Goal: Task Accomplishment & Management: Manage account settings

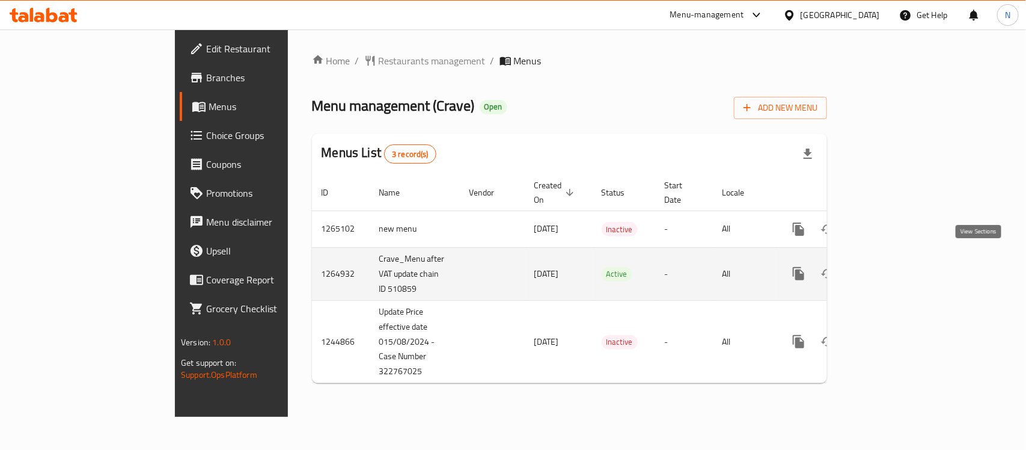
click at [900, 263] on link "enhanced table" at bounding box center [885, 273] width 29 height 29
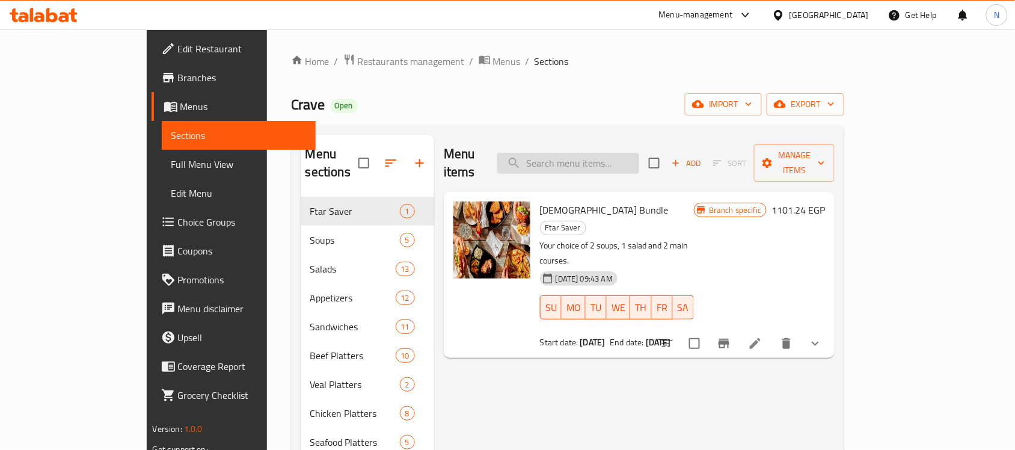
click at [631, 161] on input "search" at bounding box center [568, 163] width 142 height 21
paste input "Charbroiled Fillet Tenderloin"
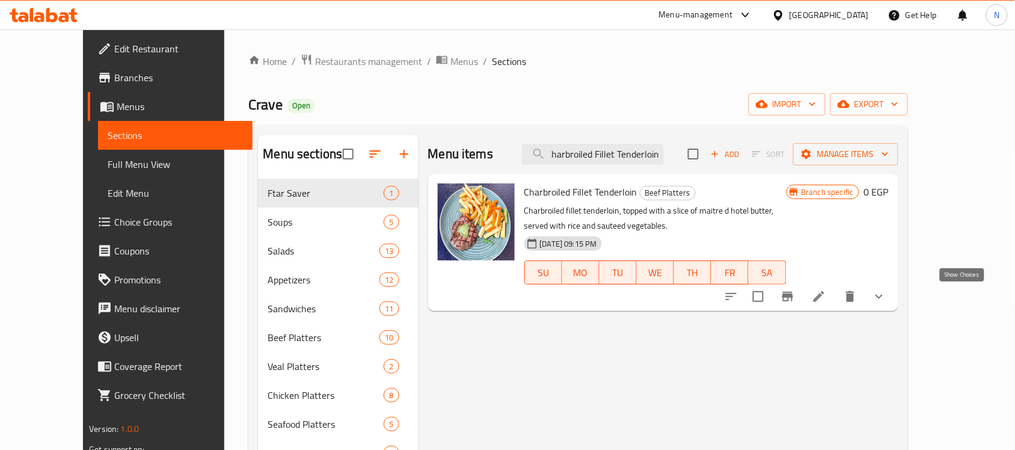
type input "Charbroiled Fillet Tenderloin"
click at [886, 301] on icon "show more" at bounding box center [879, 296] width 14 height 14
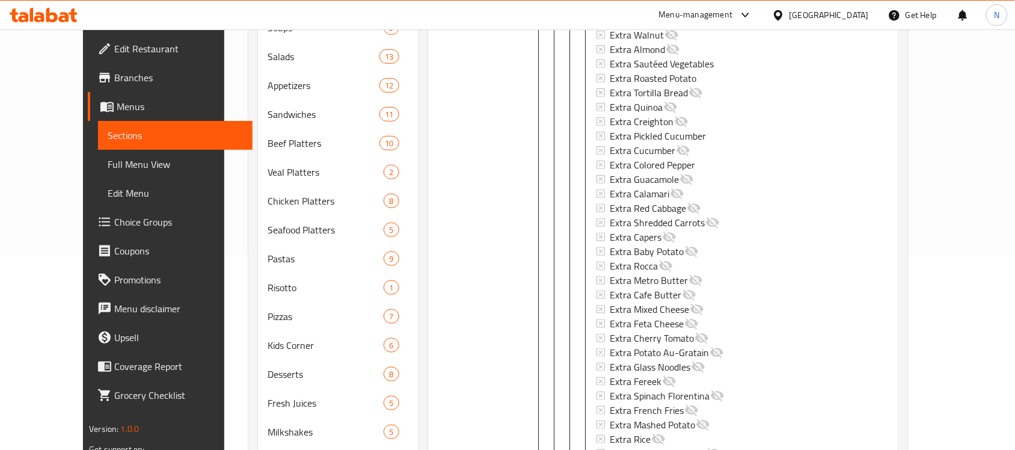
scroll to position [286, 0]
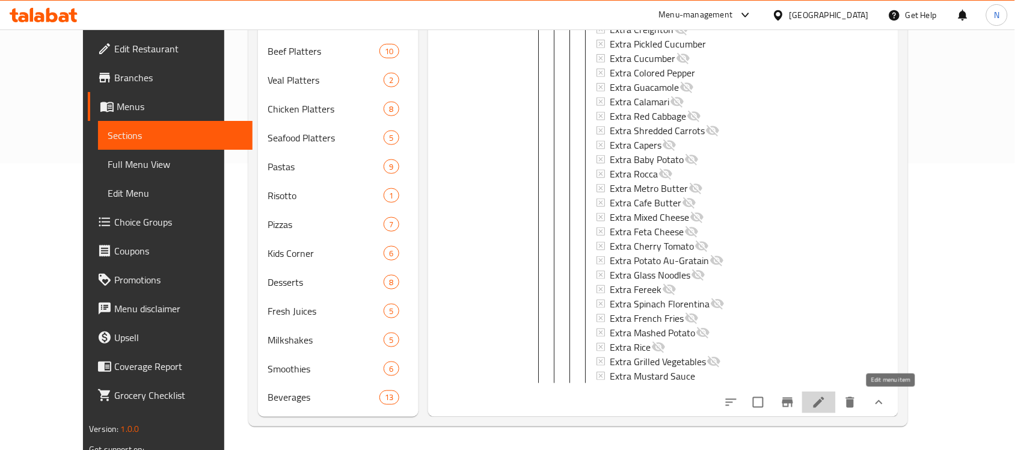
click at [826, 399] on icon at bounding box center [819, 402] width 14 height 14
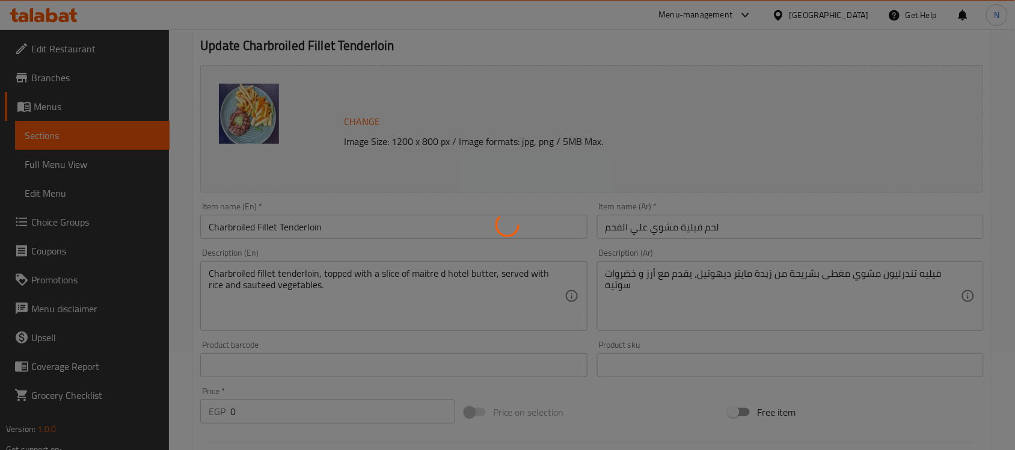
scroll to position [340, 0]
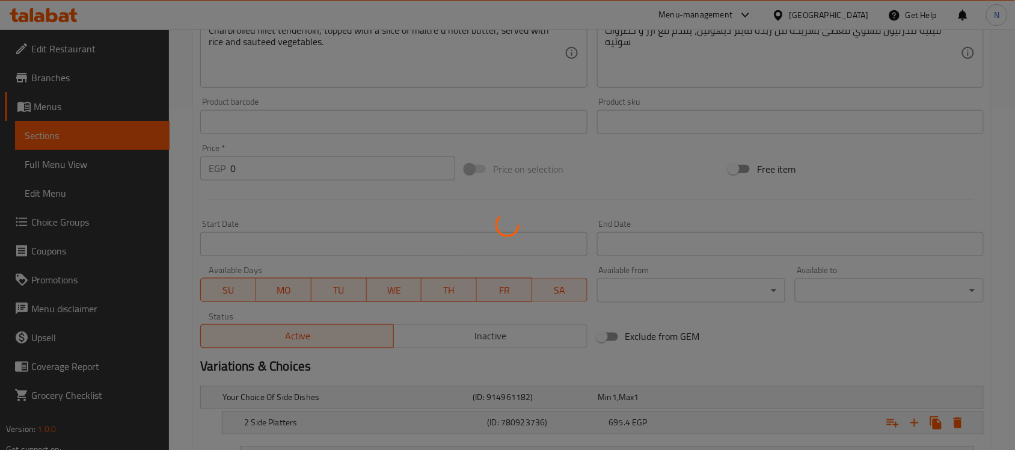
type input "إختيارك من الطبق الجانبي الأول:"
type input "1"
type input "صوصات"
type input "0"
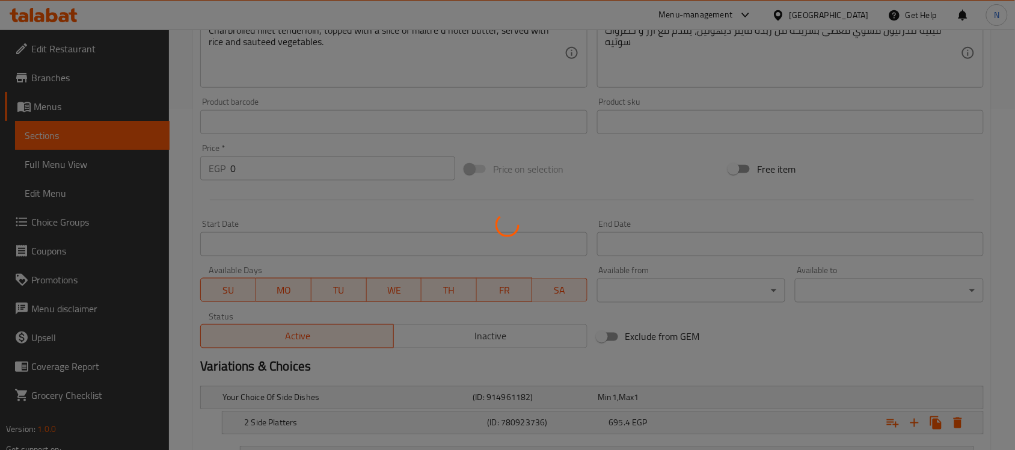
type input "34"
type input "إضافات طازجة:"
type input "0"
type input "درجة التسوية"
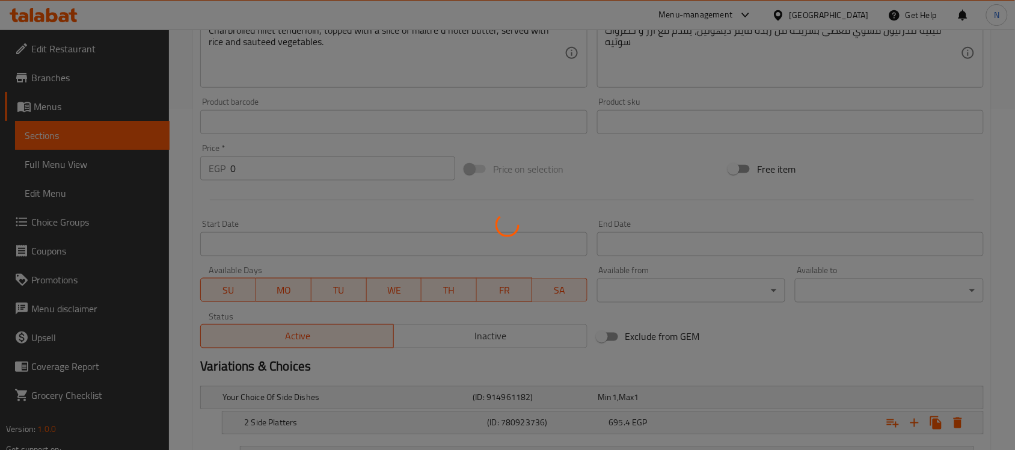
type input "1"
type input "إختيارك من الطبق الجانبي الثاني:"
type input "1"
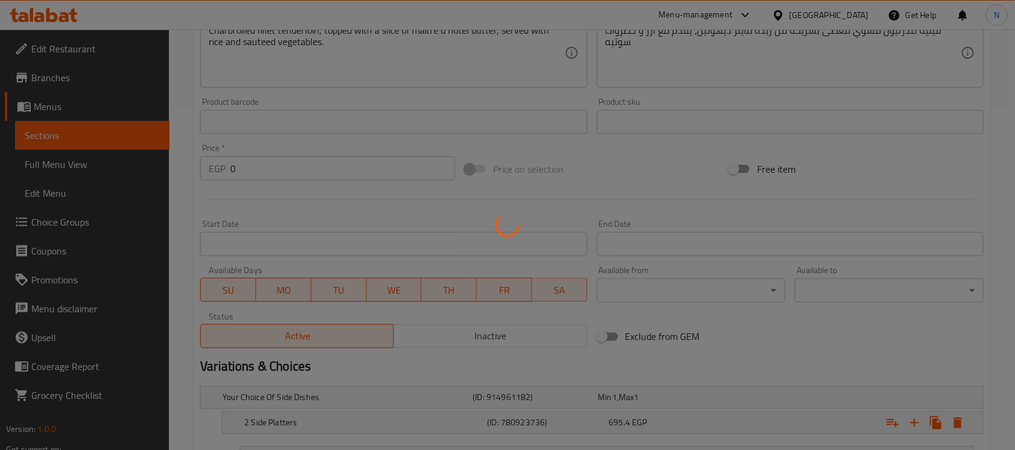
type input "إختيارك من المكرونة:"
type input "1"
type input "صوصات"
type input "0"
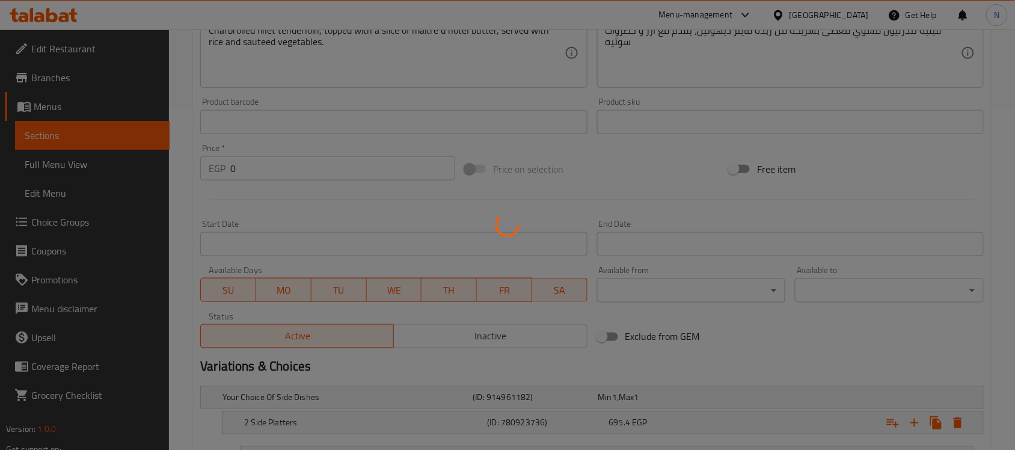
type input "34"
type input "إضافات طازجة:"
type input "0"
type input "درجة التسوية"
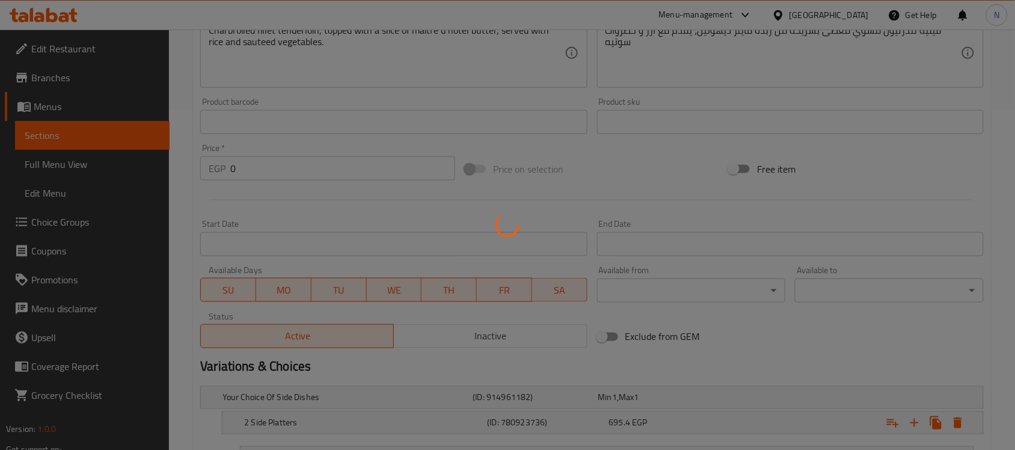
type input "1"
type input "إختيارك من الصوص:"
type input "1"
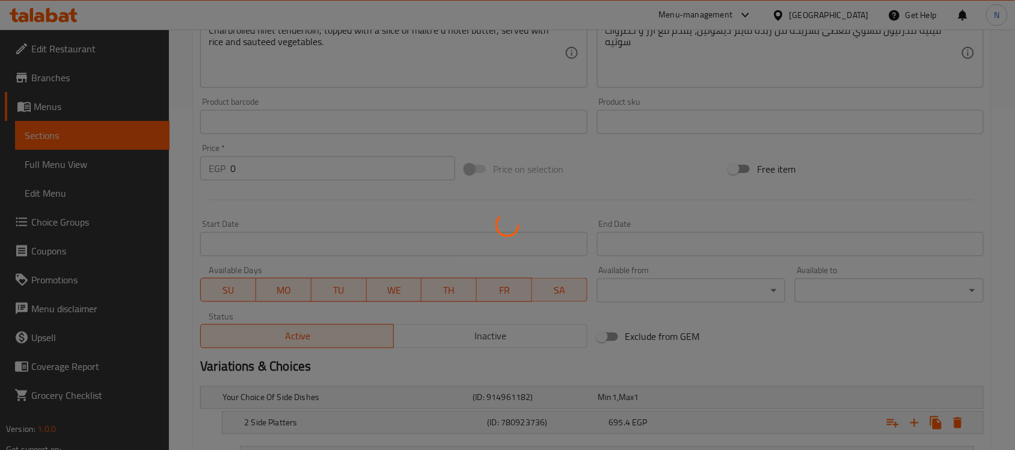
type input "درجة التسوية"
type input "1"
type input "صوصات"
type input "0"
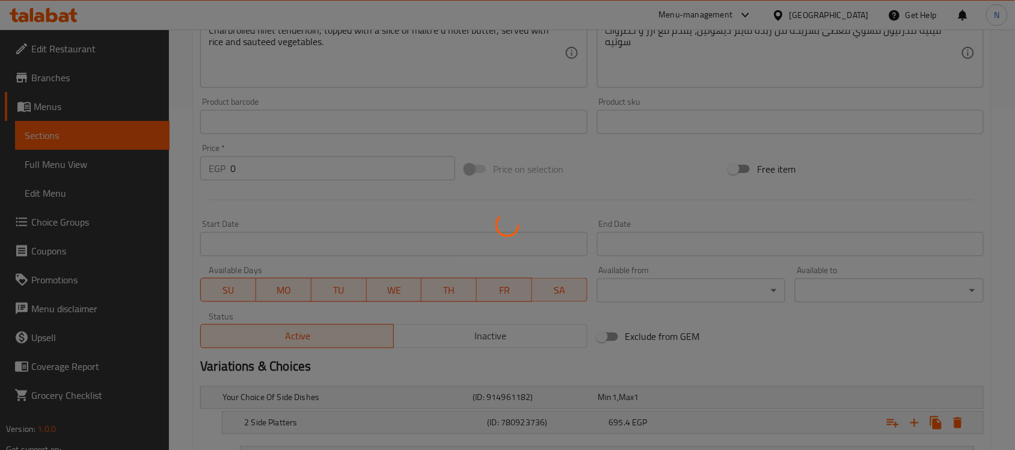
type input "34"
type input "إضافات طازجة:"
type input "0"
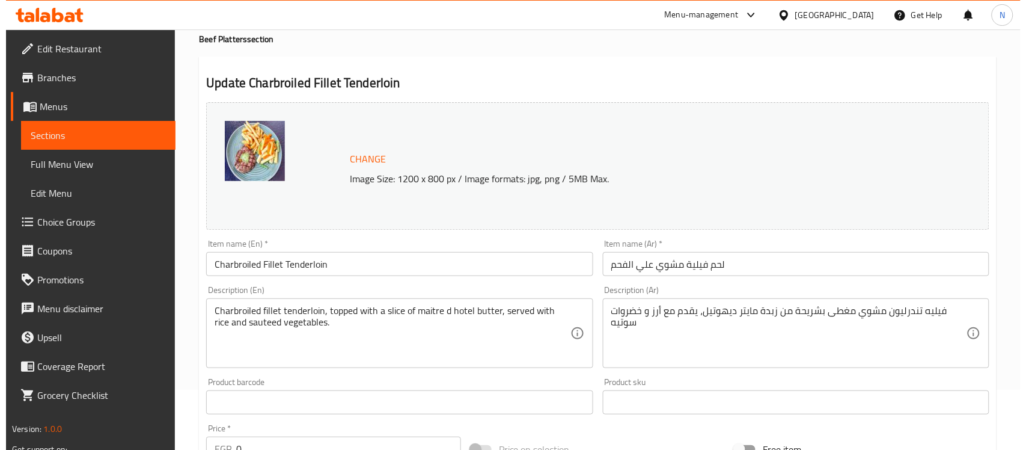
scroll to position [0, 0]
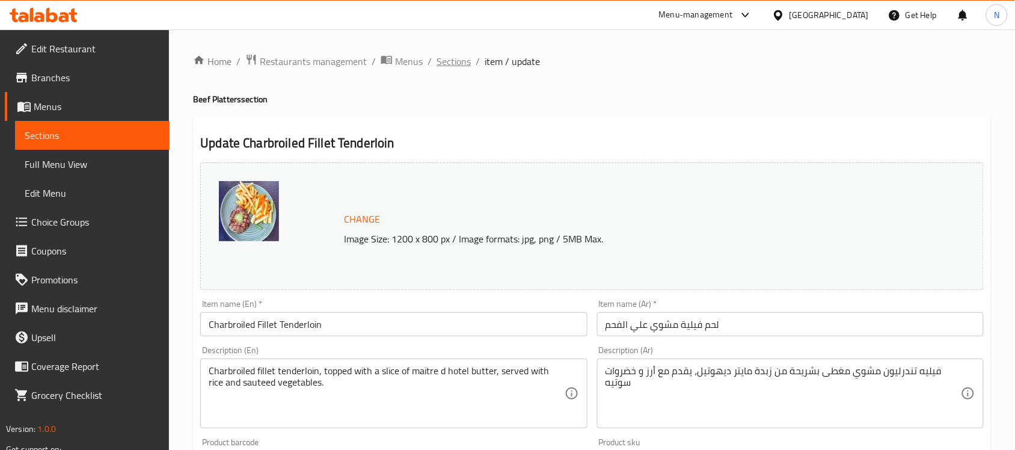
click at [437, 63] on span "Sections" at bounding box center [454, 61] width 34 height 14
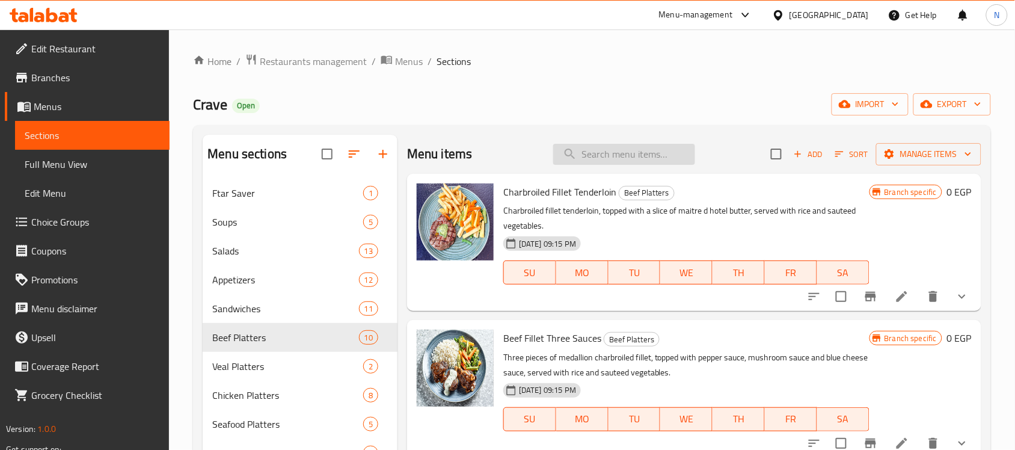
click at [657, 156] on input "search" at bounding box center [624, 154] width 142 height 21
paste input "Beef Fillet Three Sauces"
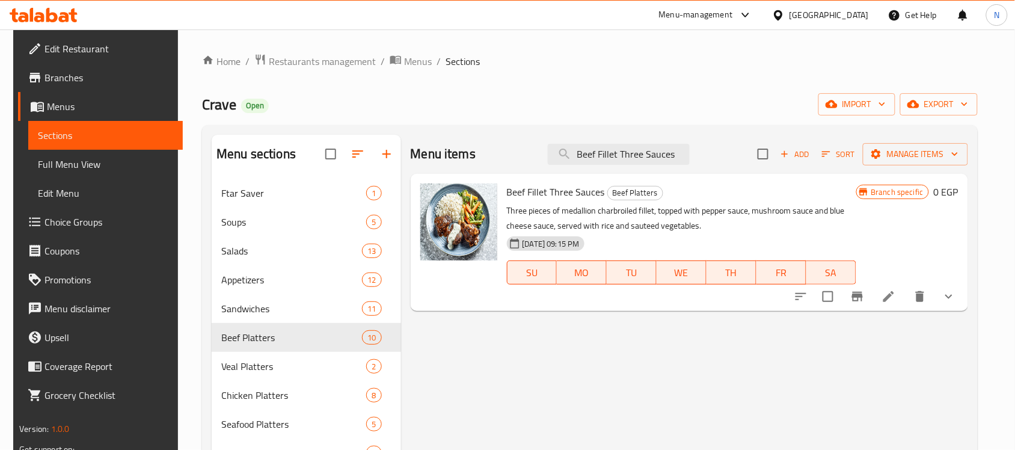
type input "Beef Fillet Three Sauces"
click at [906, 299] on li at bounding box center [889, 297] width 34 height 22
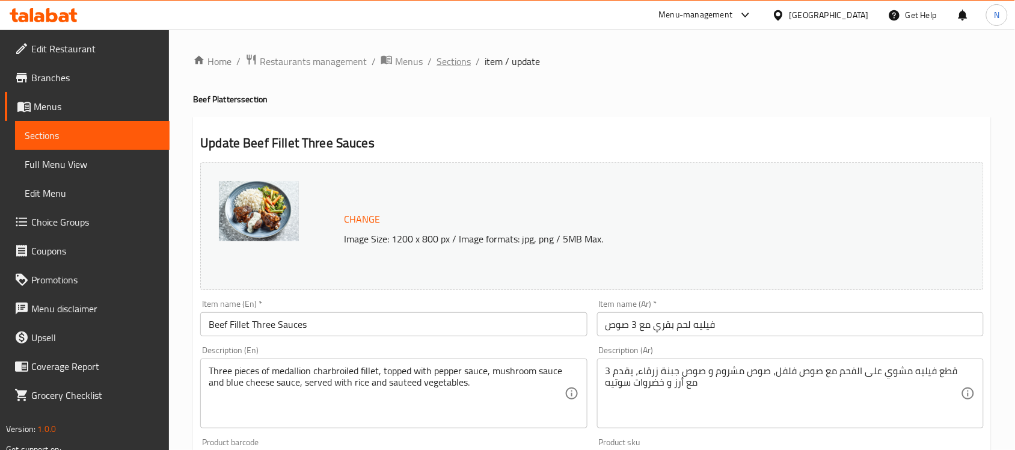
click at [437, 61] on span "Sections" at bounding box center [454, 61] width 34 height 14
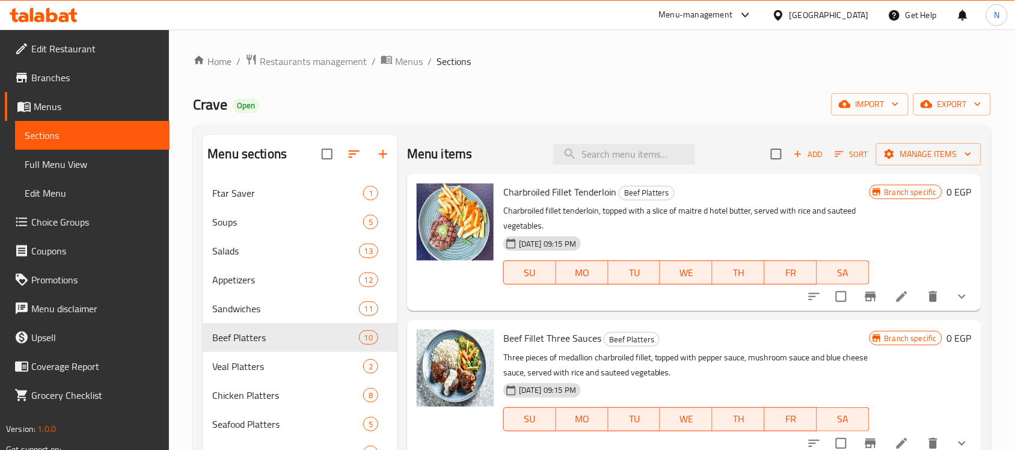
click at [641, 229] on p "Charbroiled fillet tenderloin, topped with a slice of maitre d hotel butter, se…" at bounding box center [686, 218] width 366 height 30
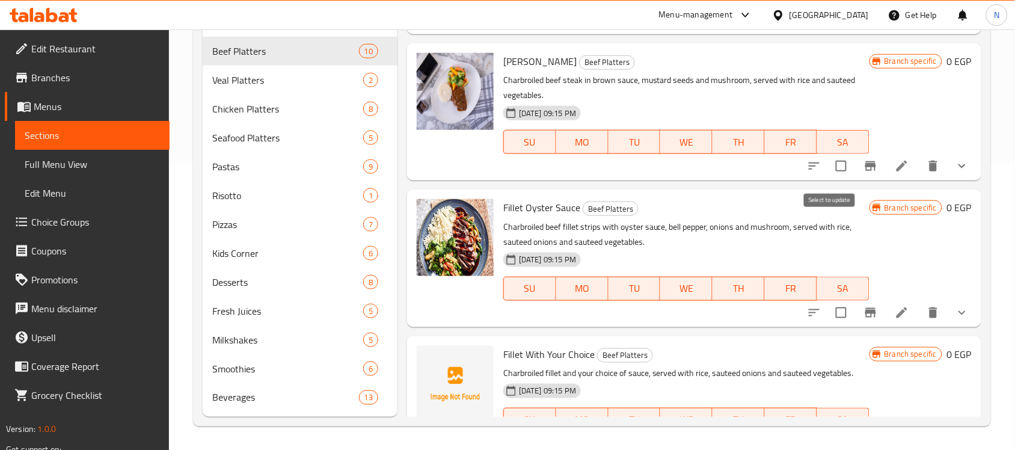
scroll to position [150, 0]
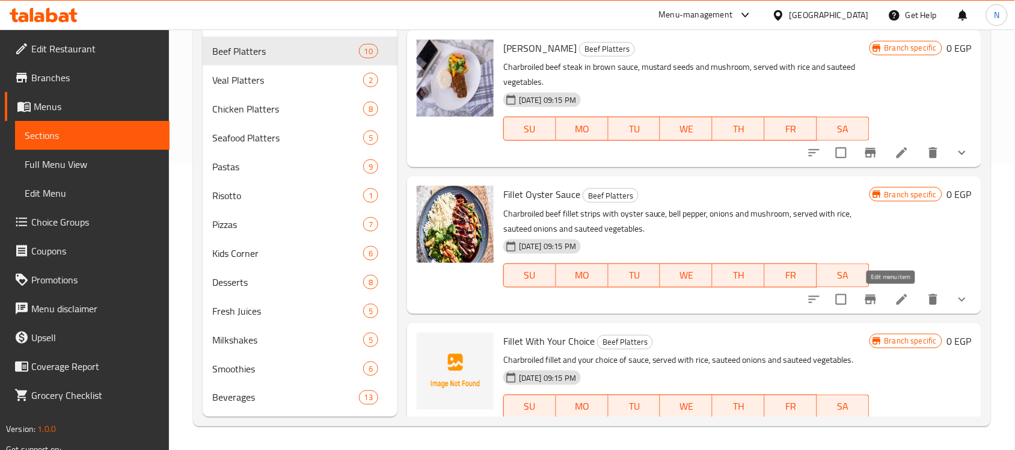
click at [895, 304] on icon at bounding box center [902, 299] width 14 height 14
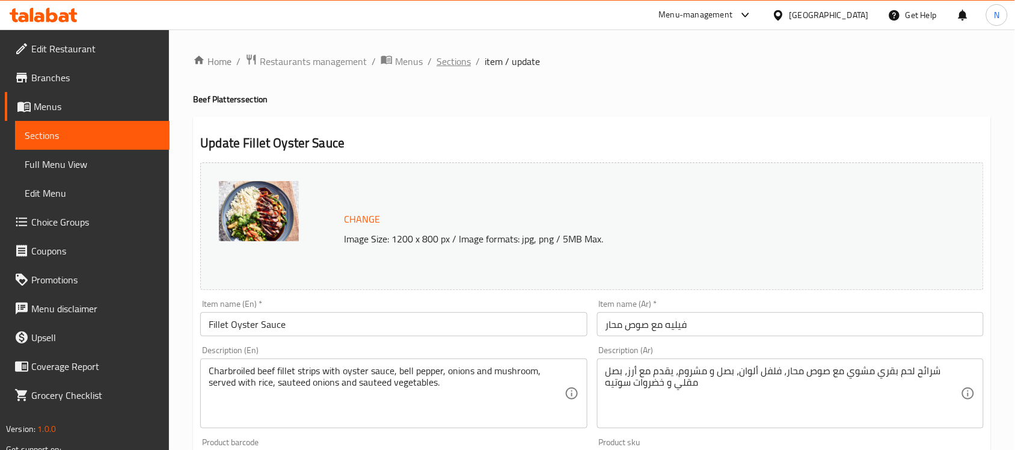
click at [452, 58] on span "Sections" at bounding box center [454, 61] width 34 height 14
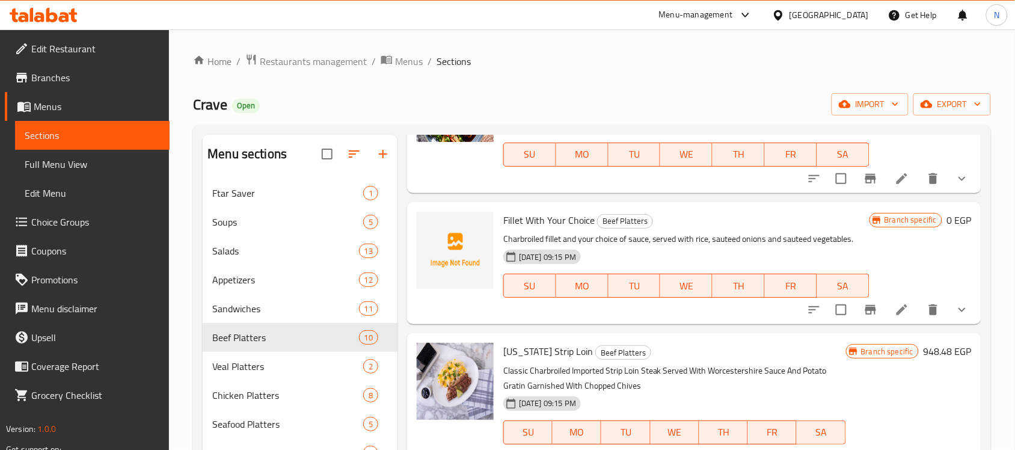
scroll to position [584, 0]
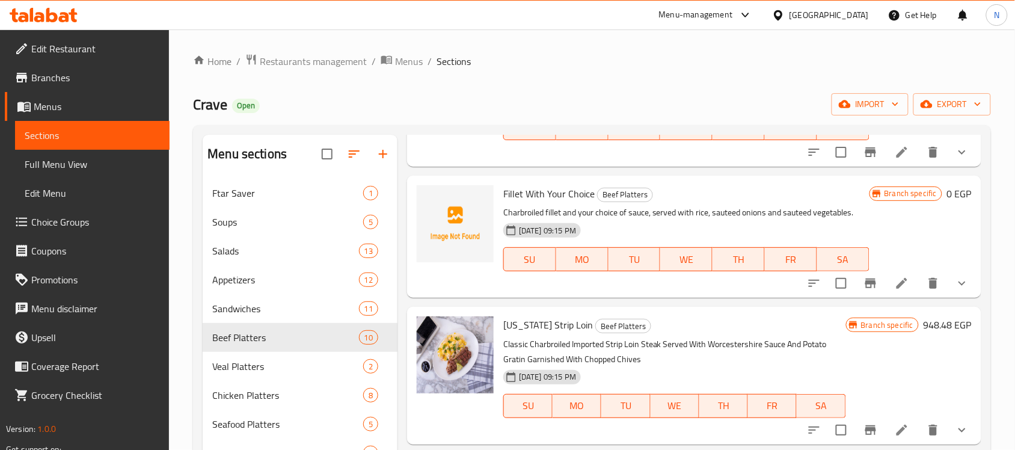
click at [897, 289] on icon at bounding box center [902, 283] width 14 height 14
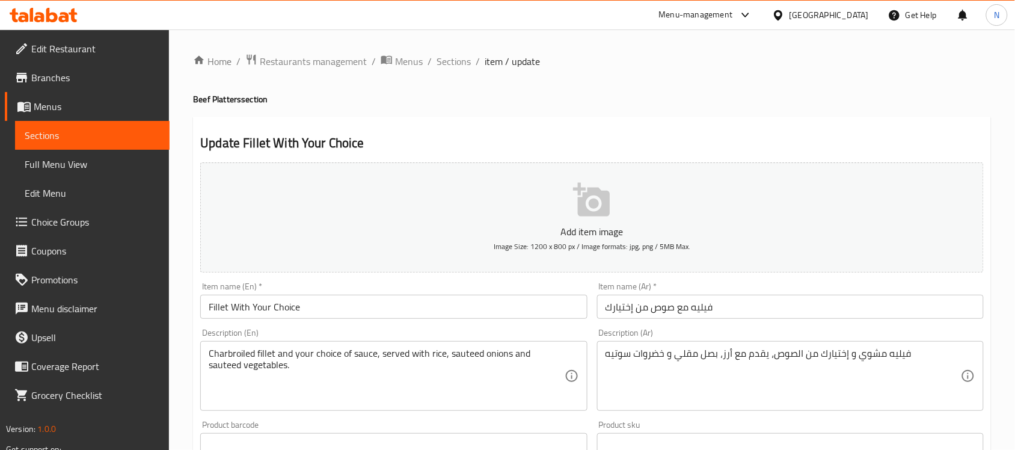
drag, startPoint x: 452, startPoint y: 68, endPoint x: 18, endPoint y: 167, distance: 445.2
click at [452, 68] on span "Sections" at bounding box center [454, 61] width 34 height 14
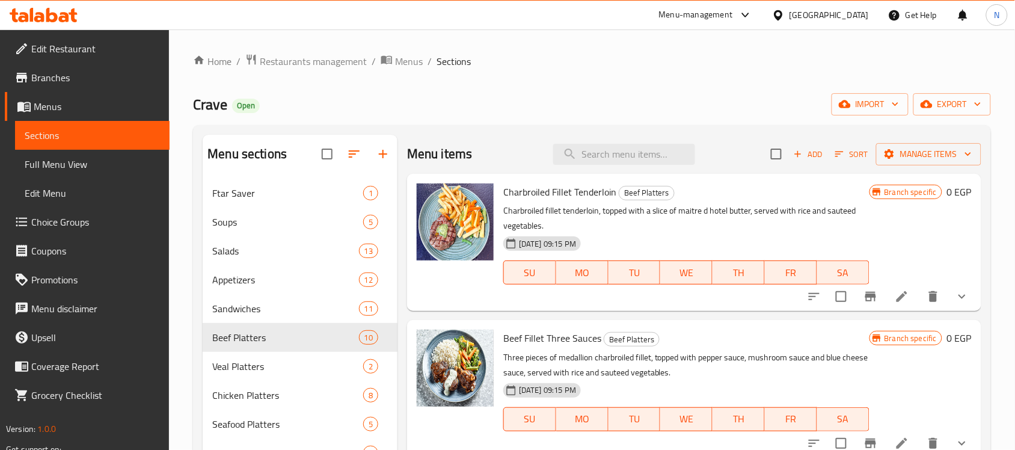
click at [752, 245] on div "12-11-2024 09:15 PM SU MO TU WE TH FR SA" at bounding box center [686, 263] width 376 height 65
click at [664, 158] on input "search" at bounding box center [624, 154] width 142 height 21
click at [664, 158] on input "b" at bounding box center [624, 154] width 142 height 21
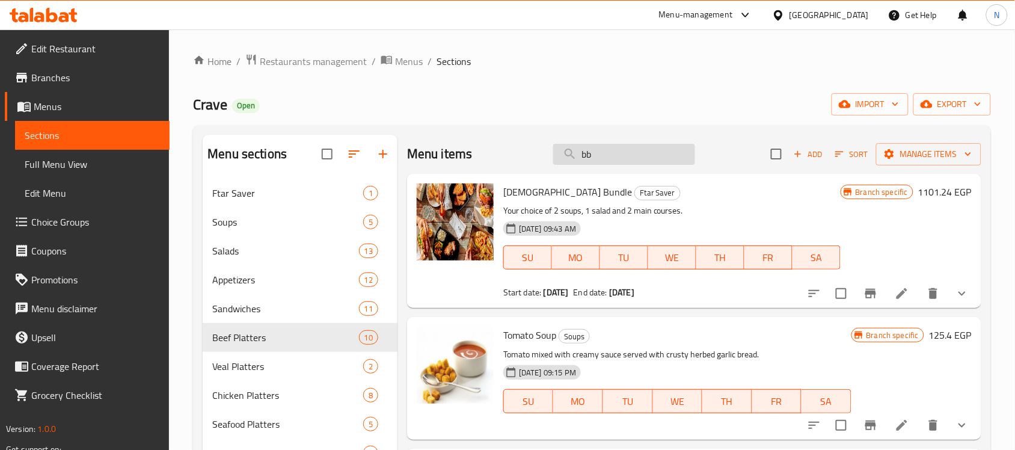
click at [664, 158] on input "bb" at bounding box center [624, 154] width 142 height 21
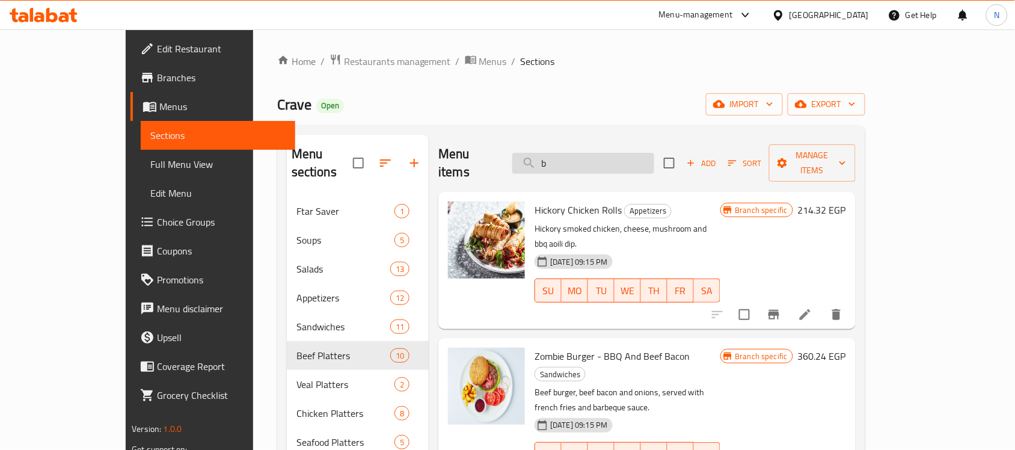
click at [654, 158] on input "b" at bounding box center [583, 163] width 142 height 21
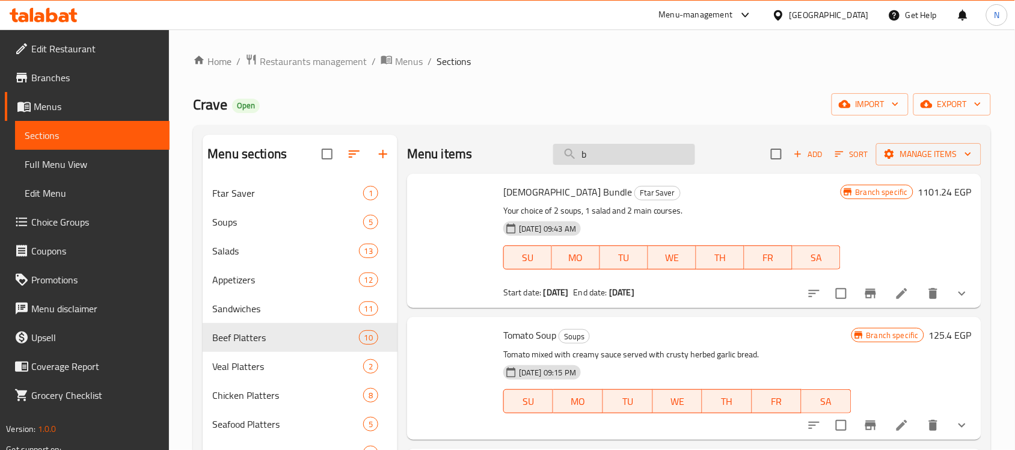
click at [664, 158] on input "b" at bounding box center [624, 154] width 142 height 21
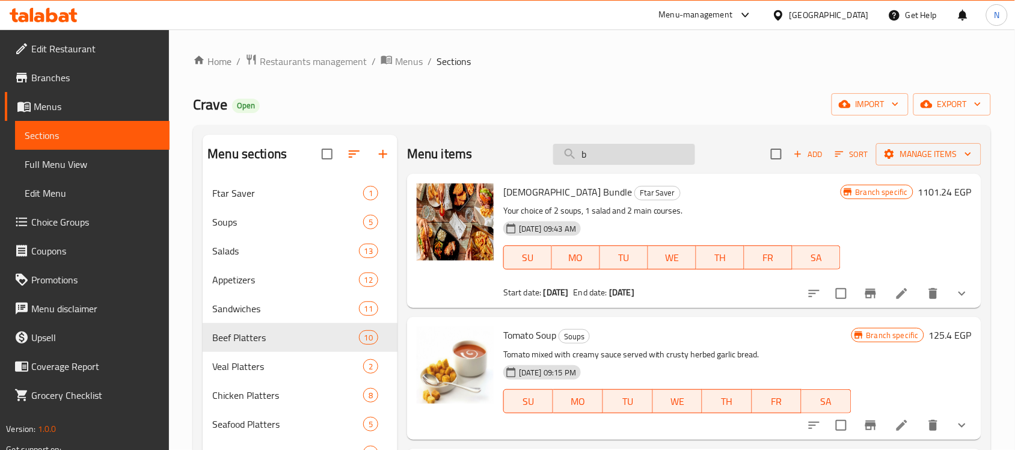
click at [664, 158] on input "b" at bounding box center [624, 154] width 142 height 21
paste input "Veal Parmesan"
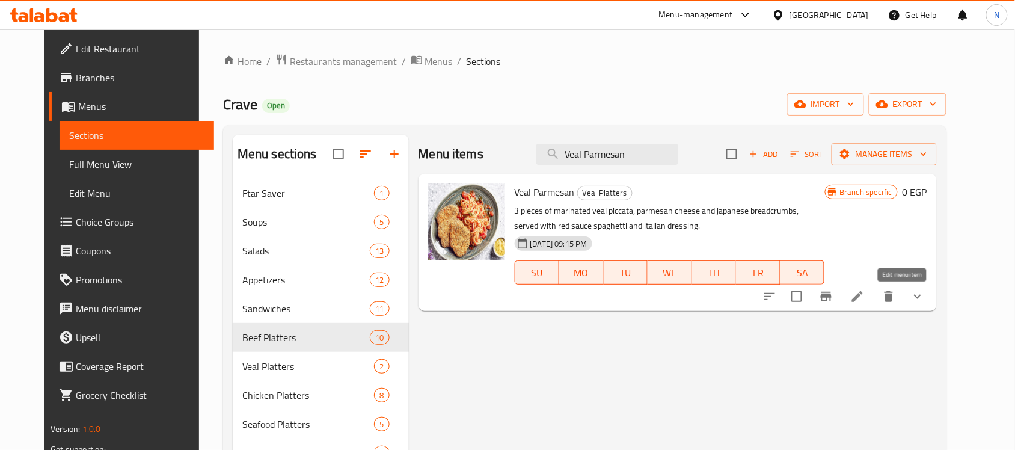
type input "Veal Parmesan"
click at [865, 290] on icon at bounding box center [857, 296] width 14 height 14
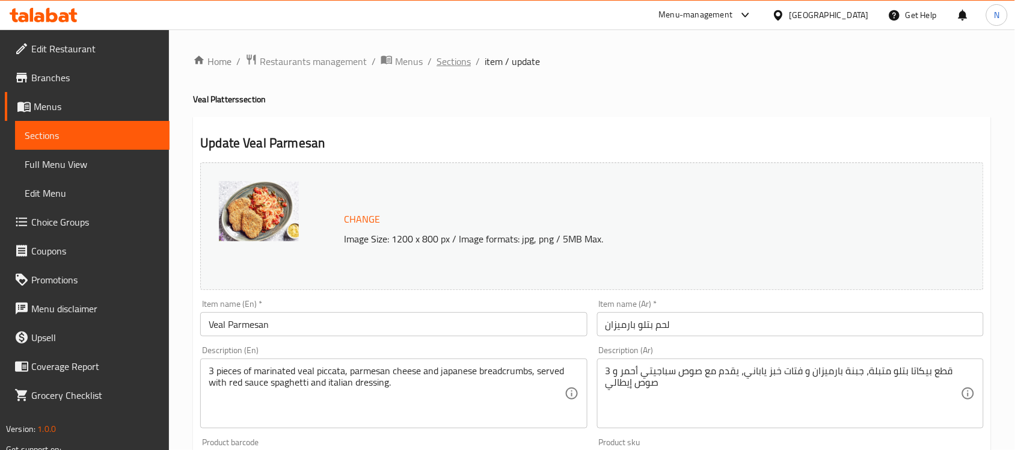
click at [459, 62] on span "Sections" at bounding box center [454, 61] width 34 height 14
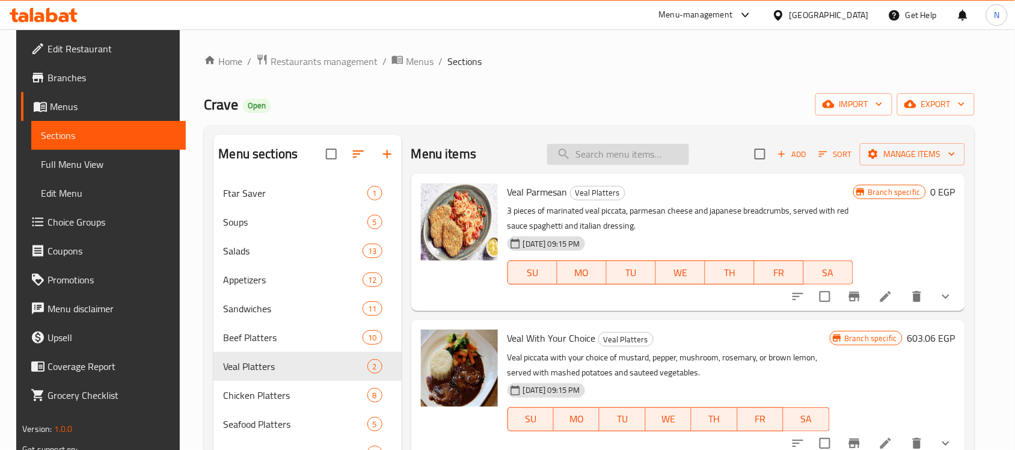
click at [595, 161] on input "search" at bounding box center [618, 154] width 142 height 21
paste input "Grilled Chicken"
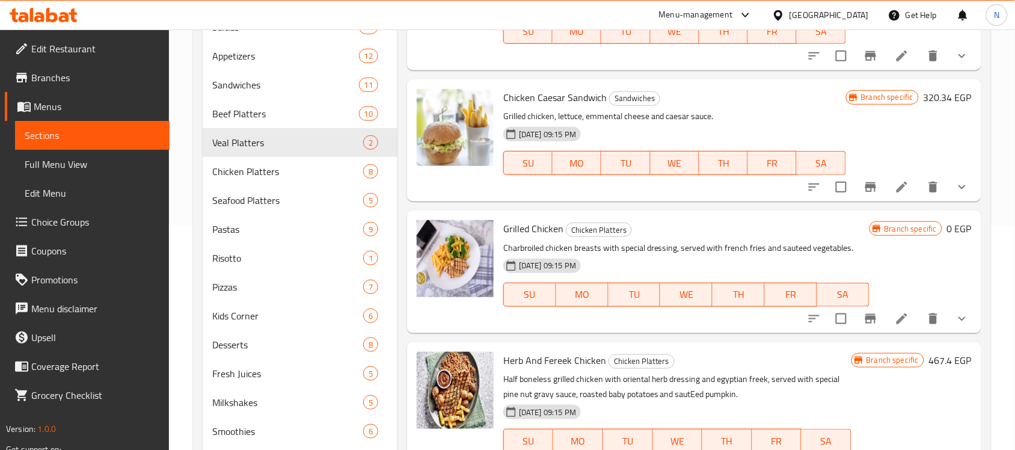
scroll to position [225, 0]
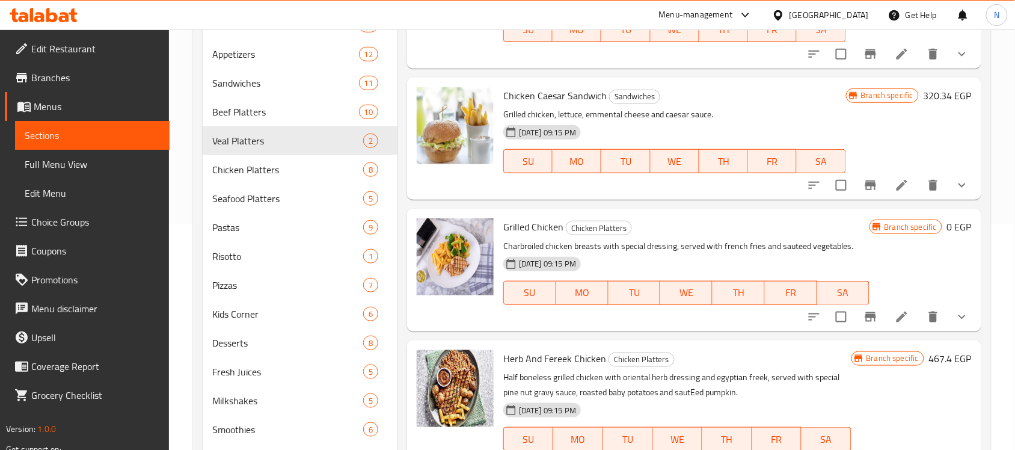
type input "Grilled Chicken"
click at [900, 316] on li at bounding box center [902, 317] width 34 height 22
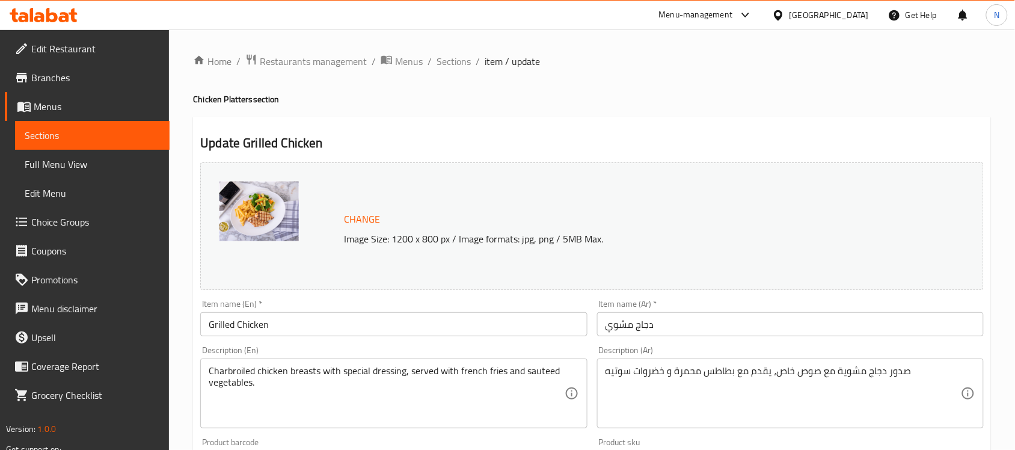
drag, startPoint x: 449, startPoint y: 64, endPoint x: 45, endPoint y: 99, distance: 405.0
click at [449, 64] on span "Sections" at bounding box center [454, 61] width 34 height 14
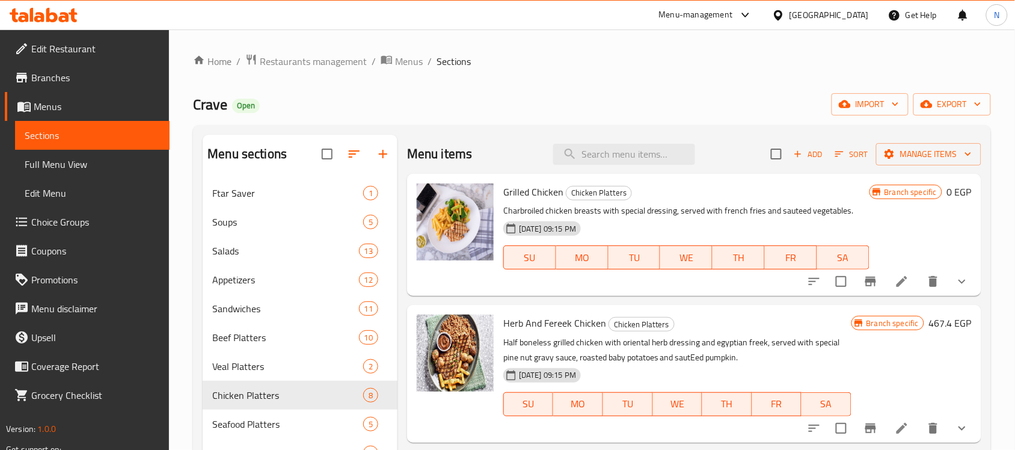
click at [657, 209] on p "Charbroiled chicken breasts with special dressing, served with french fries and…" at bounding box center [686, 210] width 366 height 15
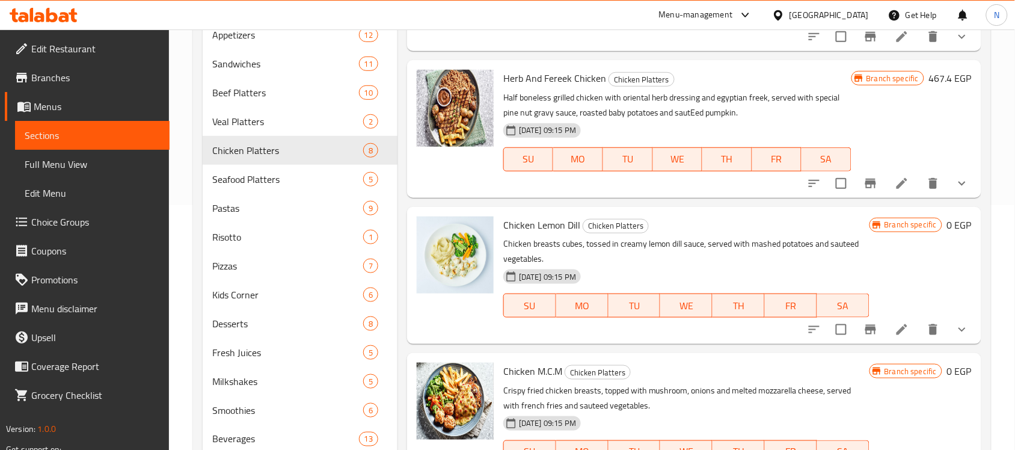
click at [885, 330] on li at bounding box center [902, 330] width 34 height 22
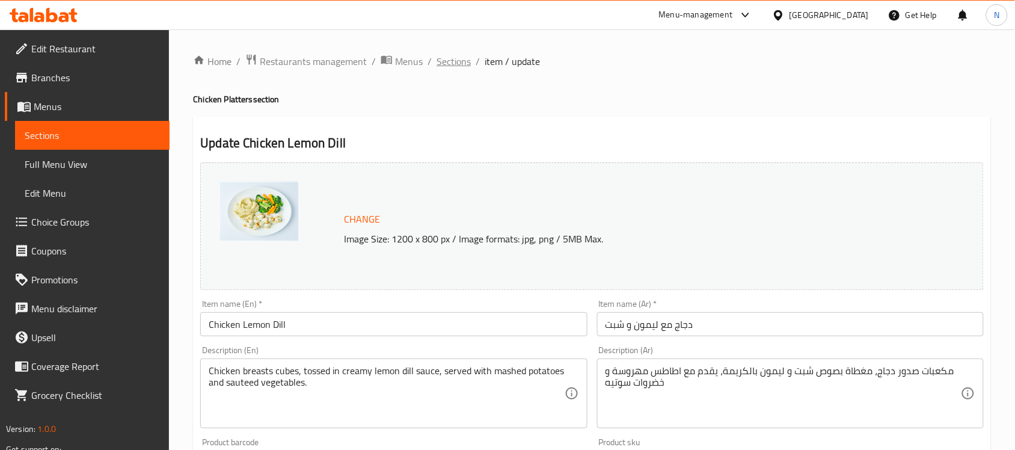
click at [464, 64] on span "Sections" at bounding box center [454, 61] width 34 height 14
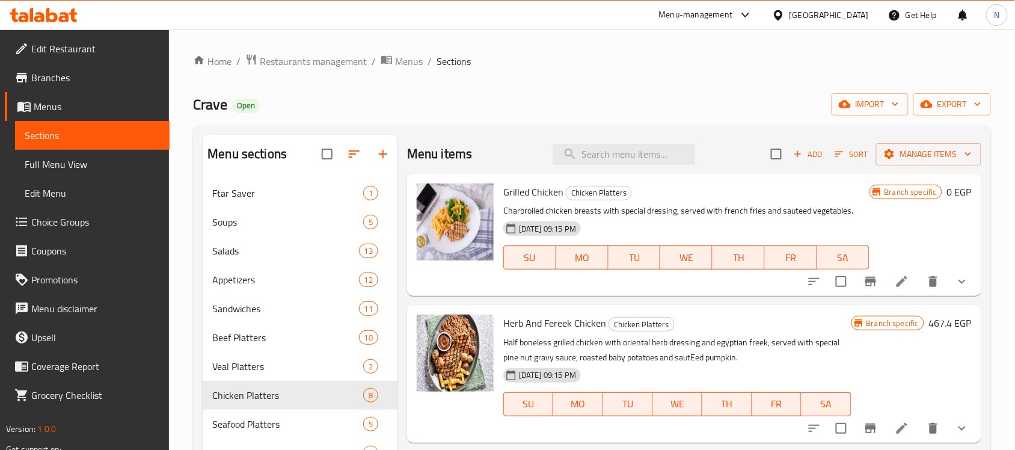
click at [535, 317] on span "Herb And Fereek Chicken" at bounding box center [554, 323] width 103 height 18
click at [619, 159] on input "search" at bounding box center [624, 154] width 142 height 21
paste input "Chicken M.C.M Dill"
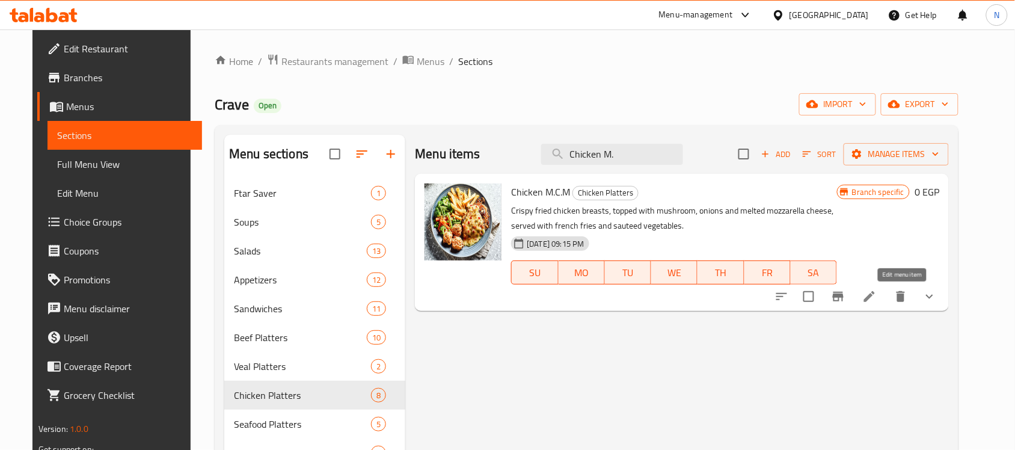
type input "Chicken M."
click at [877, 296] on icon at bounding box center [869, 296] width 14 height 14
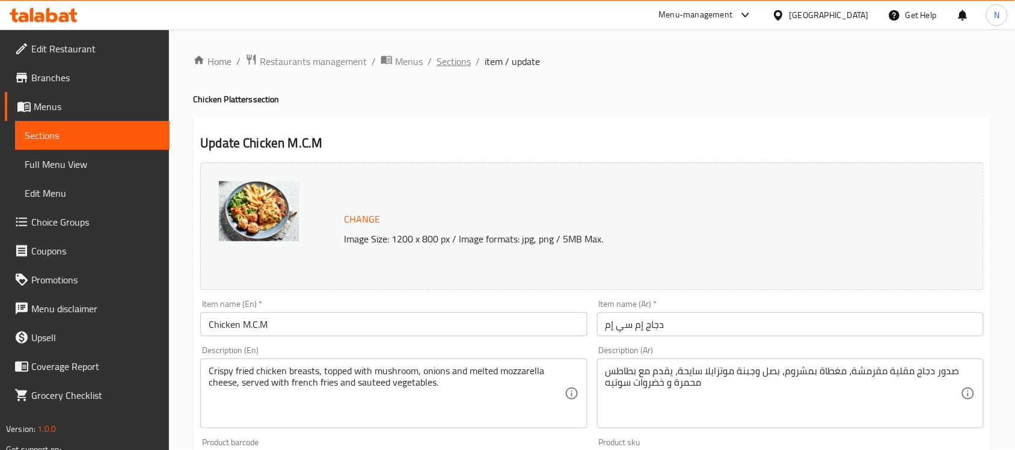
click at [437, 56] on span "Sections" at bounding box center [454, 61] width 34 height 14
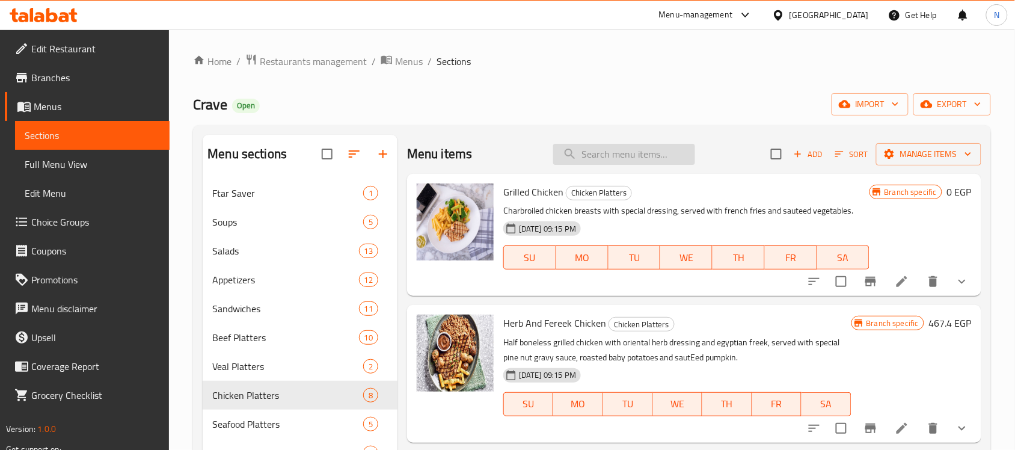
click at [622, 154] on input "search" at bounding box center [624, 154] width 142 height 21
paste input "Chicken Cordon Rose"
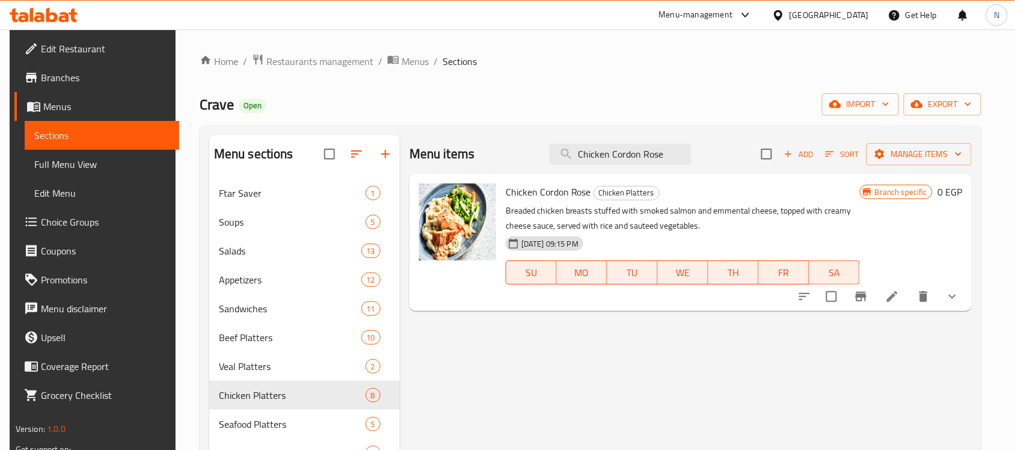
type input "Chicken Cordon Rose"
click at [898, 301] on icon at bounding box center [892, 296] width 11 height 11
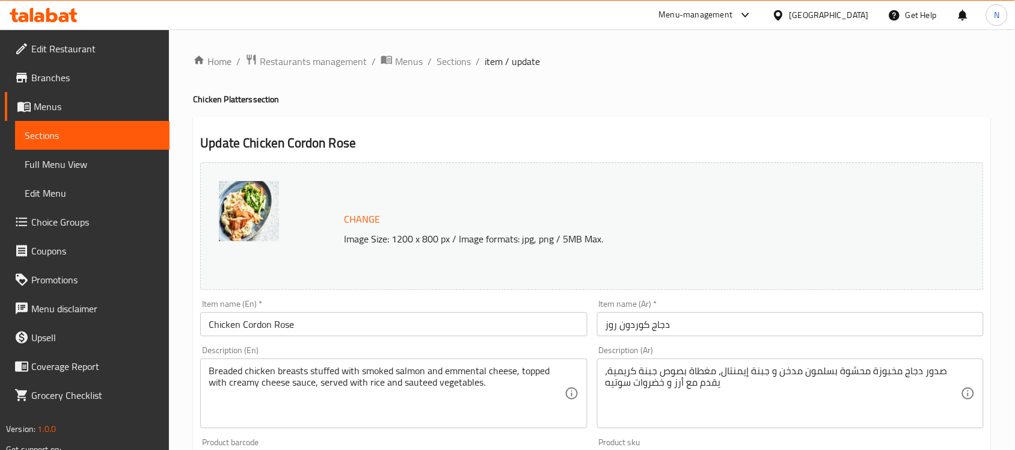
click at [468, 59] on span "Sections" at bounding box center [454, 61] width 34 height 14
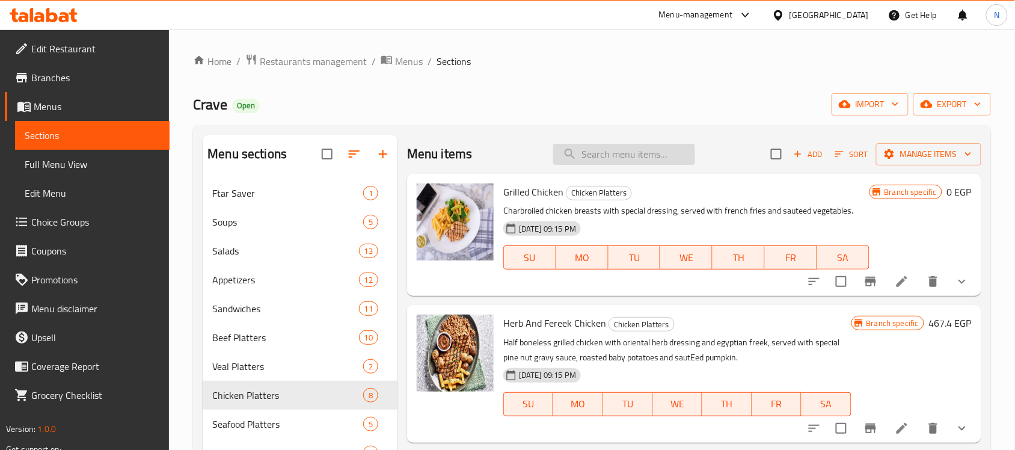
click at [660, 150] on input "search" at bounding box center [624, 154] width 142 height 21
paste input "Lemon Butter Fish"
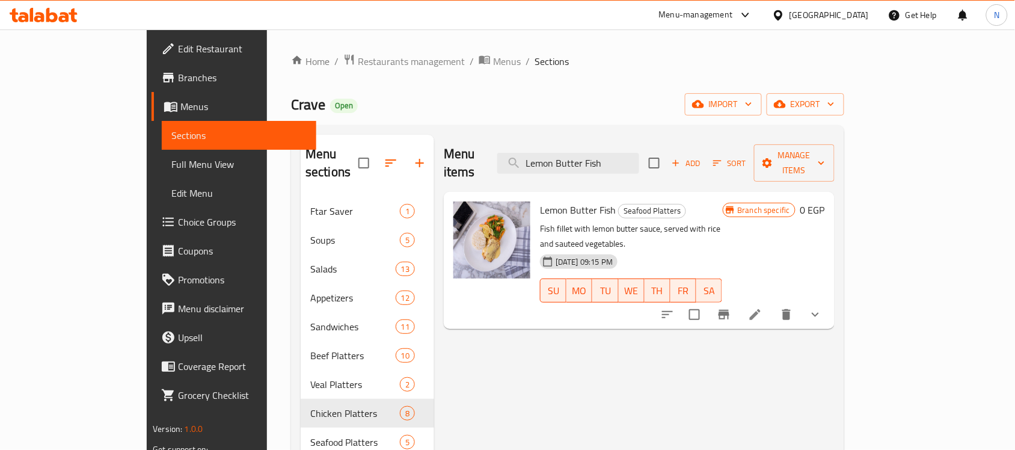
type input "Lemon Butter Fish"
click at [772, 304] on li at bounding box center [755, 315] width 34 height 22
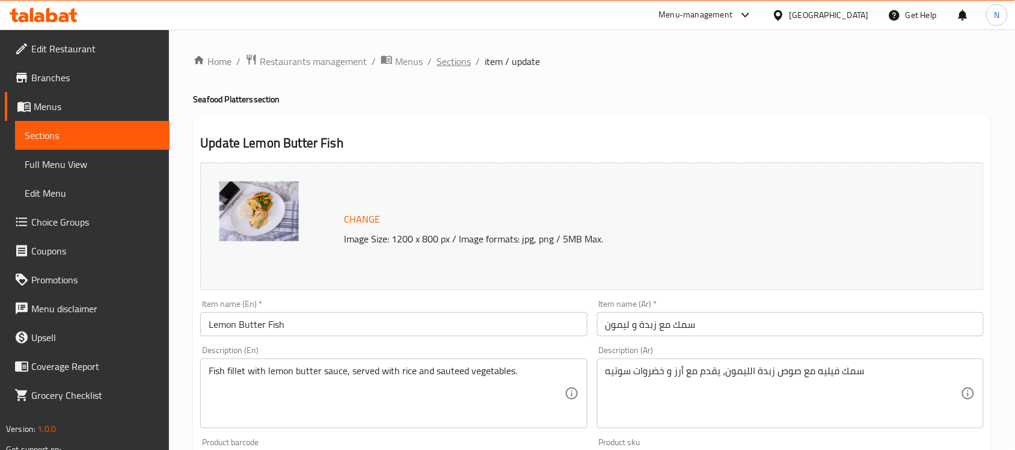
click at [459, 54] on span "Sections" at bounding box center [454, 61] width 34 height 14
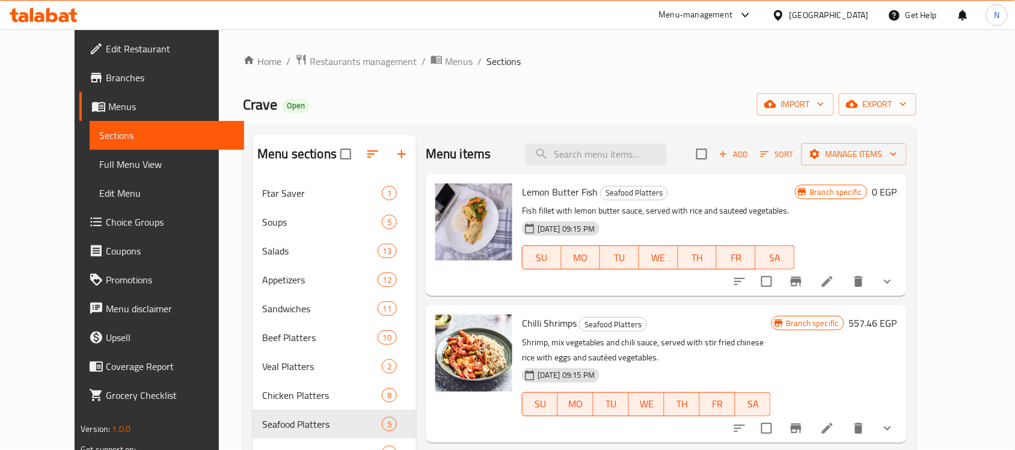
click at [99, 166] on span "Full Menu View" at bounding box center [166, 164] width 135 height 14
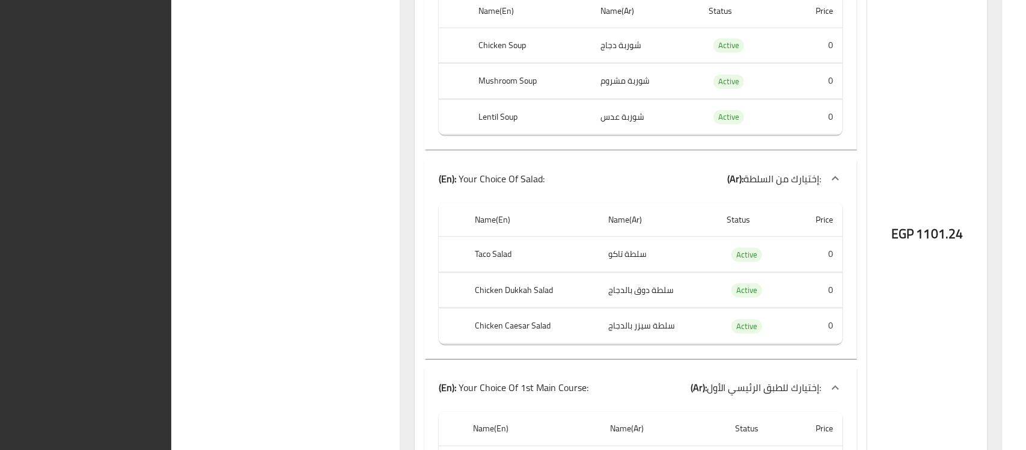
scroll to position [984, 0]
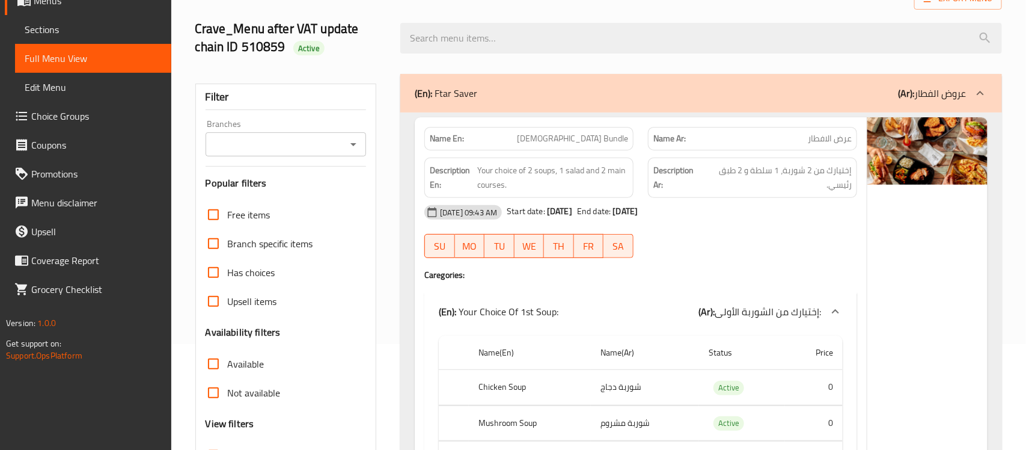
scroll to position [0, 0]
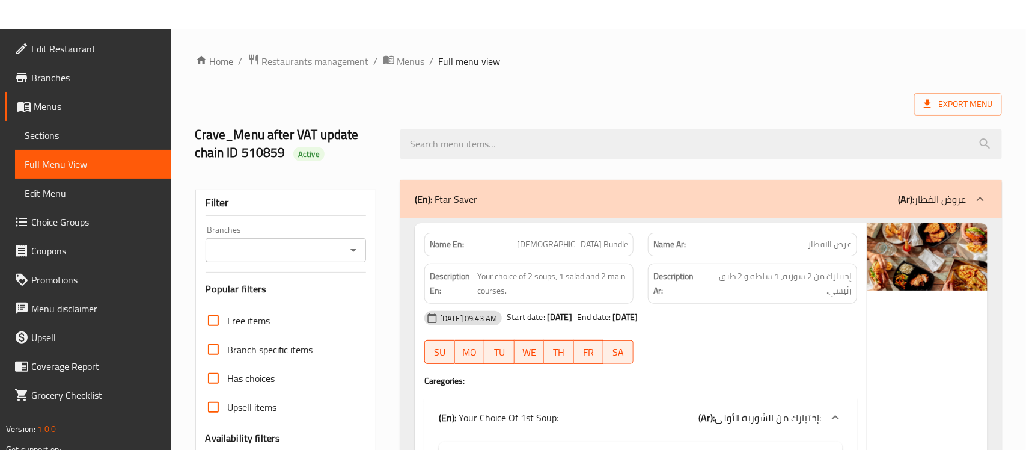
click at [779, 202] on div "(En): Ftar Saver (Ar): عروض الفطار" at bounding box center [690, 199] width 551 height 14
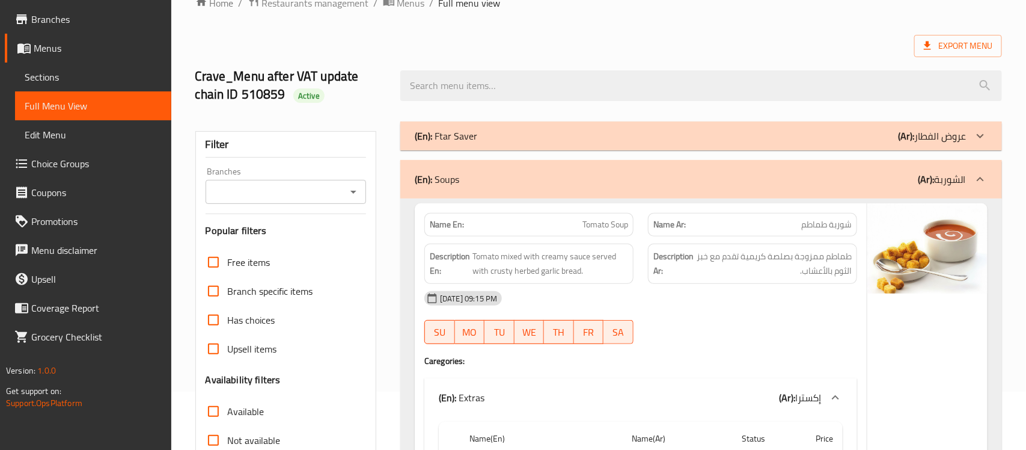
scroll to position [75, 0]
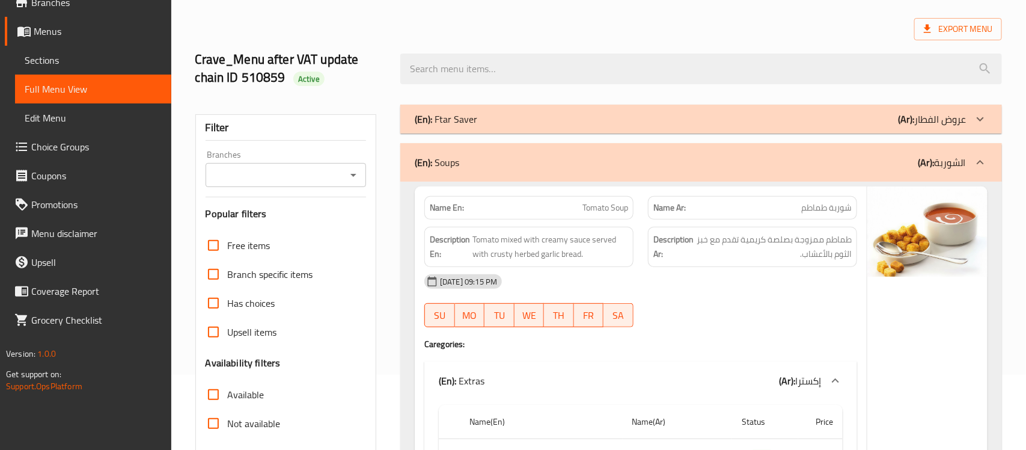
click at [569, 158] on div "(En): Soups (Ar): الشوربة" at bounding box center [690, 162] width 551 height 14
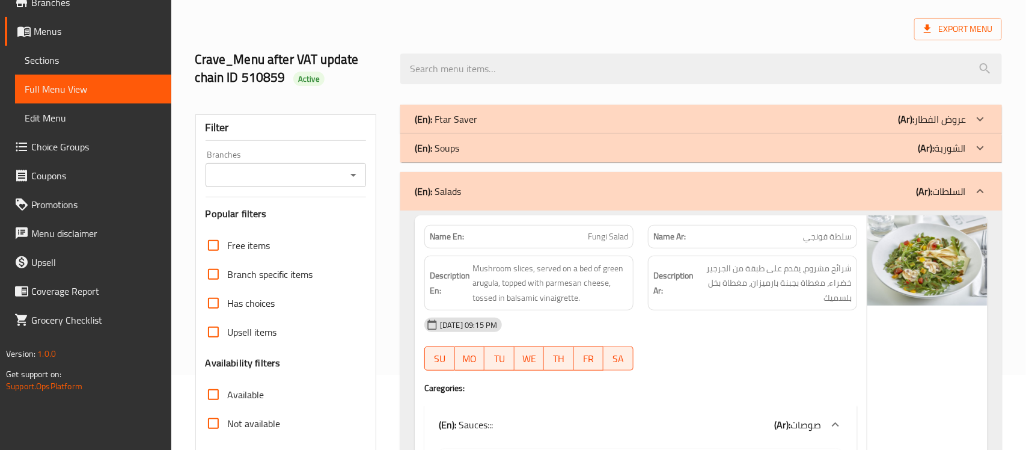
click at [441, 201] on div "(En): Salads (Ar): السلطات" at bounding box center [701, 191] width 602 height 38
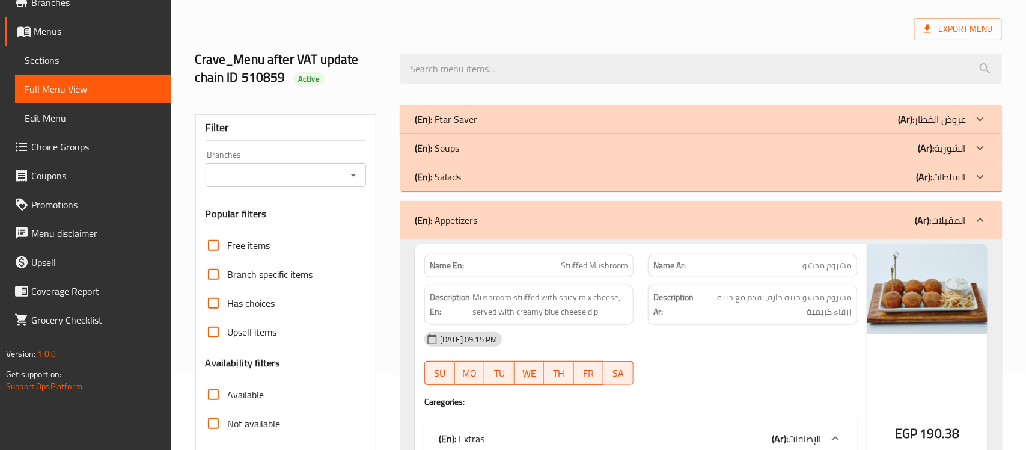
click at [464, 227] on p "(En): Appetizers" at bounding box center [446, 220] width 63 height 14
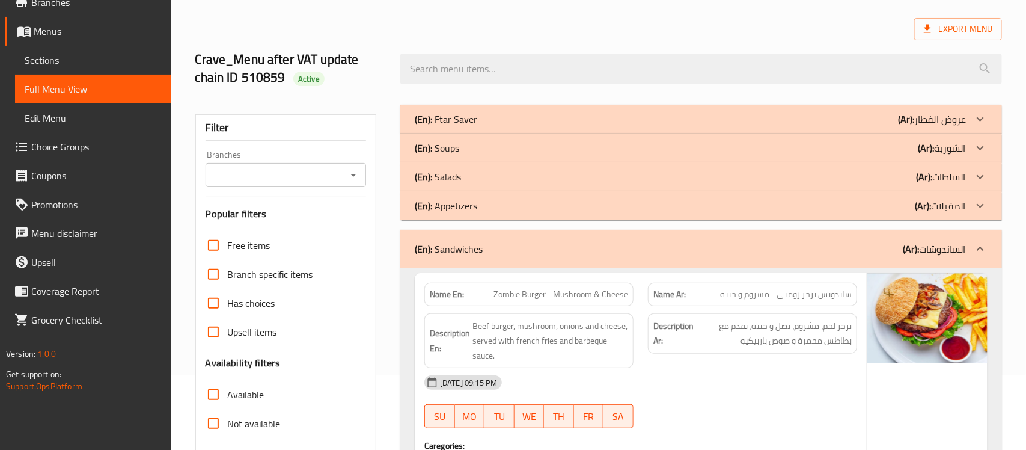
click at [450, 245] on p "(En): Sandwiches" at bounding box center [449, 249] width 68 height 14
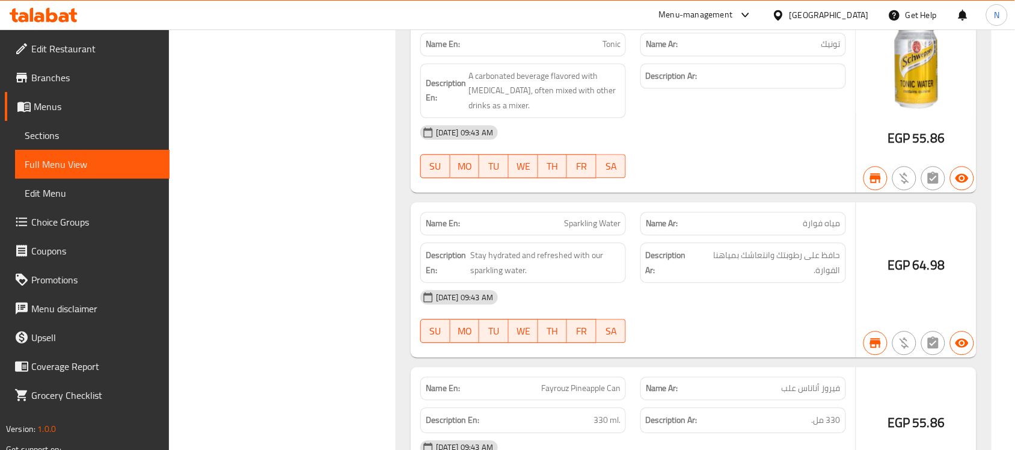
scroll to position [166128, 0]
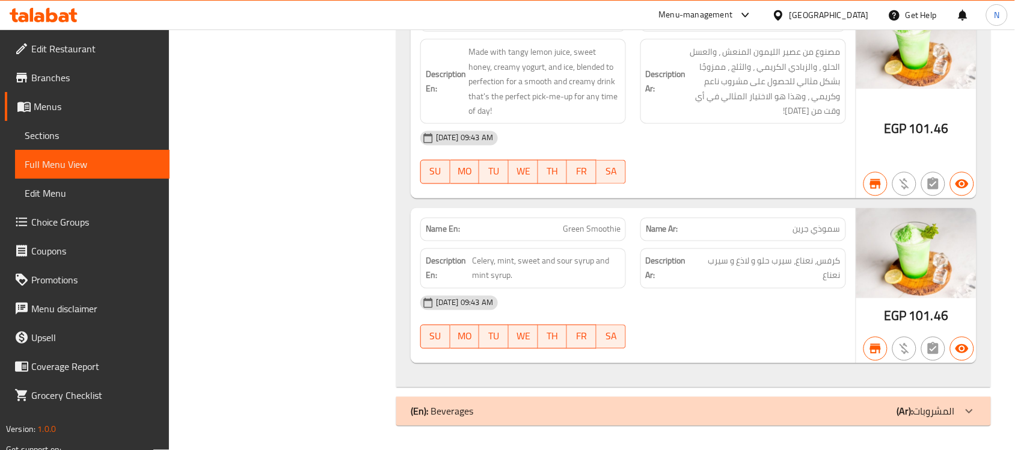
scroll to position [164850, 0]
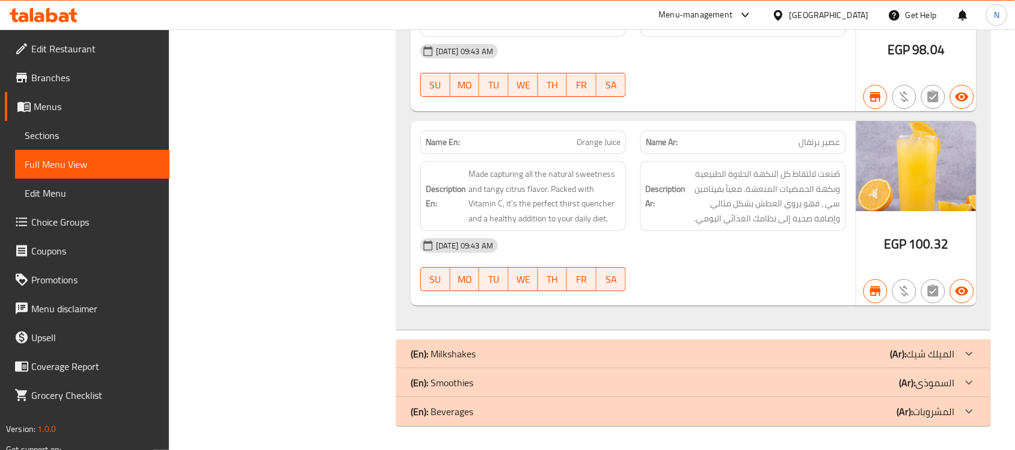
scroll to position [162866, 0]
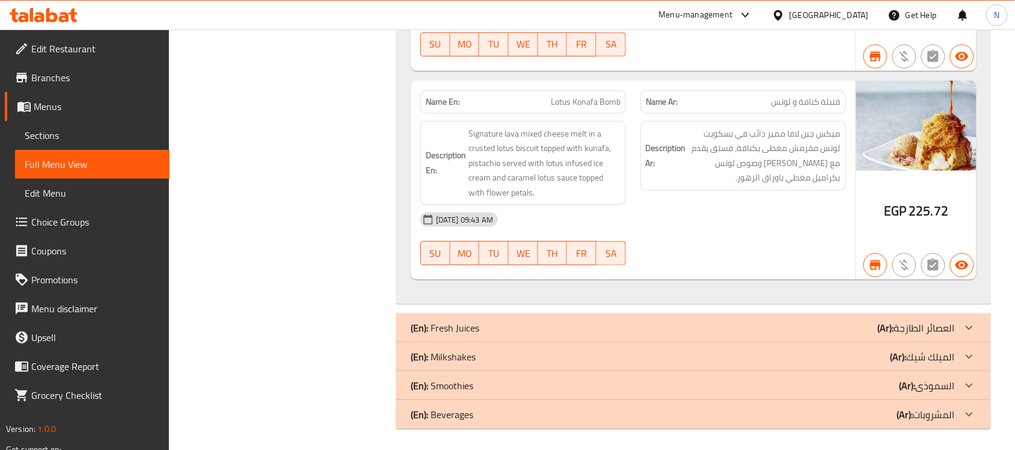
scroll to position [161362, 0]
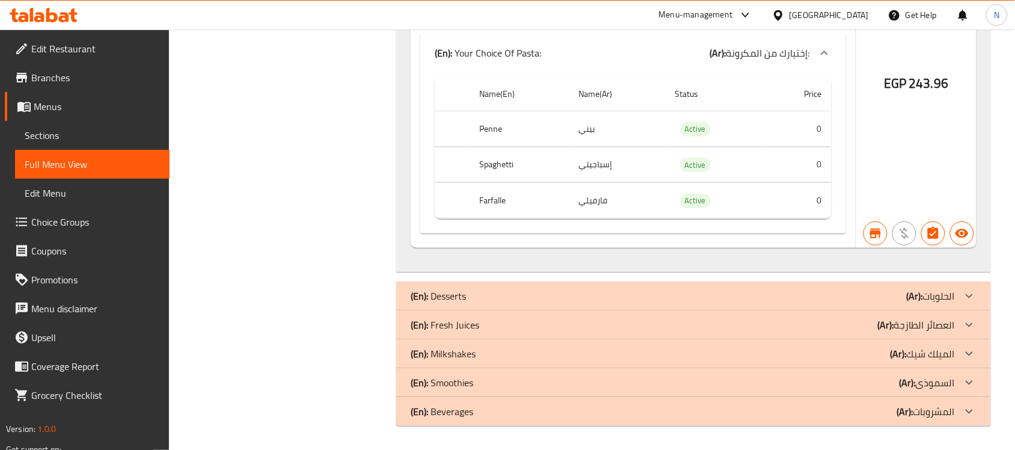
scroll to position [159634, 0]
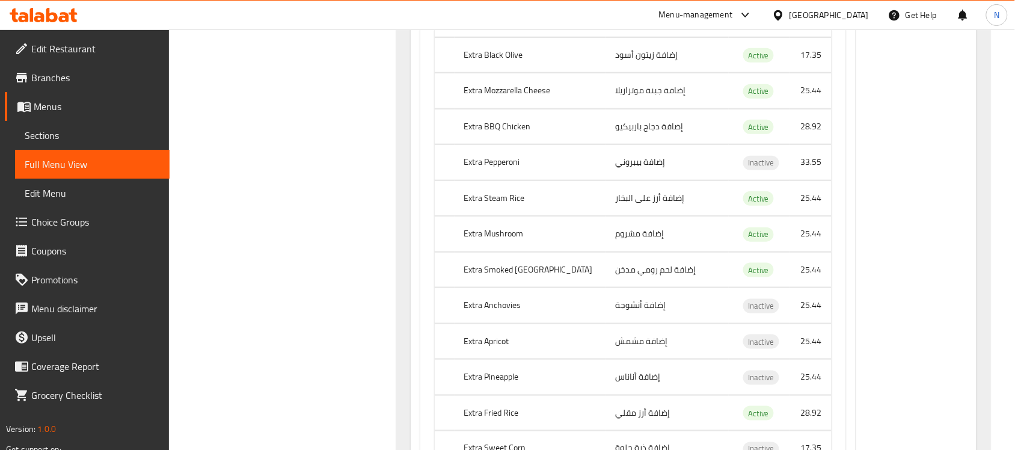
scroll to position [142797, 0]
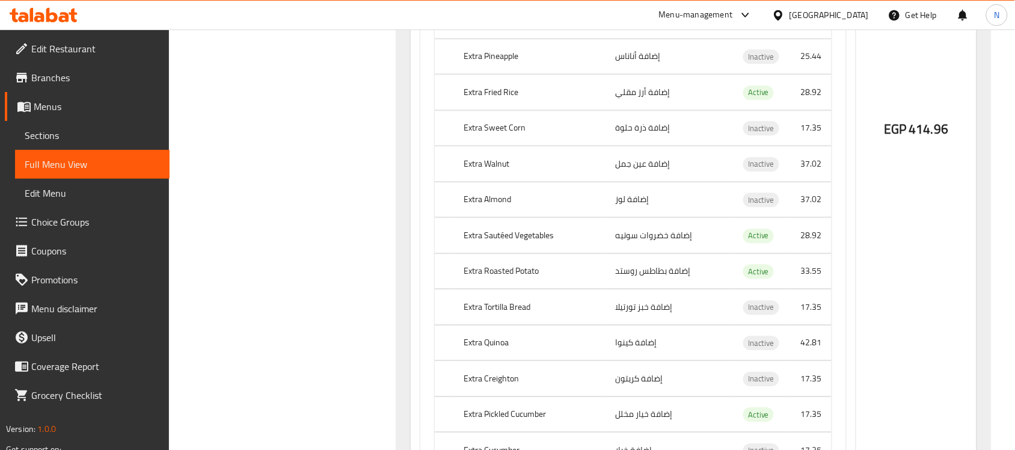
scroll to position [140242, 0]
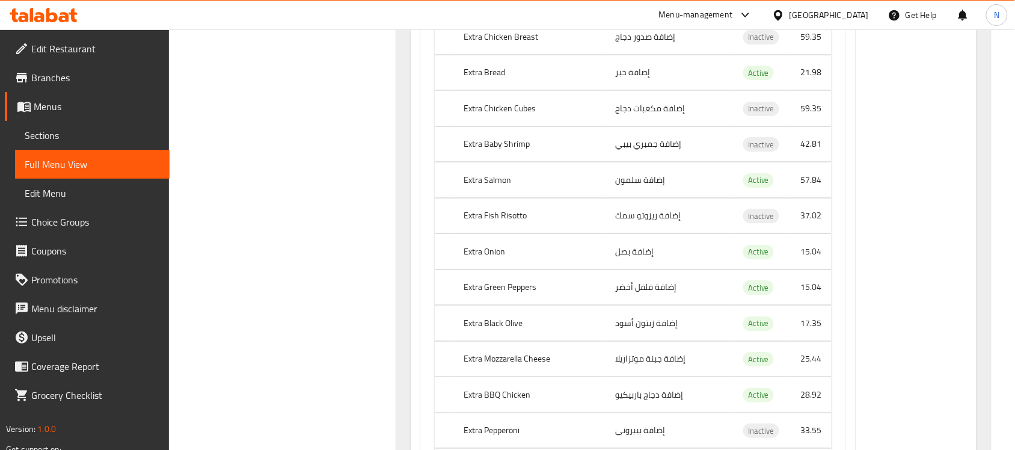
scroll to position [116265, 0]
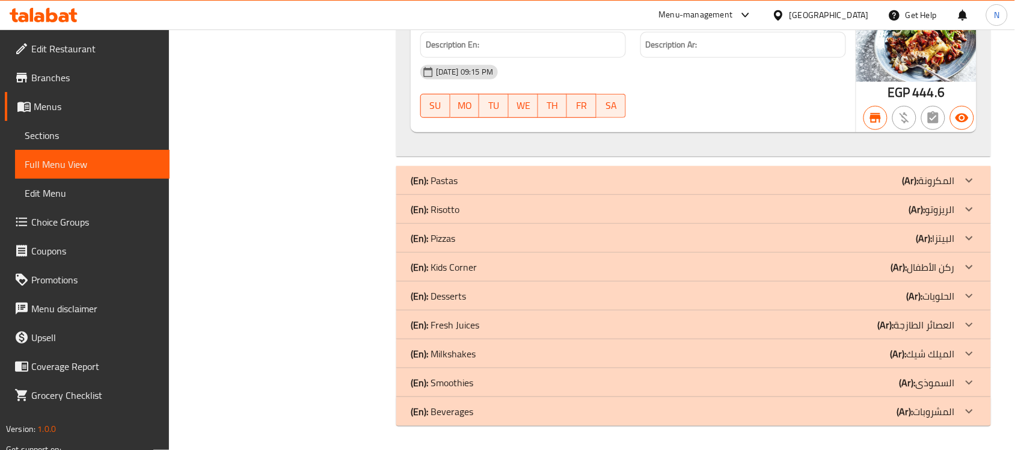
scroll to position [114386, 0]
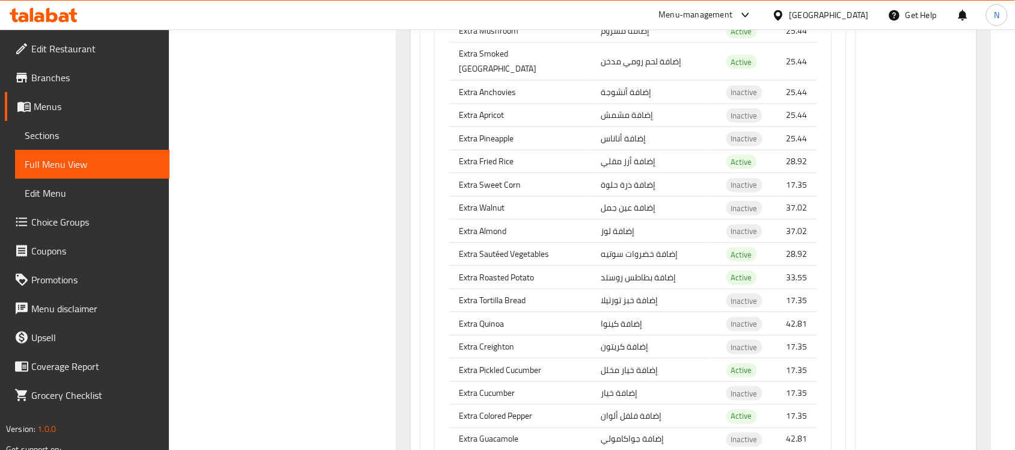
drag, startPoint x: 108, startPoint y: 137, endPoint x: 127, endPoint y: 180, distance: 47.1
click at [108, 137] on span "Sections" at bounding box center [92, 135] width 135 height 14
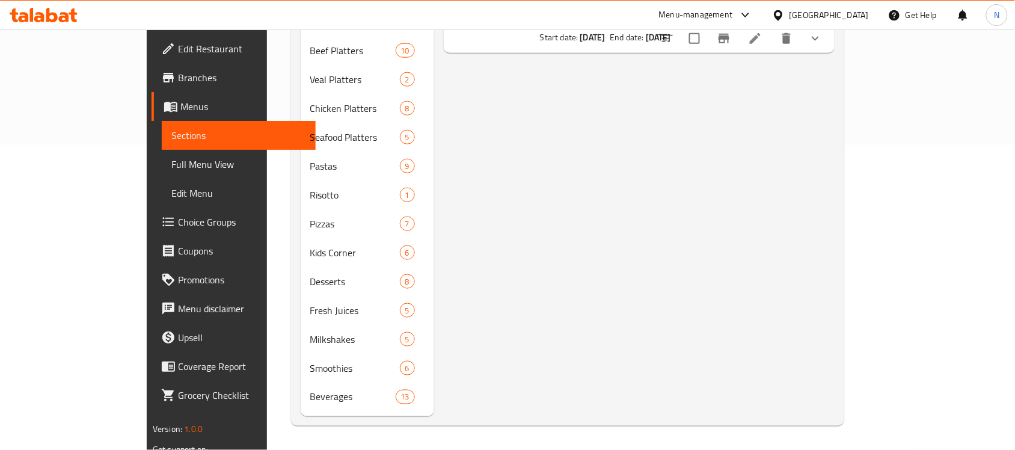
scroll to position [169, 0]
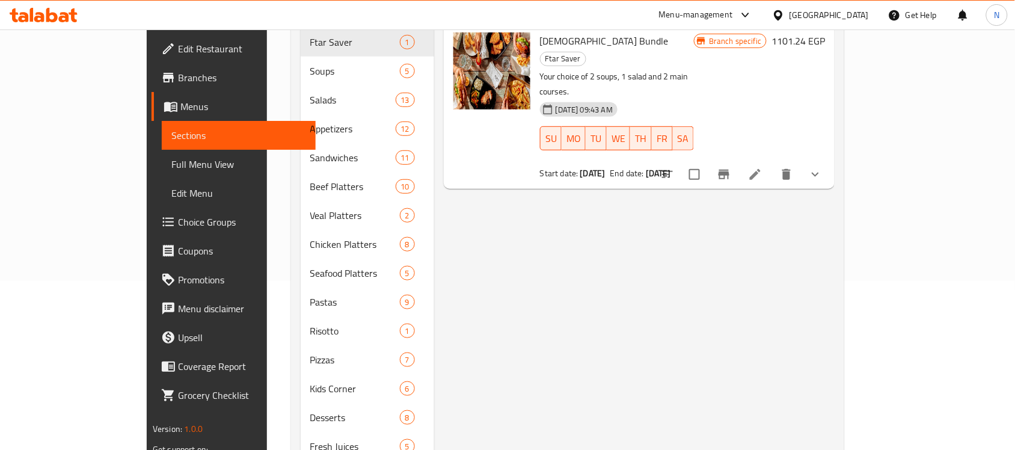
click at [162, 176] on link "Full Menu View" at bounding box center [239, 164] width 155 height 29
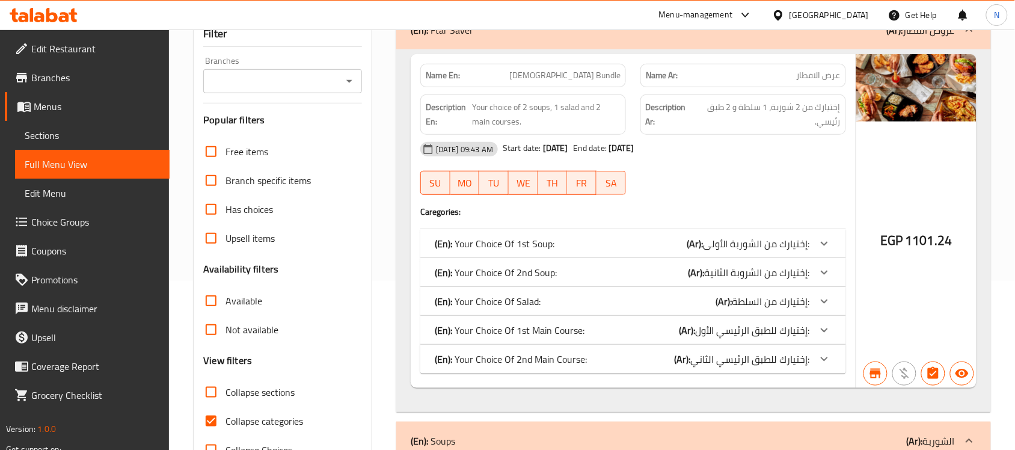
click at [266, 385] on span "Collapse sections" at bounding box center [259, 392] width 69 height 14
click at [225, 378] on input "Collapse sections" at bounding box center [211, 392] width 29 height 29
checkbox input "true"
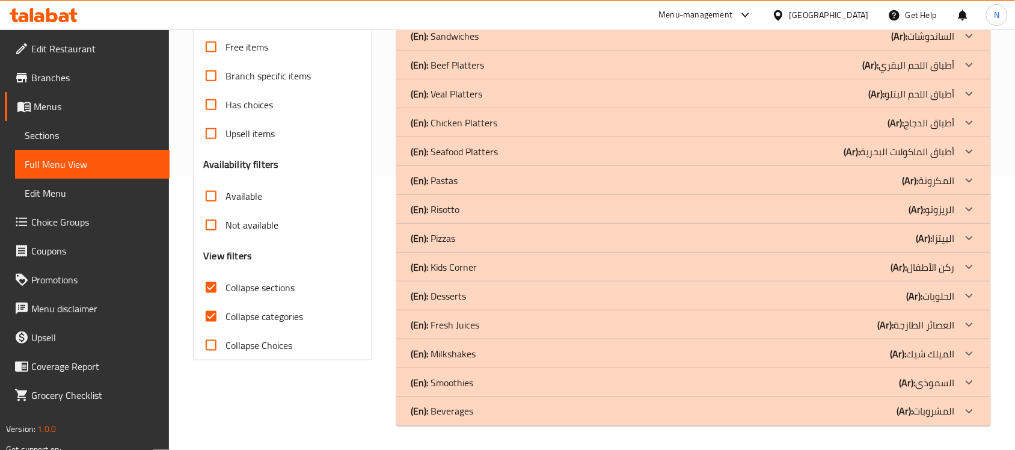
scroll to position [123, 0]
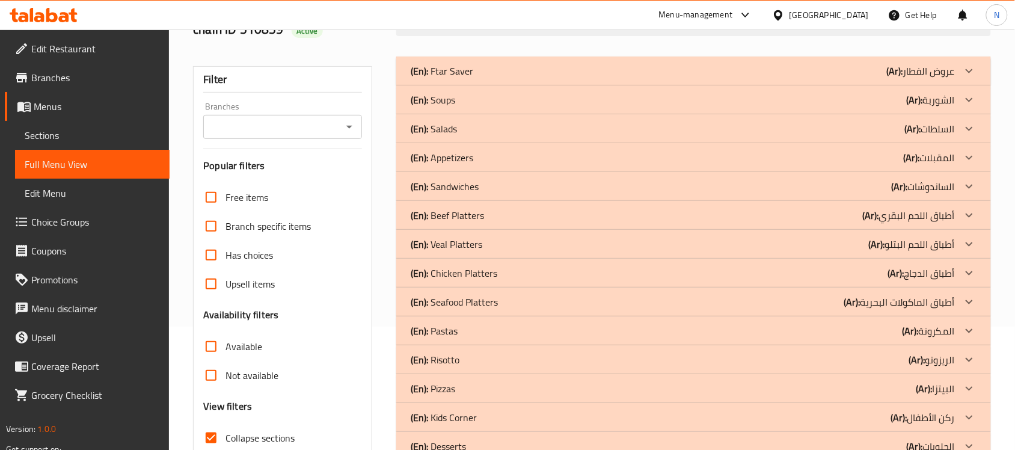
click at [476, 307] on p "(En): Seafood Platters" at bounding box center [454, 302] width 87 height 14
click at [471, 271] on p "(En): Chicken Platters" at bounding box center [454, 273] width 87 height 14
click at [478, 247] on p "(En): Veal Platters" at bounding box center [447, 244] width 72 height 14
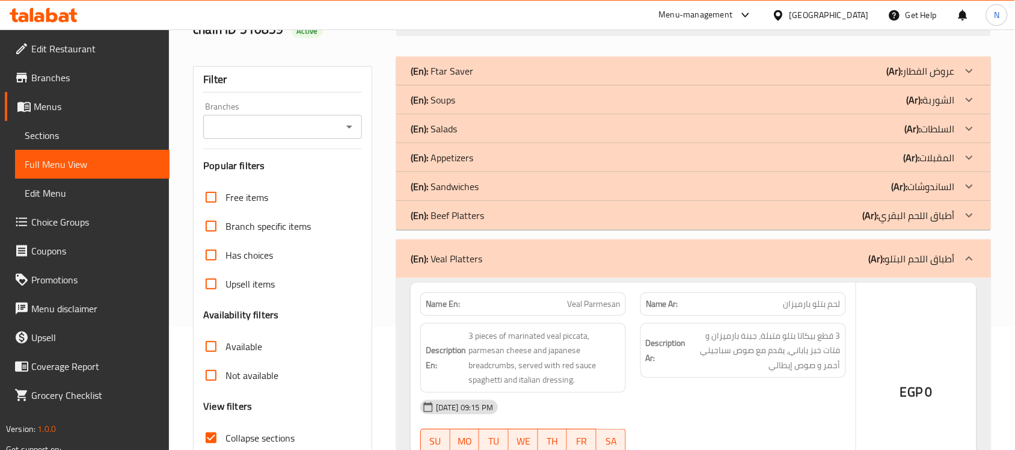
click at [484, 215] on div "(En): Beef Platters (Ar): أطباق اللحم البقري" at bounding box center [683, 215] width 544 height 14
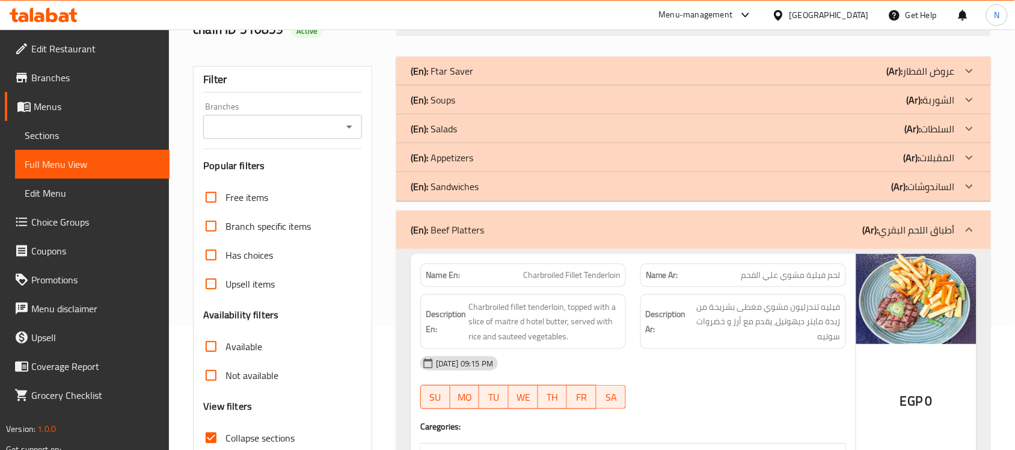
scroll to position [424, 0]
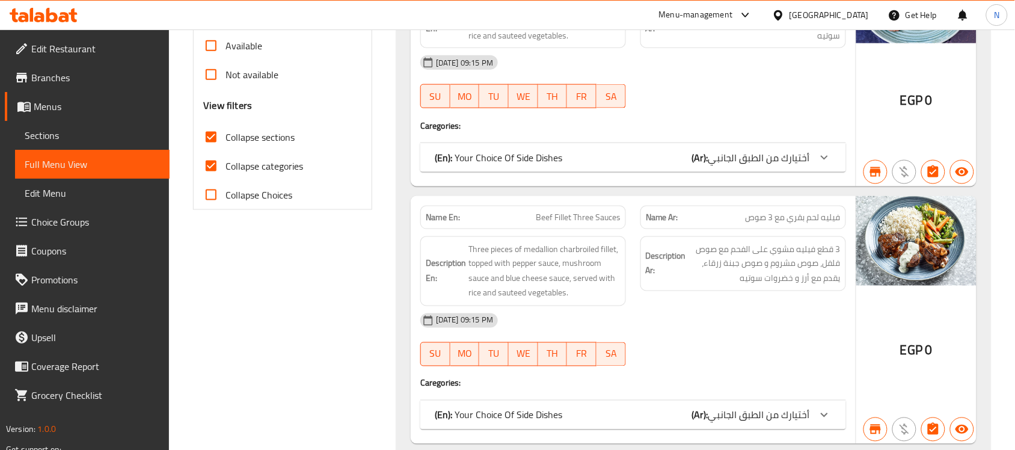
click at [284, 166] on span "Collapse categories" at bounding box center [264, 166] width 78 height 14
click at [225, 166] on input "Collapse categories" at bounding box center [211, 166] width 29 height 29
checkbox input "false"
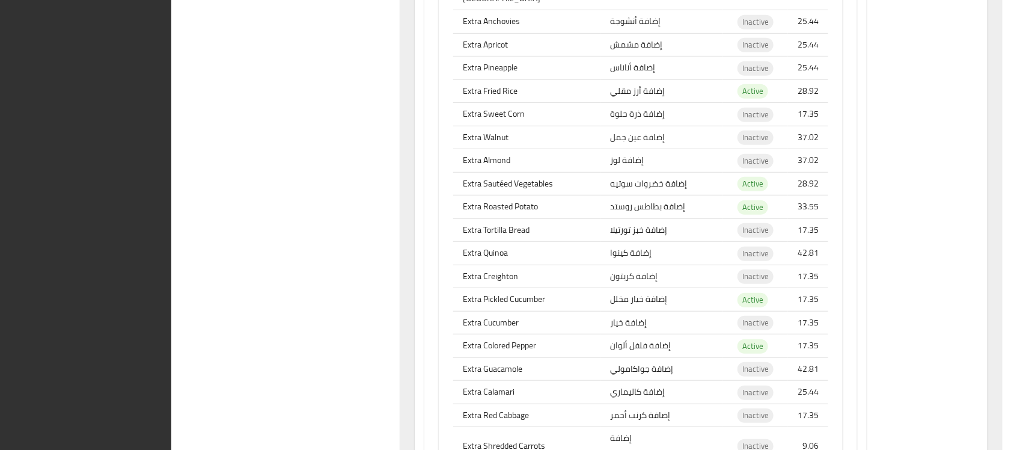
scroll to position [90941, 0]
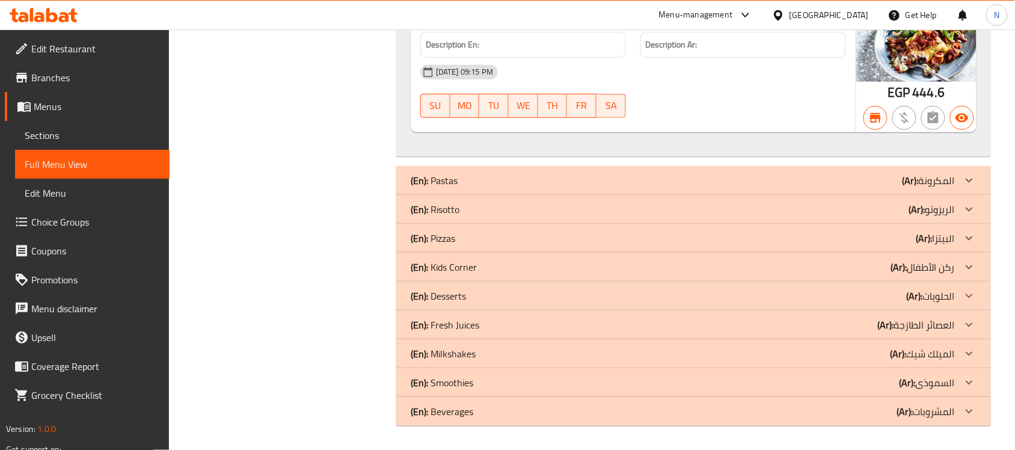
click at [54, 11] on icon at bounding box center [44, 15] width 68 height 14
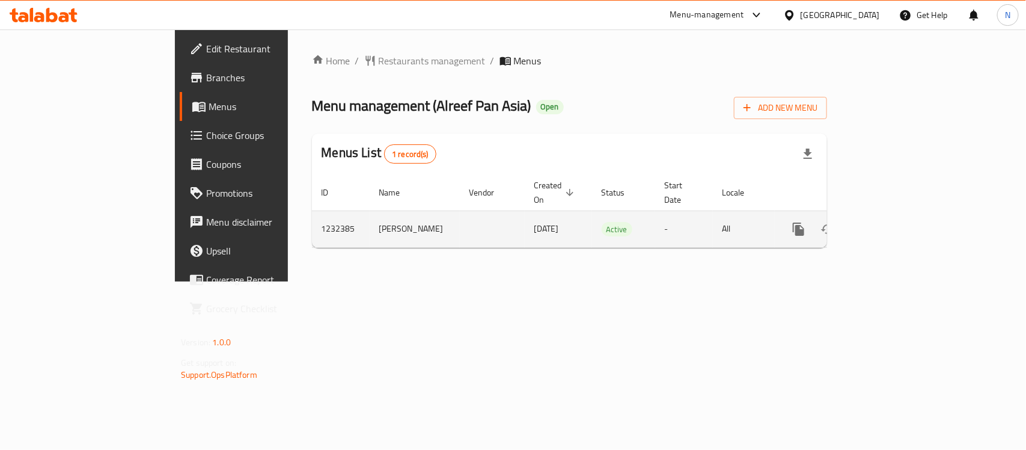
click at [893, 222] on icon "enhanced table" at bounding box center [885, 229] width 14 height 14
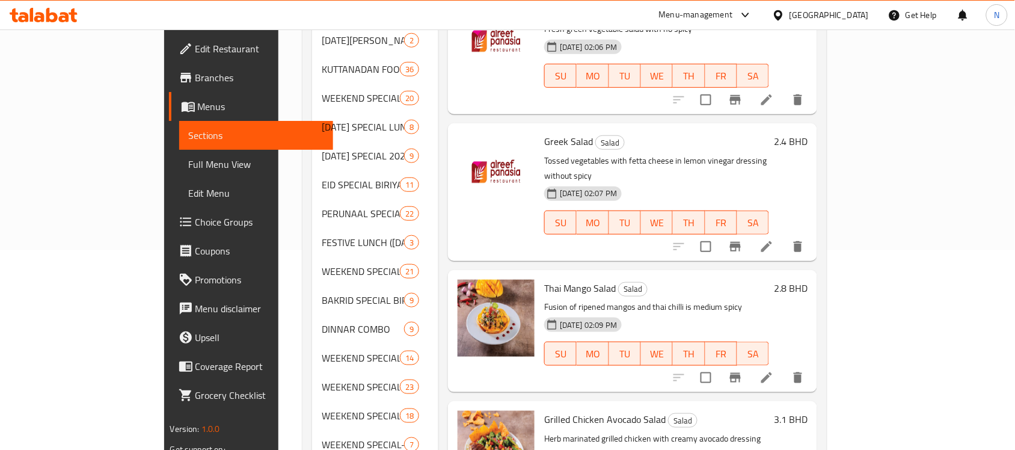
scroll to position [225, 0]
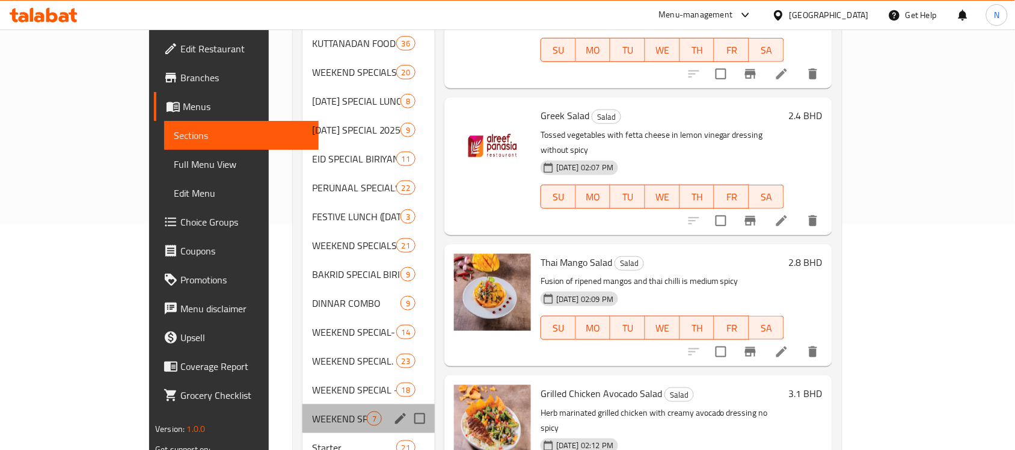
click at [302, 404] on div "WEEKEND SPECIAL-SEP-18-19 7" at bounding box center [368, 418] width 132 height 29
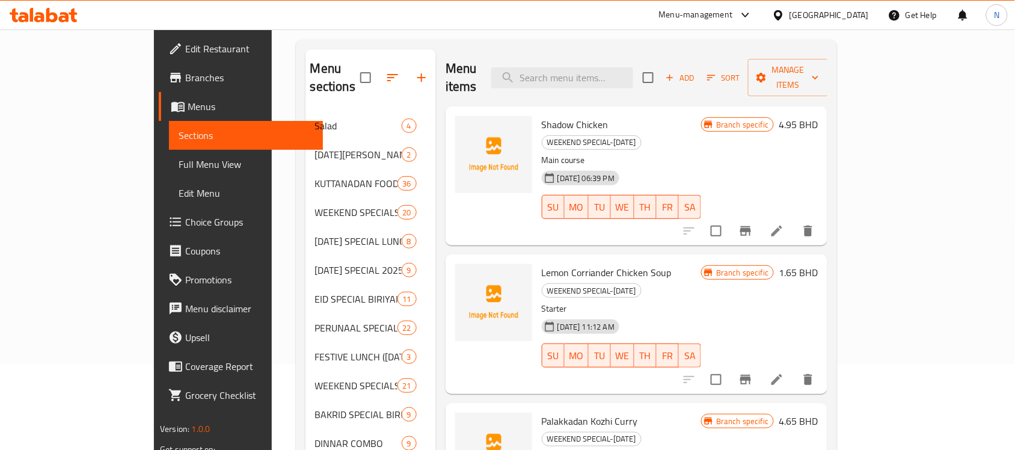
scroll to position [75, 0]
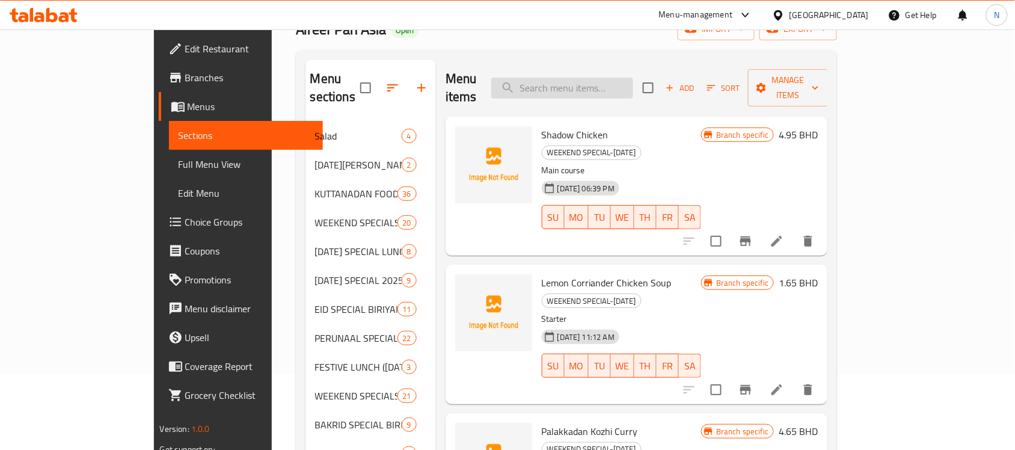
click at [633, 78] on input "search" at bounding box center [562, 88] width 142 height 21
paste input "KALLIL CHUTTA KOZHI"
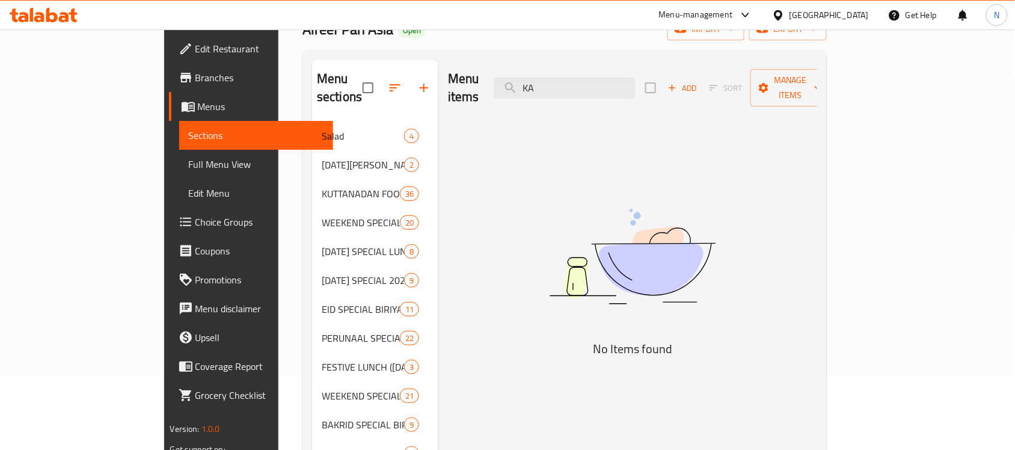
type input "K"
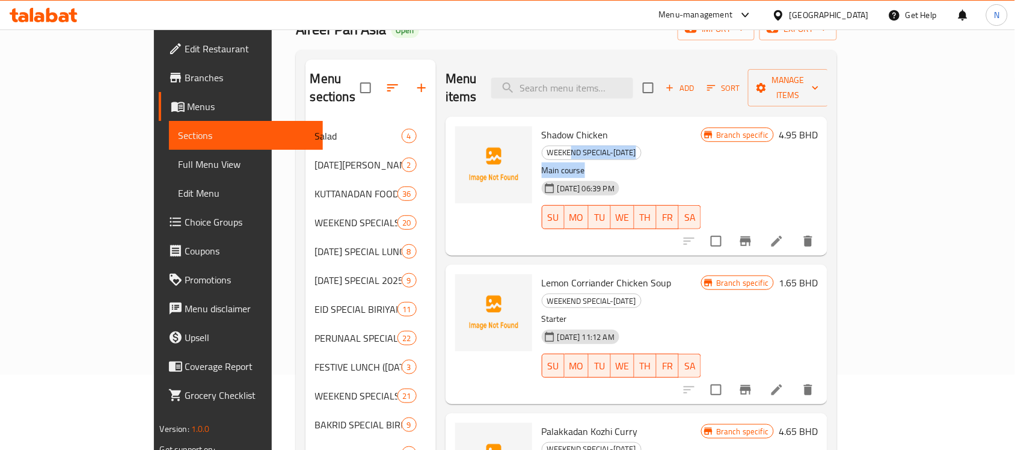
drag, startPoint x: 602, startPoint y: 118, endPoint x: 720, endPoint y: 126, distance: 118.2
click at [706, 126] on div "Shadow Chicken WEEKEND SPECIAL-SEP-18-19 Main course 02-07-2025 06:39 PM SU MO …" at bounding box center [621, 185] width 169 height 129
click at [784, 234] on icon at bounding box center [777, 241] width 14 height 14
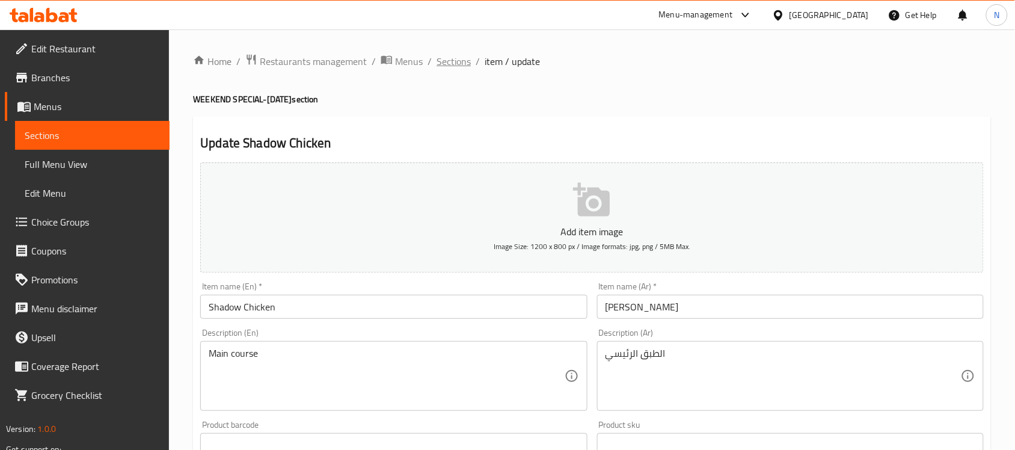
click at [463, 66] on span "Sections" at bounding box center [454, 61] width 34 height 14
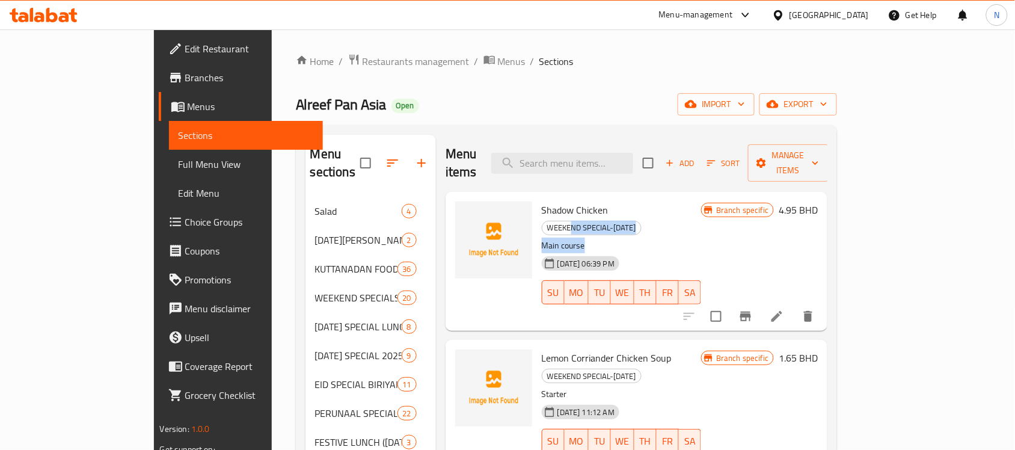
drag, startPoint x: 599, startPoint y: 191, endPoint x: 726, endPoint y: 212, distance: 128.5
click at [706, 212] on div "Shadow Chicken WEEKEND SPECIAL-SEP-18-19 Main course 02-07-2025 06:39 PM SU MO …" at bounding box center [621, 261] width 169 height 129
click at [701, 238] on p "Main course" at bounding box center [621, 245] width 159 height 15
drag, startPoint x: 137, startPoint y: 166, endPoint x: 97, endPoint y: 128, distance: 55.3
click at [179, 166] on span "Full Menu View" at bounding box center [246, 164] width 135 height 14
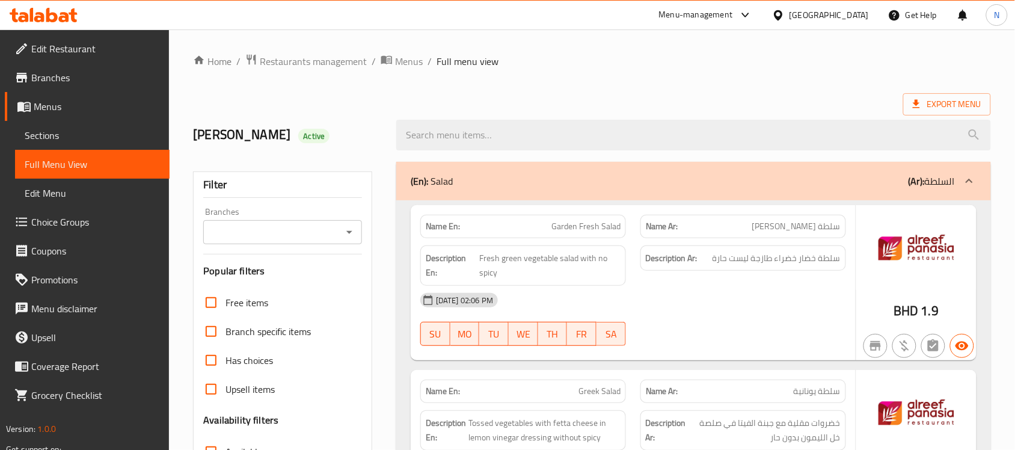
click at [97, 128] on span "Sections" at bounding box center [92, 135] width 135 height 14
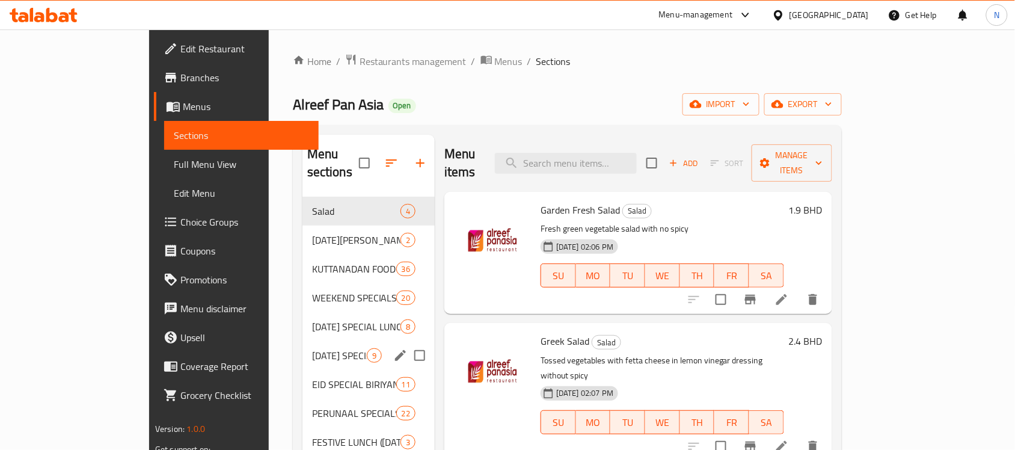
scroll to position [225, 0]
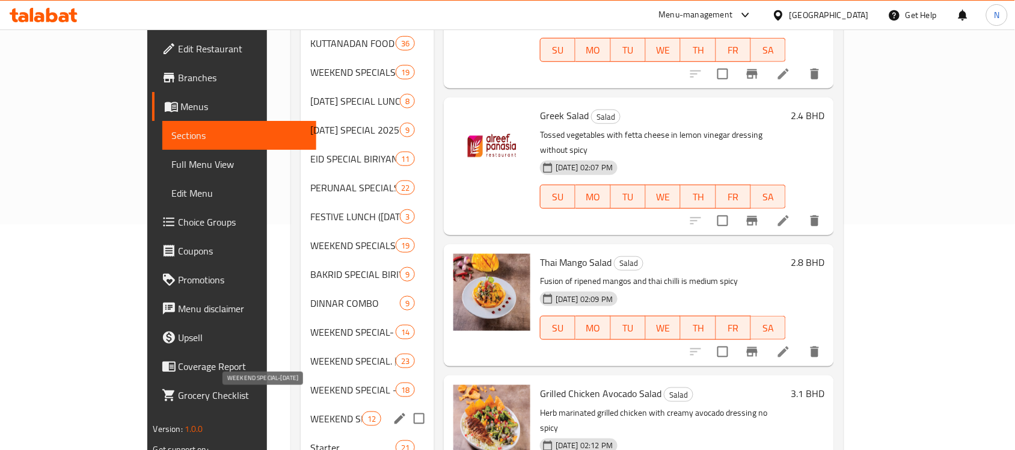
click at [310, 411] on span "WEEKEND SPECIAL-SEP-18-19" at bounding box center [335, 418] width 51 height 14
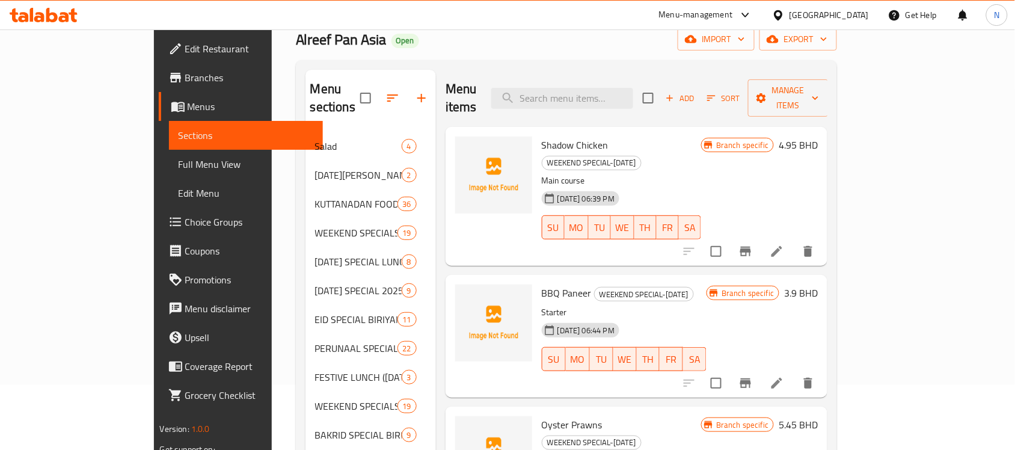
scroll to position [64, 0]
click at [618, 88] on input "search" at bounding box center [562, 98] width 142 height 21
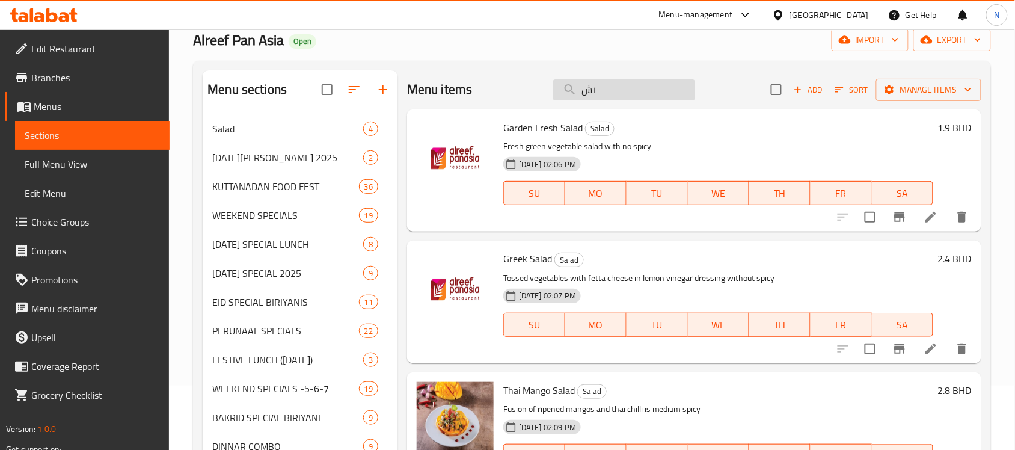
click at [618, 83] on input "نش" at bounding box center [624, 89] width 142 height 21
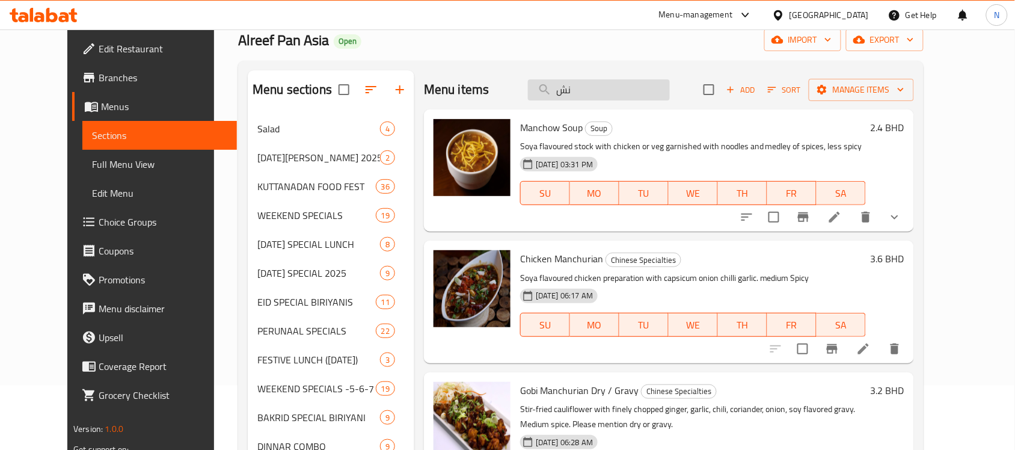
click at [618, 83] on input "نش" at bounding box center [599, 89] width 142 height 21
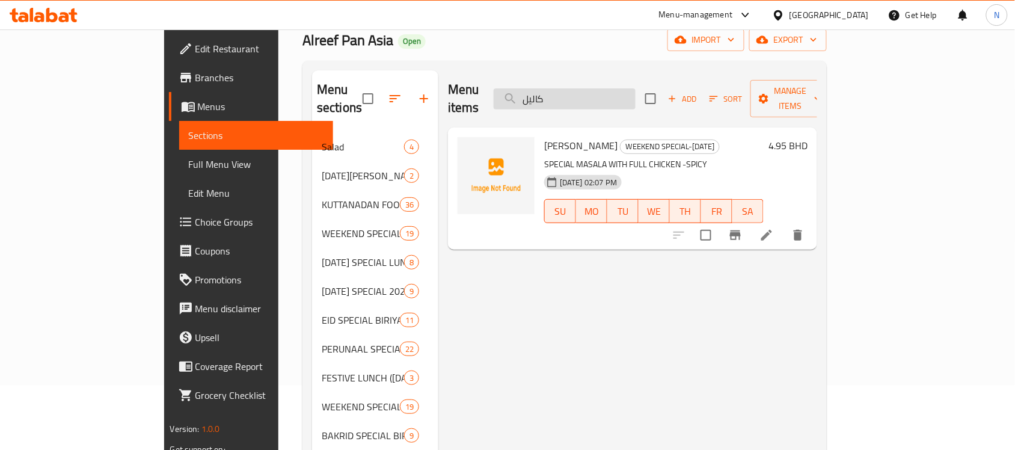
click at [606, 96] on input "كاليل" at bounding box center [565, 98] width 142 height 21
type input "كاليل"
click at [774, 228] on icon at bounding box center [766, 235] width 14 height 14
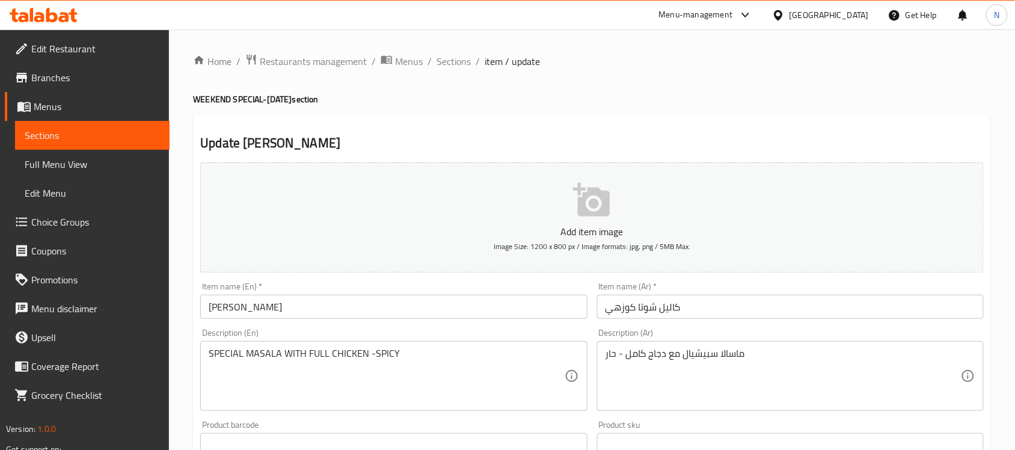
click at [470, 62] on ol "Home / Restaurants management / Menus / Sections / item / update" at bounding box center [592, 62] width 798 height 16
click at [465, 63] on span "Sections" at bounding box center [454, 61] width 34 height 14
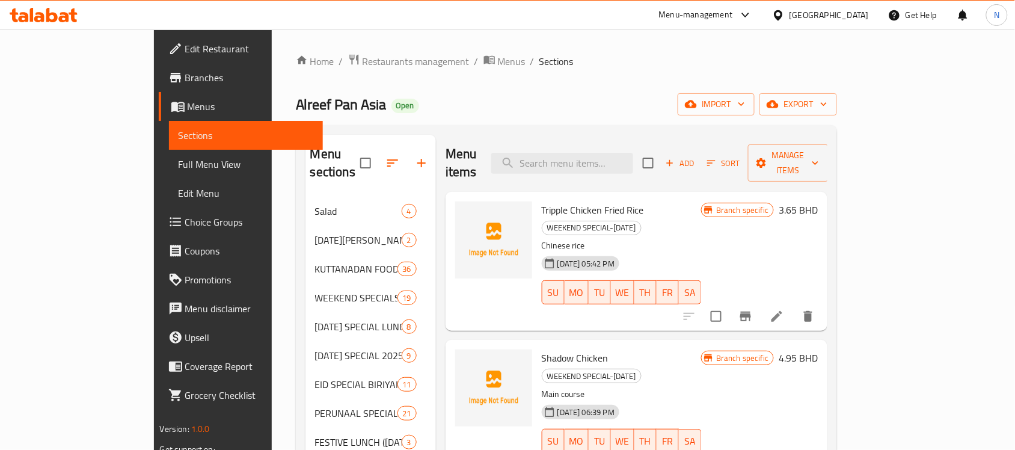
click at [633, 153] on input "search" at bounding box center [562, 163] width 142 height 21
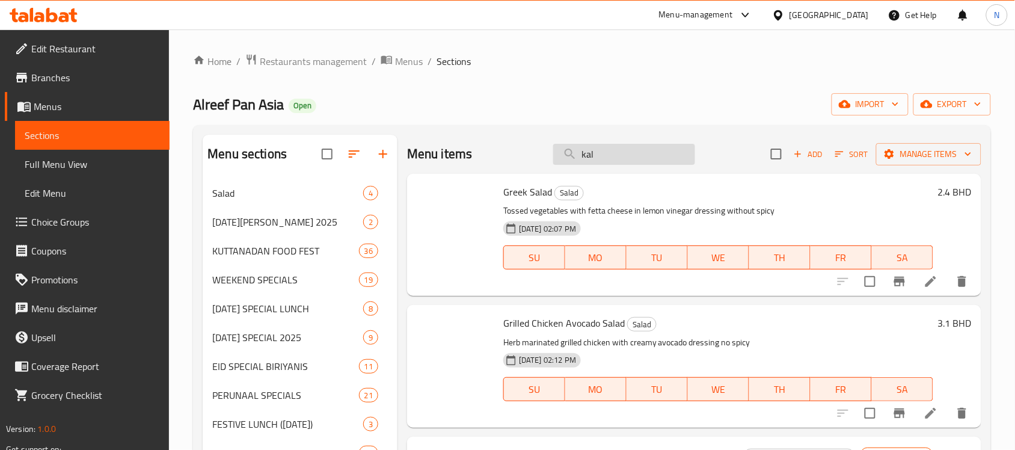
click at [633, 149] on input "kal" at bounding box center [624, 154] width 142 height 21
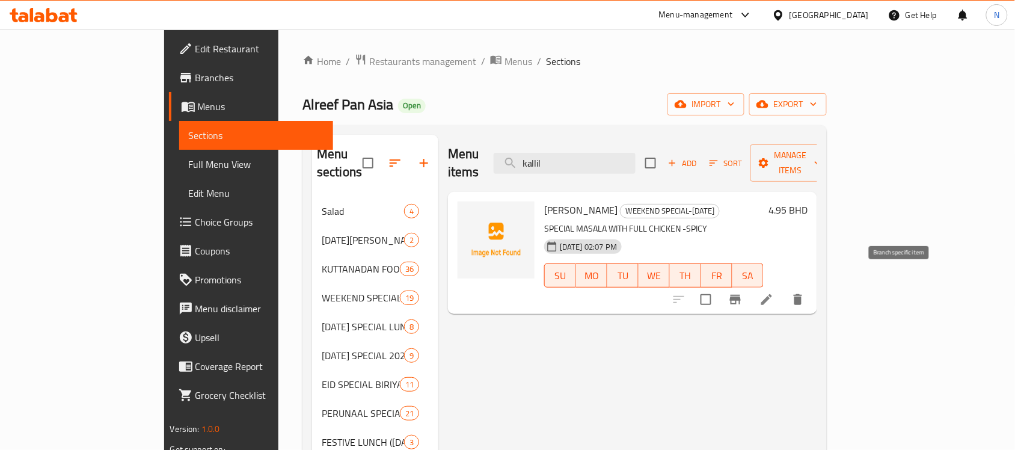
type input "kallil"
click at [774, 292] on icon at bounding box center [766, 299] width 14 height 14
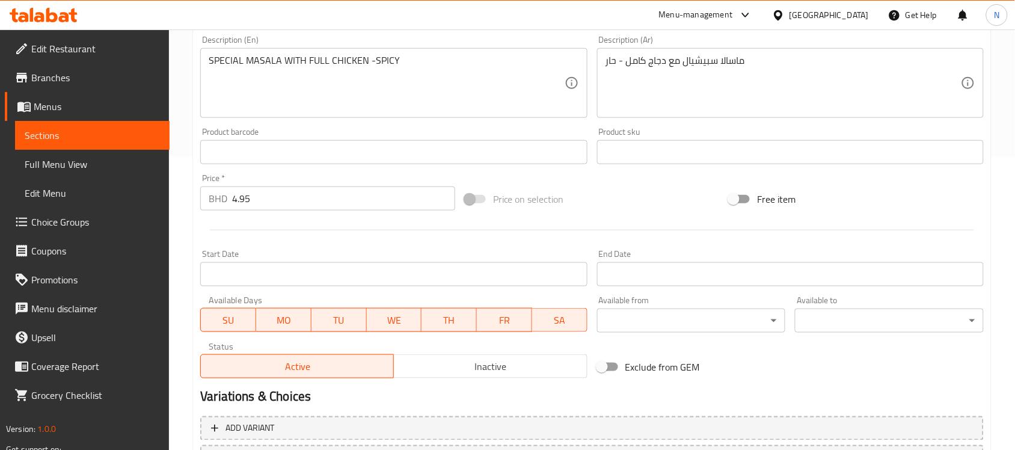
scroll to position [397, 0]
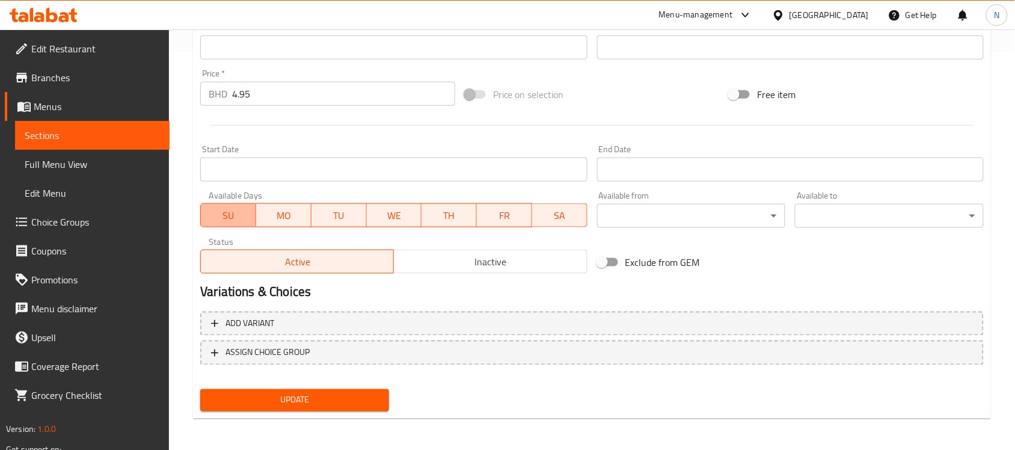
click at [235, 215] on span "SU" at bounding box center [229, 215] width 46 height 17
click at [272, 212] on span "MO" at bounding box center [284, 215] width 46 height 17
click at [333, 215] on span "TU" at bounding box center [339, 215] width 46 height 17
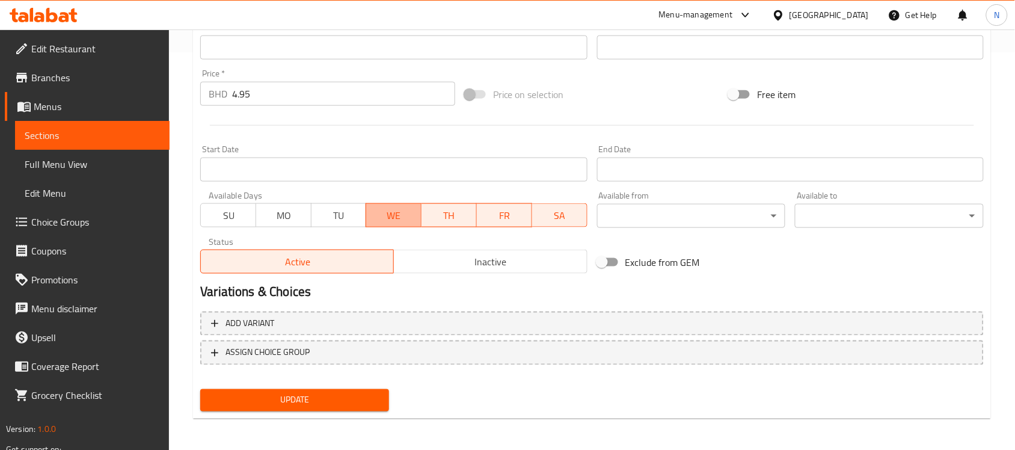
click at [405, 225] on button "WE" at bounding box center [394, 215] width 56 height 24
click at [229, 215] on span "SU" at bounding box center [229, 215] width 46 height 17
click at [302, 226] on button "MO" at bounding box center [284, 215] width 56 height 24
click at [340, 221] on span "TU" at bounding box center [339, 215] width 46 height 17
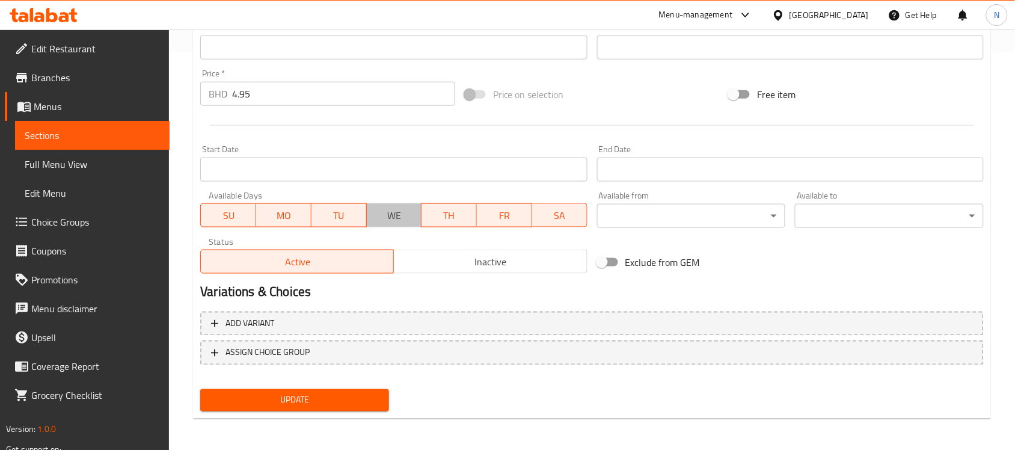
click at [412, 221] on span "WE" at bounding box center [395, 215] width 46 height 17
click at [526, 159] on input "Start Date" at bounding box center [393, 170] width 387 height 24
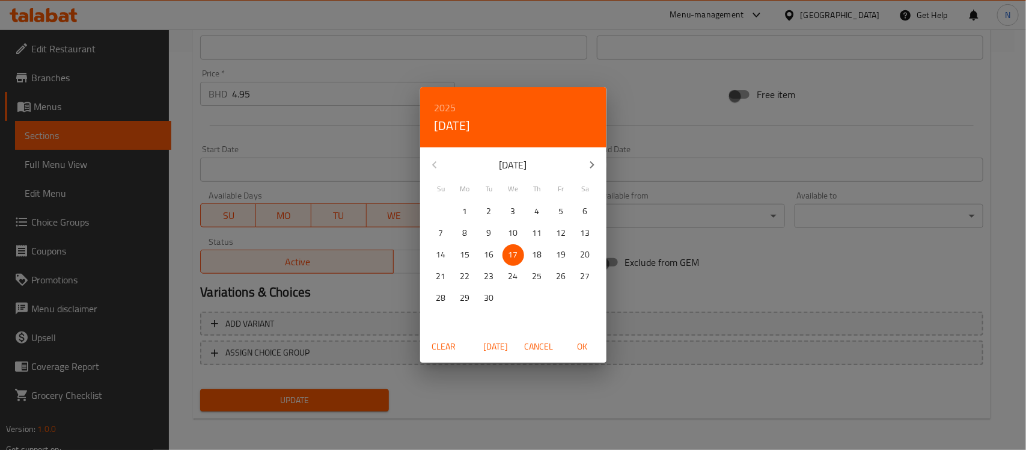
click at [539, 257] on p "18" at bounding box center [538, 254] width 10 height 15
click at [581, 346] on span "OK" at bounding box center [582, 346] width 29 height 15
type input "18-09-2025"
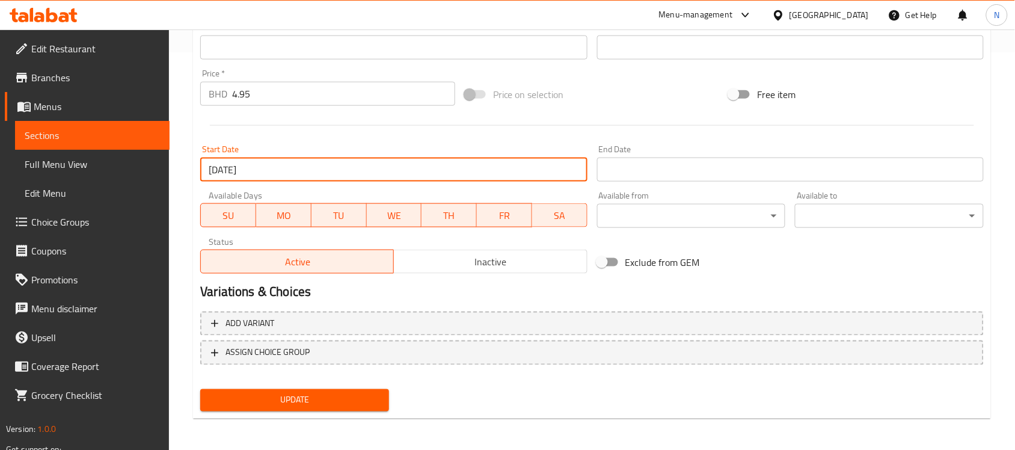
click at [669, 178] on input "Start Date" at bounding box center [790, 170] width 387 height 24
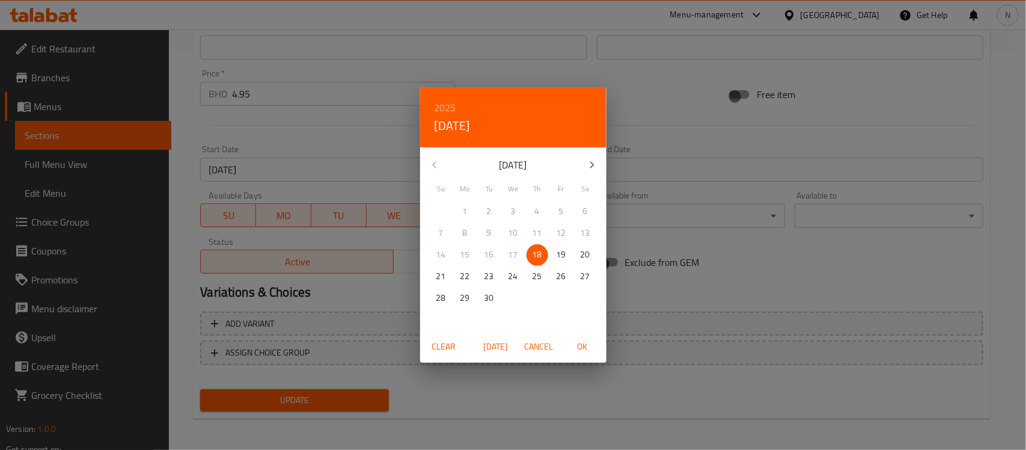
click at [569, 256] on span "19" at bounding box center [562, 254] width 22 height 15
click at [578, 344] on span "OK" at bounding box center [582, 346] width 29 height 15
type input "19-09-2025"
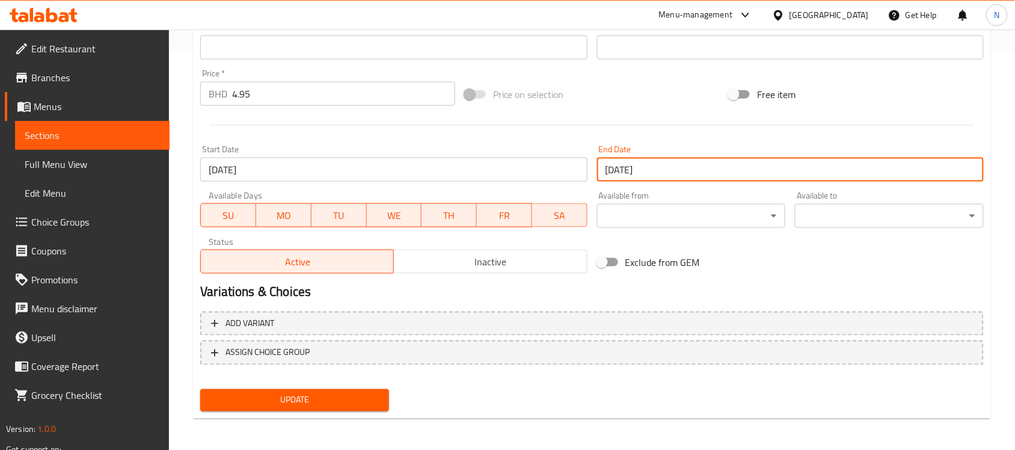
click at [353, 404] on span "Update" at bounding box center [295, 400] width 170 height 15
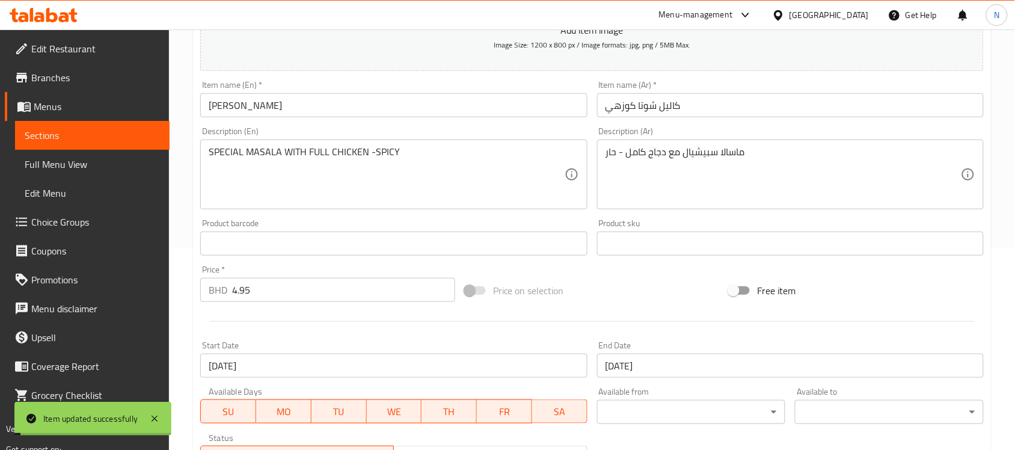
scroll to position [0, 0]
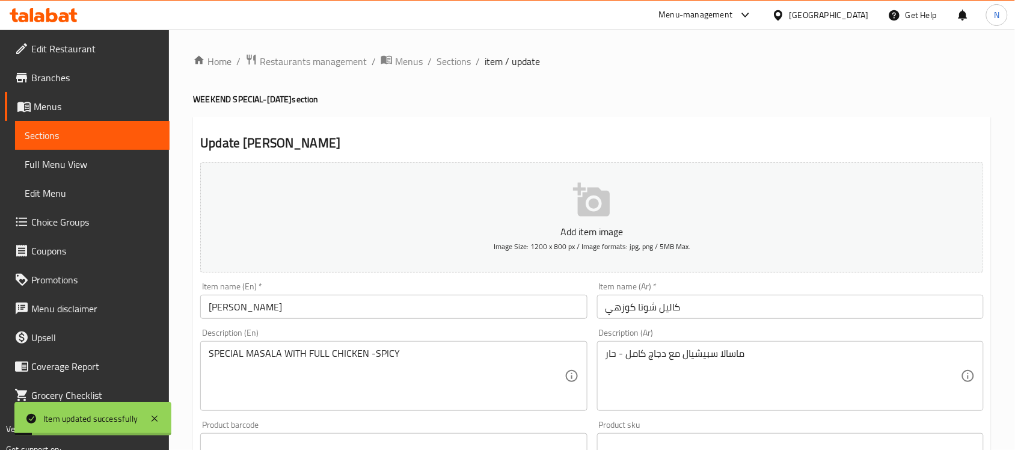
drag, startPoint x: 455, startPoint y: 67, endPoint x: 166, endPoint y: 103, distance: 291.5
click at [455, 67] on span "Sections" at bounding box center [454, 61] width 34 height 14
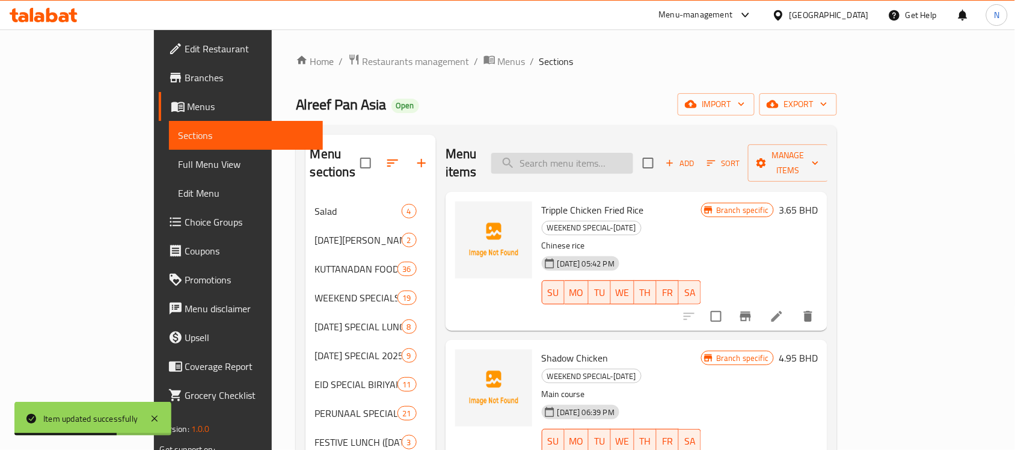
click at [589, 160] on input "search" at bounding box center [562, 163] width 142 height 21
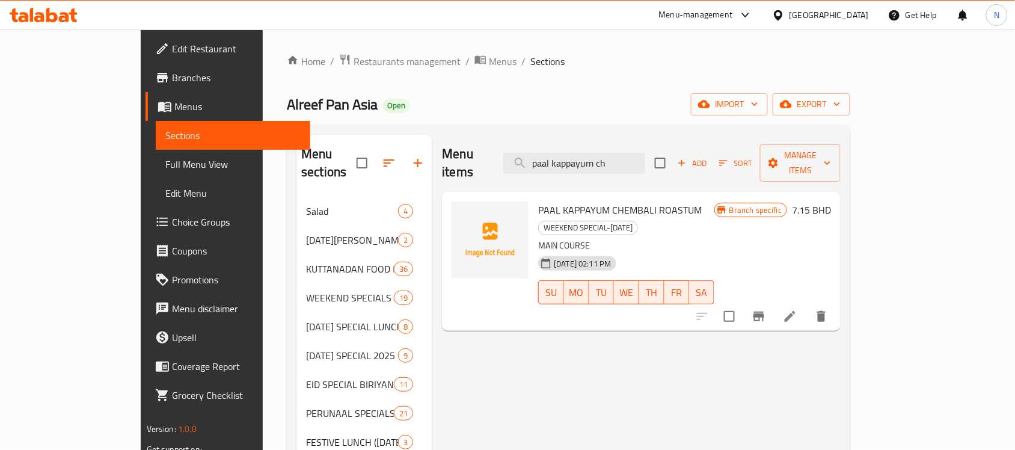
type input "paal kappayum ch"
click at [807, 305] on li at bounding box center [790, 316] width 34 height 22
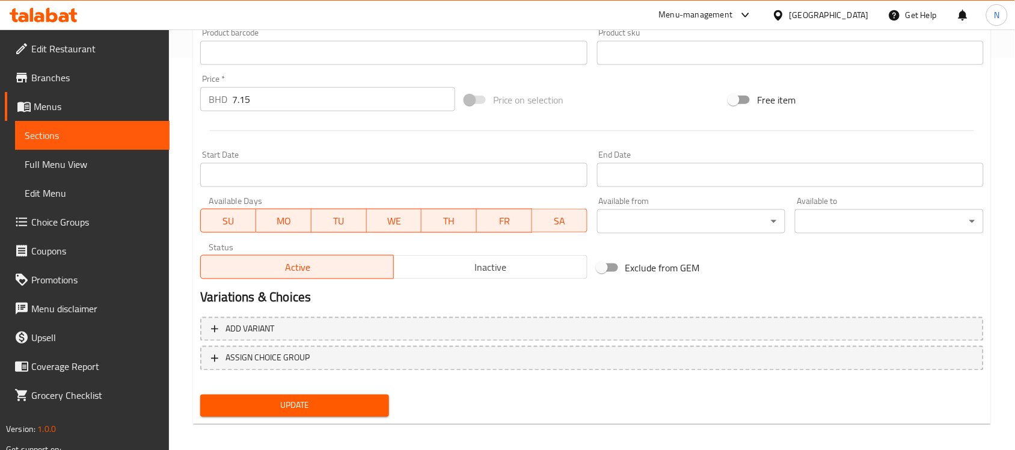
scroll to position [397, 0]
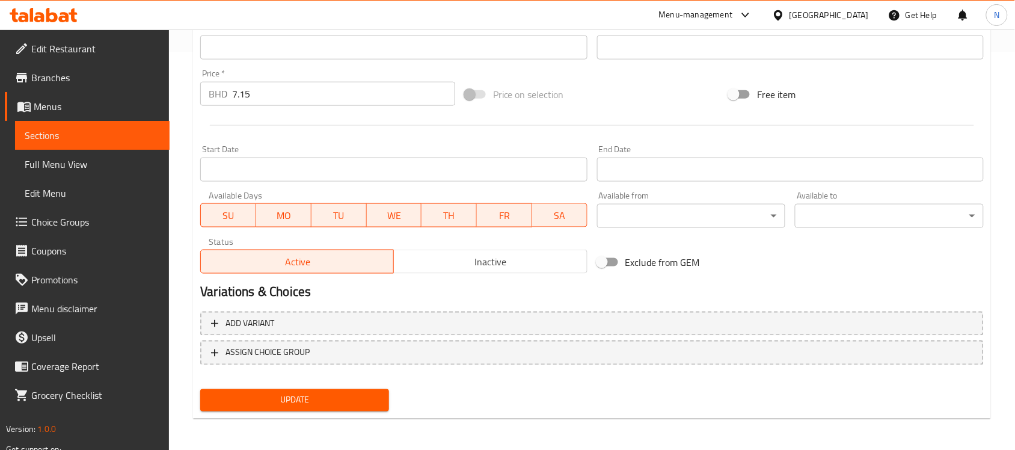
click at [403, 167] on input "Start Date" at bounding box center [393, 170] width 387 height 24
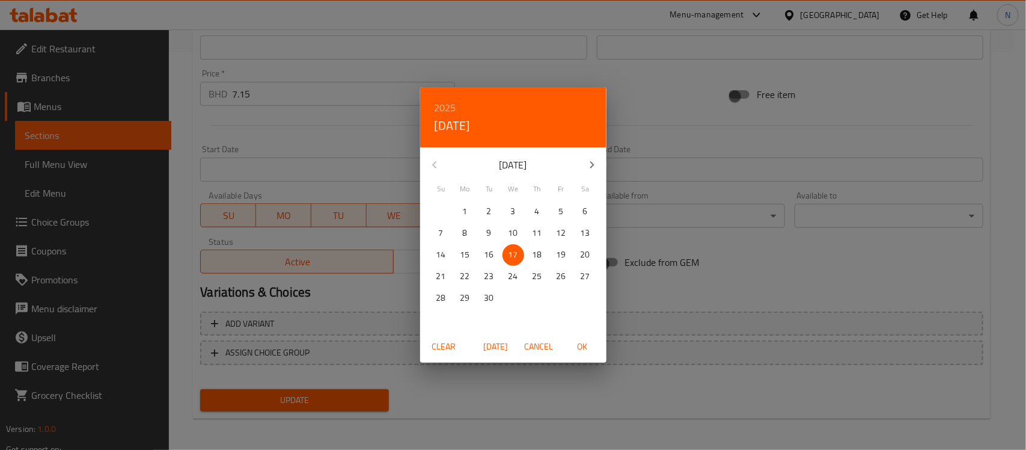
click at [546, 250] on span "18" at bounding box center [538, 254] width 22 height 15
click at [589, 349] on span "OK" at bounding box center [582, 346] width 29 height 15
type input "18-09-2025"
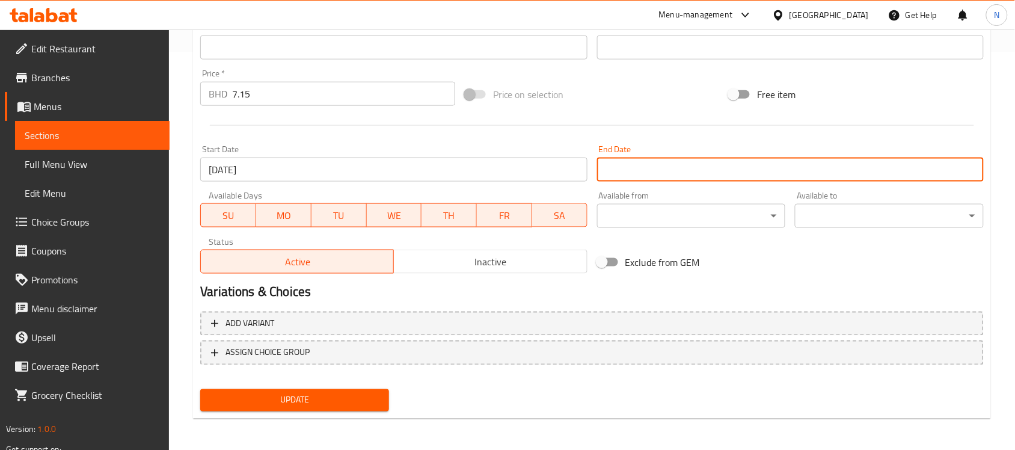
click at [682, 176] on input "Start Date" at bounding box center [790, 170] width 387 height 24
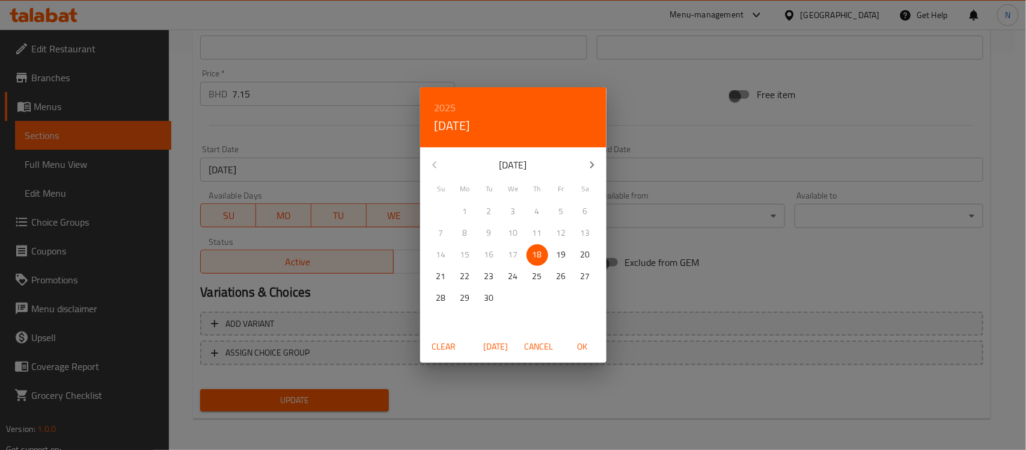
click at [562, 256] on p "19" at bounding box center [562, 254] width 10 height 15
click at [580, 348] on span "OK" at bounding box center [582, 346] width 29 height 15
type input "19-09-2025"
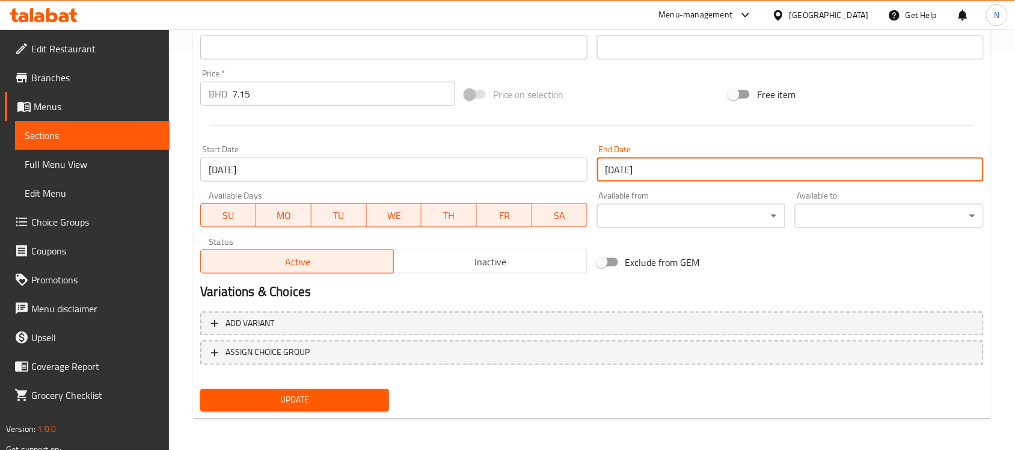
click at [366, 393] on span "Update" at bounding box center [295, 400] width 170 height 15
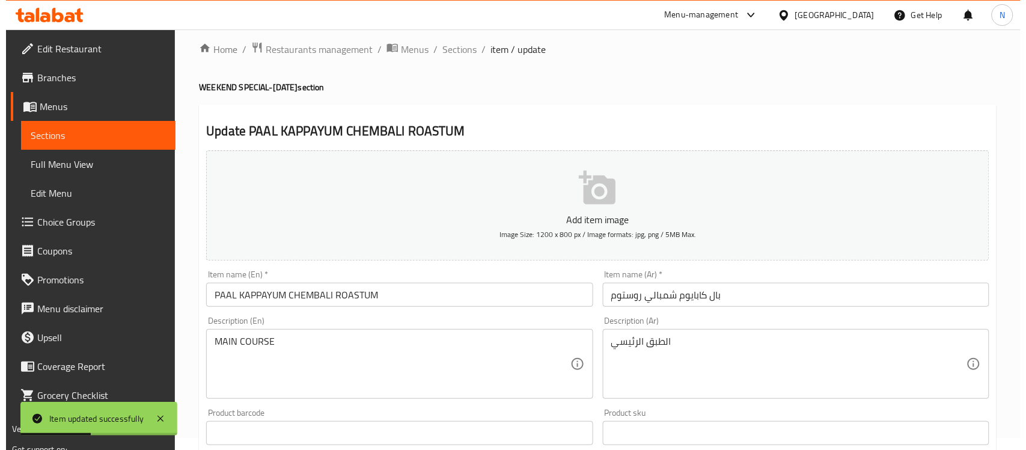
scroll to position [0, 0]
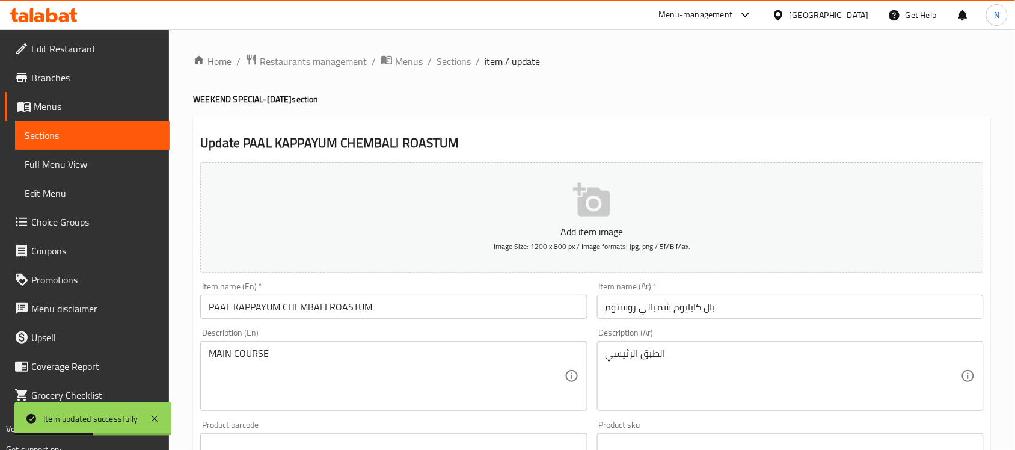
click at [469, 64] on span "Sections" at bounding box center [454, 61] width 34 height 14
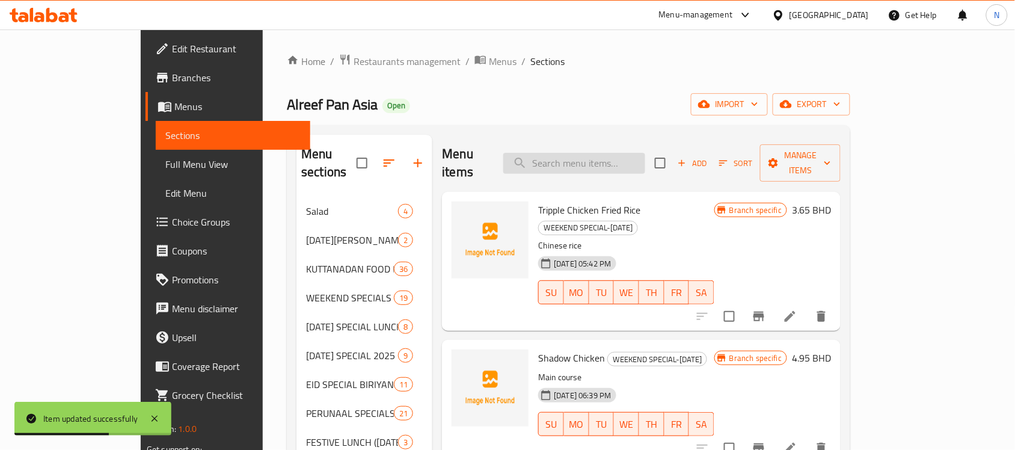
click at [581, 153] on input "search" at bounding box center [574, 163] width 142 height 21
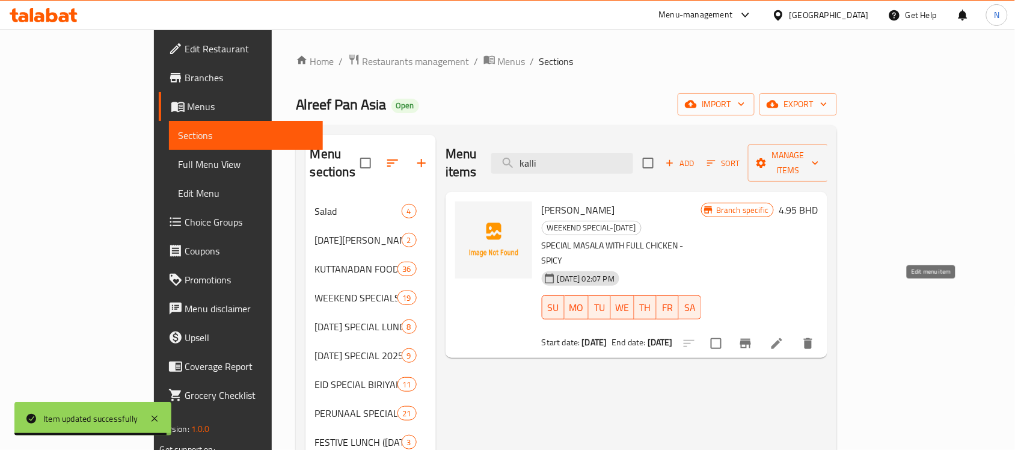
type input "kalli"
click at [784, 336] on icon at bounding box center [777, 343] width 14 height 14
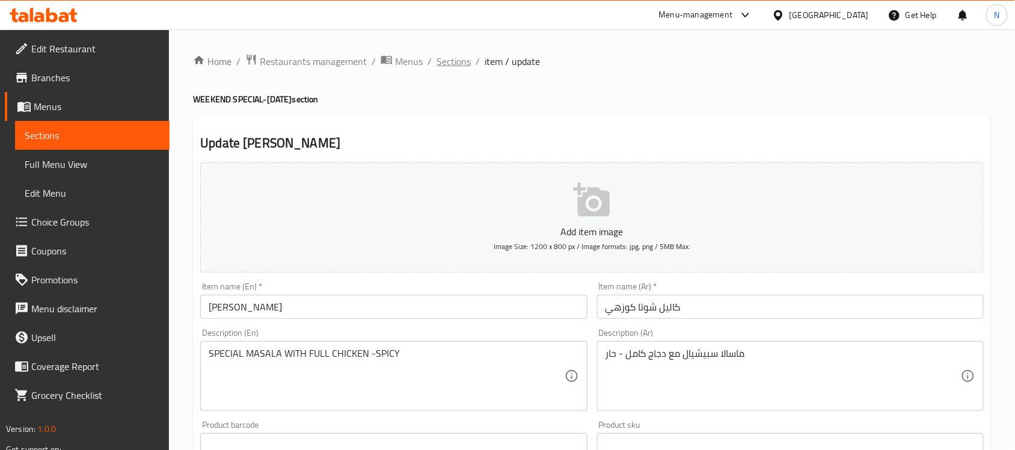
click at [458, 54] on span "Sections" at bounding box center [454, 61] width 34 height 14
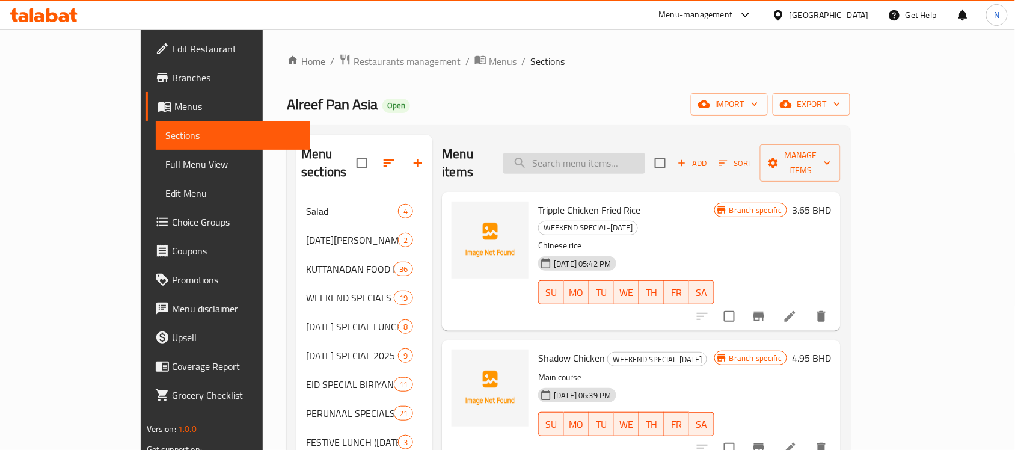
click at [645, 158] on input "search" at bounding box center [574, 163] width 142 height 21
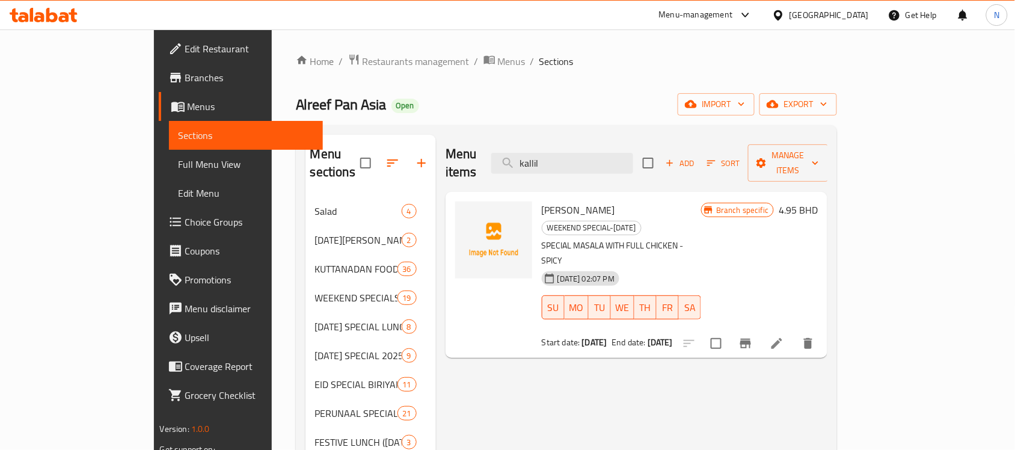
type input "kallil"
click at [794, 333] on li at bounding box center [777, 344] width 34 height 22
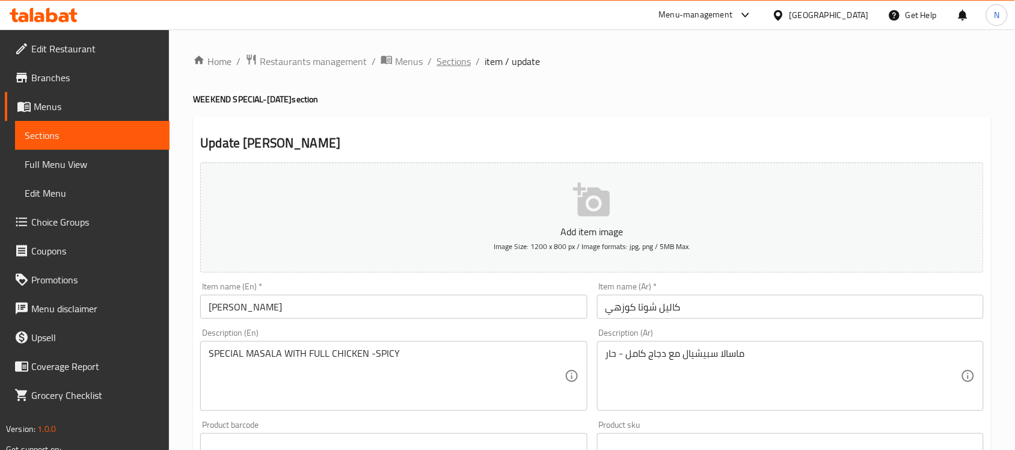
click at [440, 61] on span "Sections" at bounding box center [454, 61] width 34 height 14
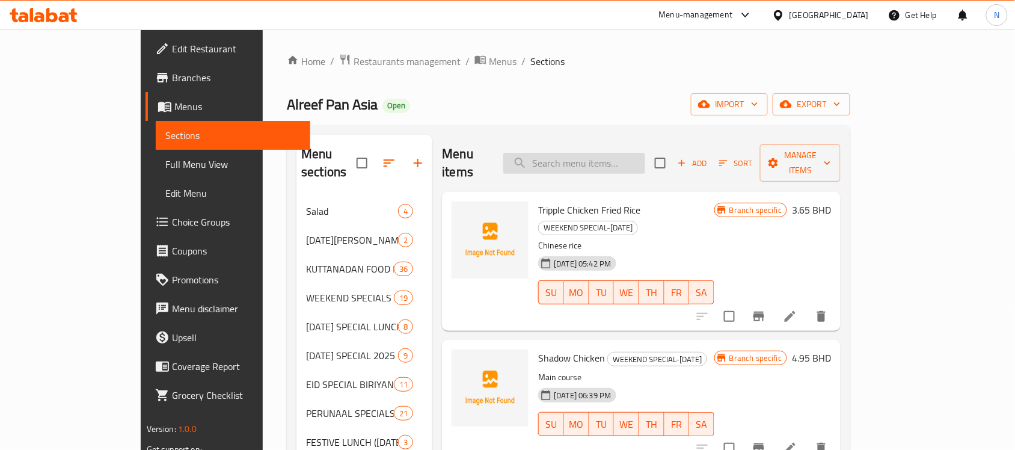
click at [609, 153] on input "search" at bounding box center [574, 163] width 142 height 21
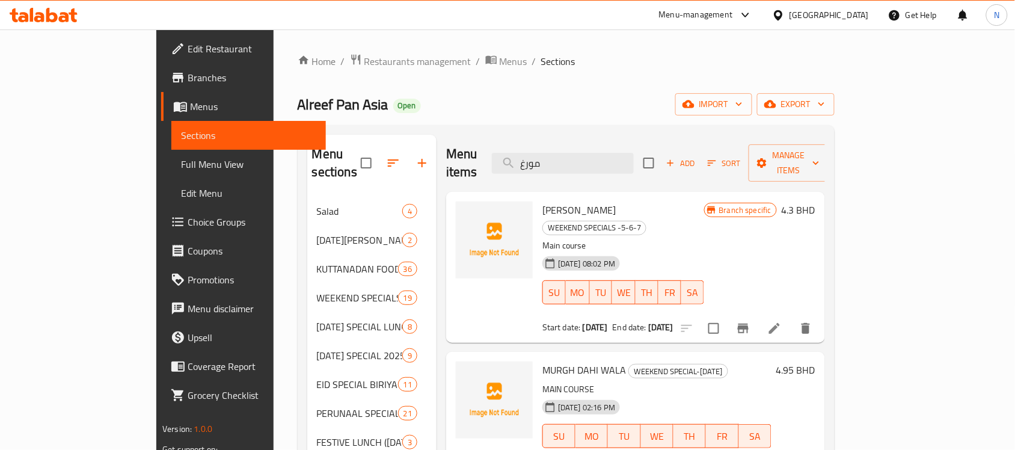
scroll to position [75, 0]
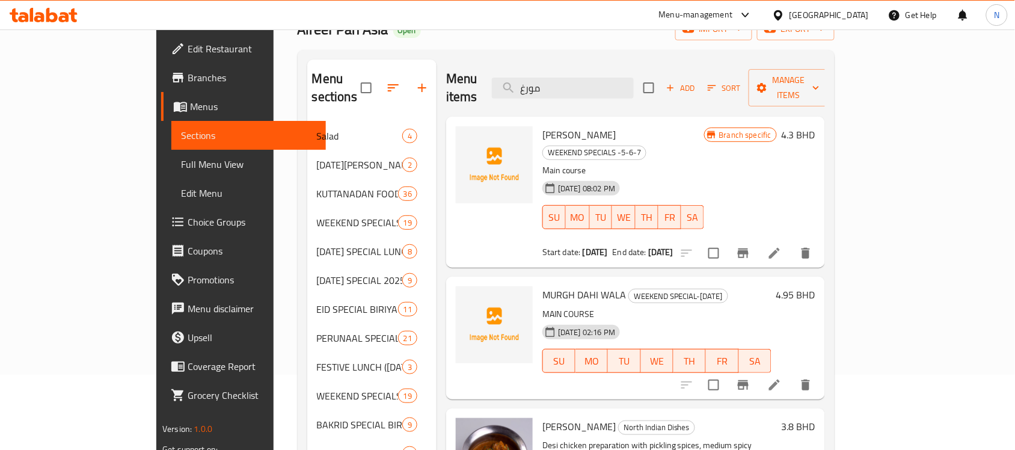
type input "مورغ"
click at [791, 374] on li at bounding box center [775, 385] width 34 height 22
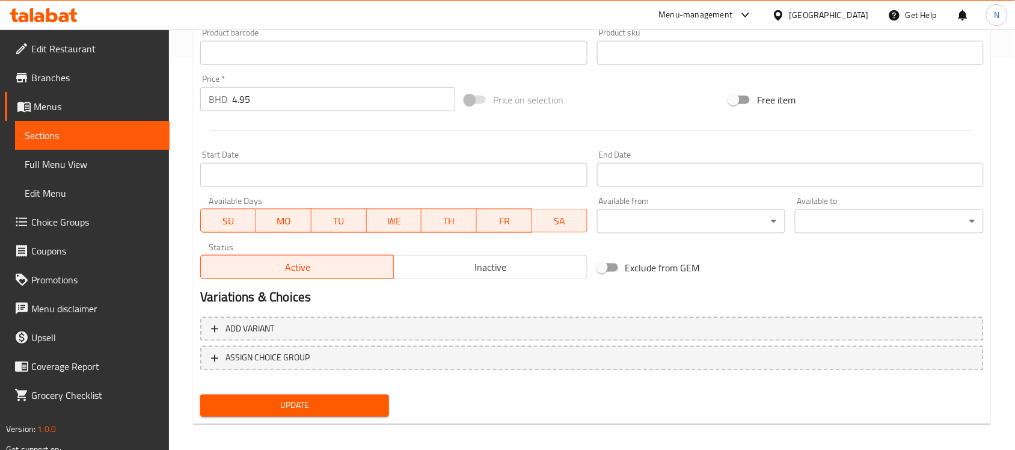
scroll to position [397, 0]
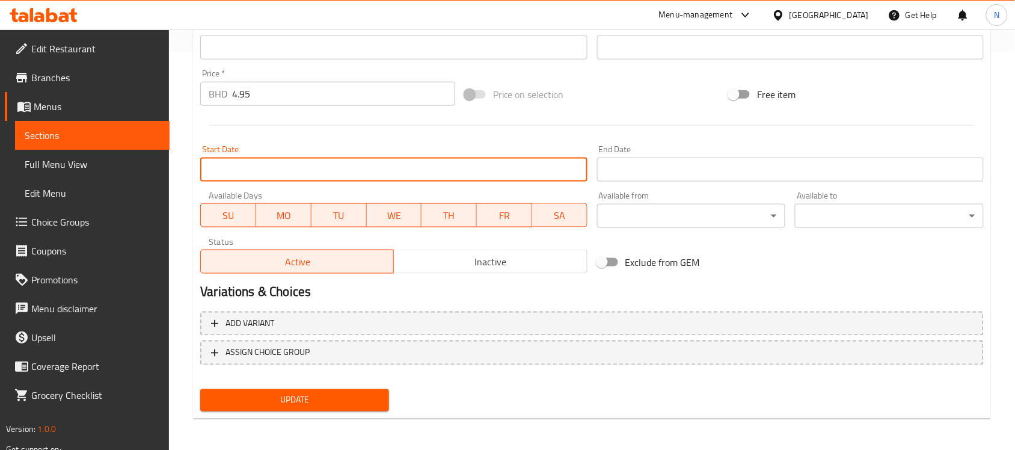
click at [284, 169] on input "Start Date" at bounding box center [393, 170] width 387 height 24
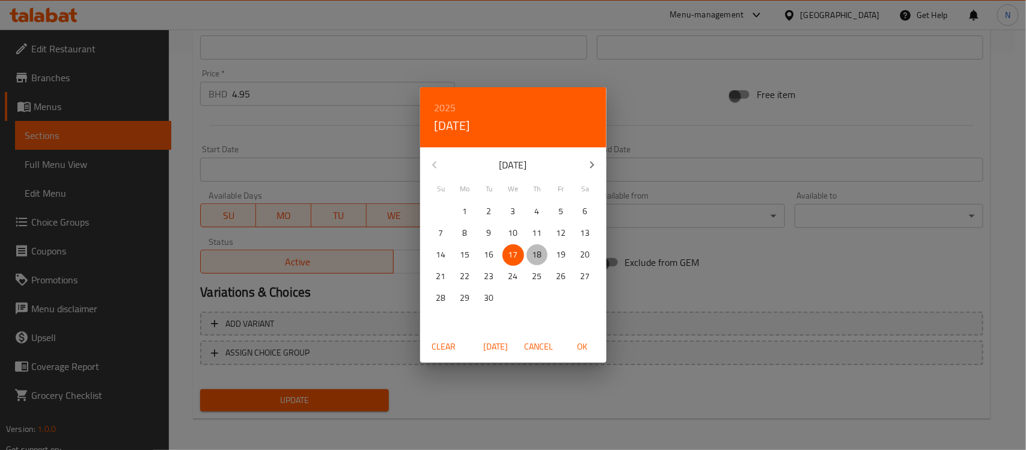
click at [543, 254] on span "18" at bounding box center [538, 254] width 22 height 15
click at [583, 347] on span "OK" at bounding box center [582, 346] width 29 height 15
type input "18-09-2025"
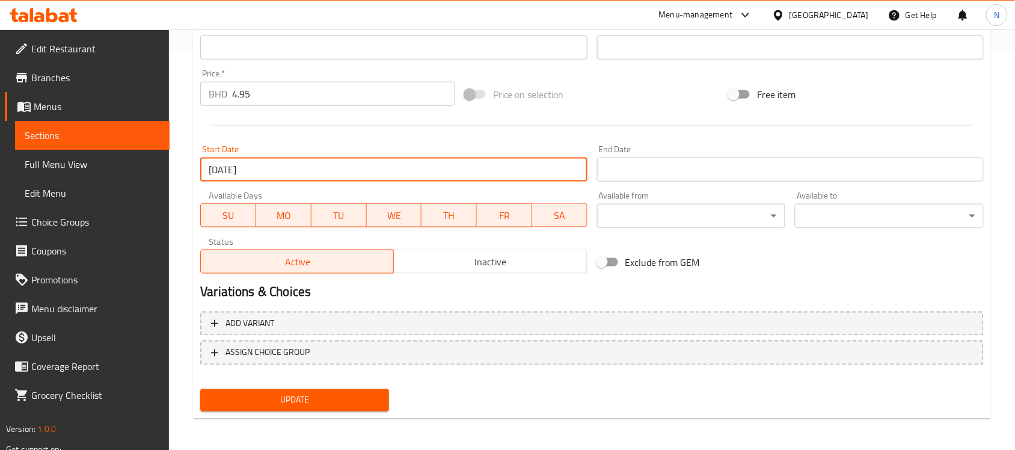
click at [665, 164] on input "Start Date" at bounding box center [790, 170] width 387 height 24
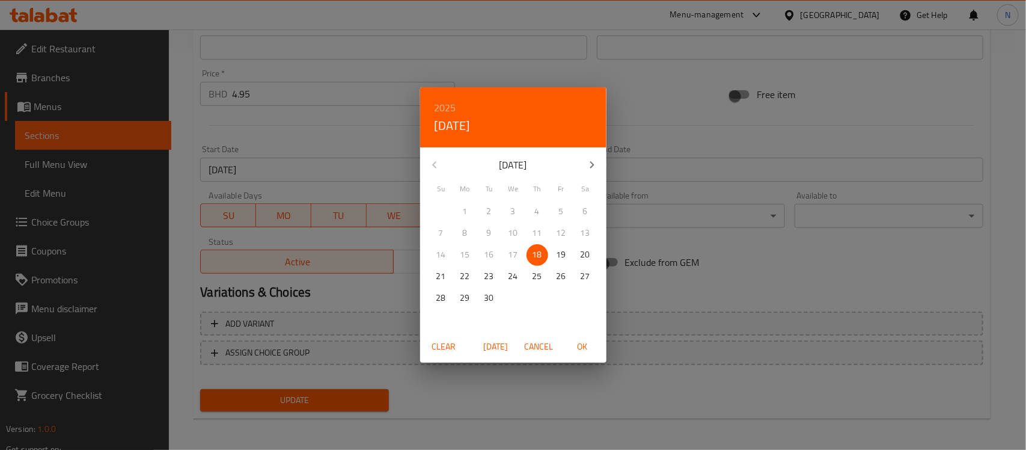
click at [552, 256] on span "19" at bounding box center [562, 254] width 22 height 15
click at [589, 346] on span "OK" at bounding box center [582, 346] width 29 height 15
type input "19-09-2025"
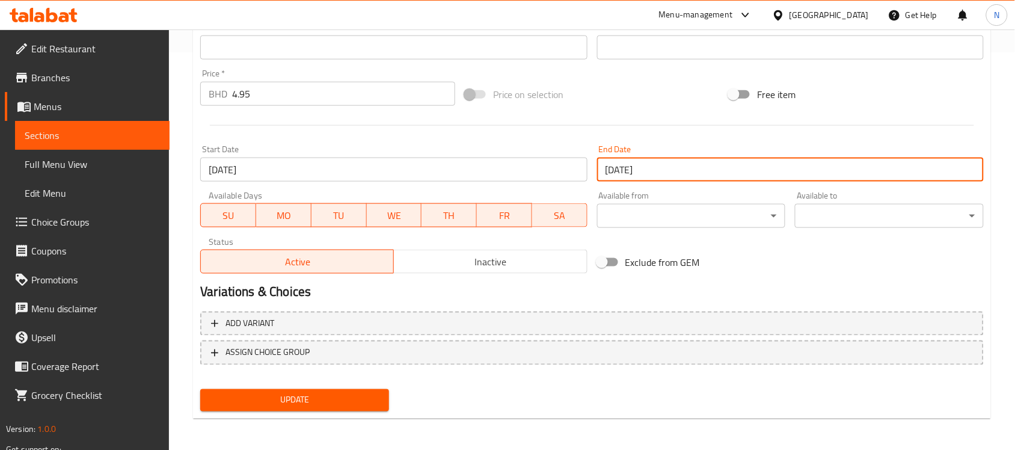
click at [365, 401] on span "Update" at bounding box center [295, 400] width 170 height 15
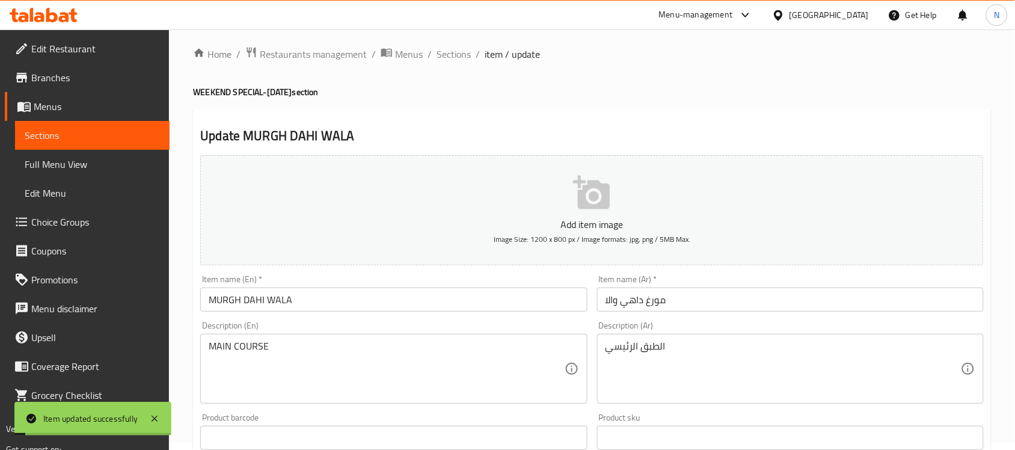
scroll to position [0, 0]
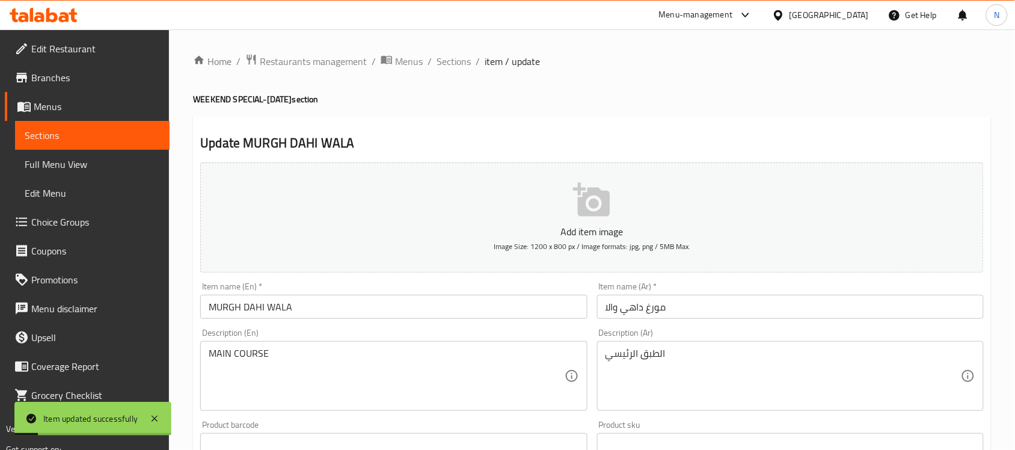
drag, startPoint x: 439, startPoint y: 55, endPoint x: 83, endPoint y: 61, distance: 356.0
click at [439, 55] on span "Sections" at bounding box center [454, 61] width 34 height 14
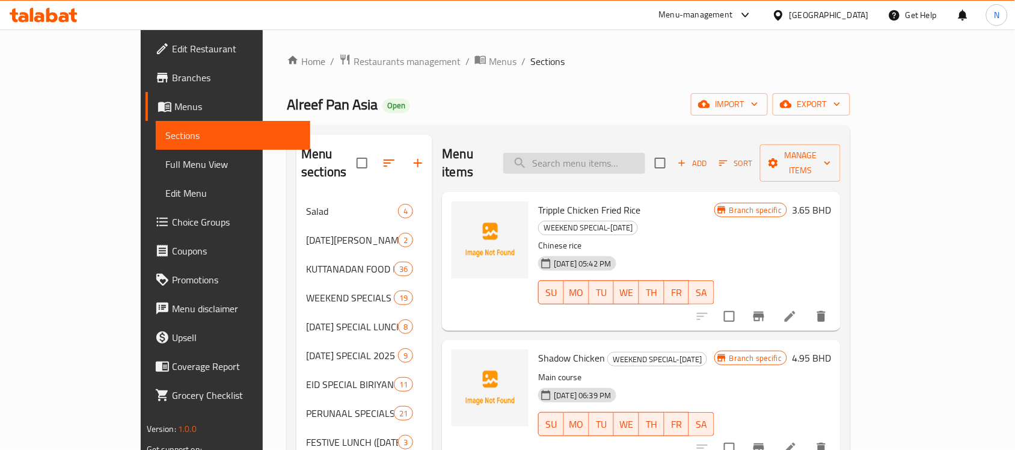
click at [615, 153] on input "search" at bounding box center [574, 163] width 142 height 21
paste input "GATTA KE PULAO"
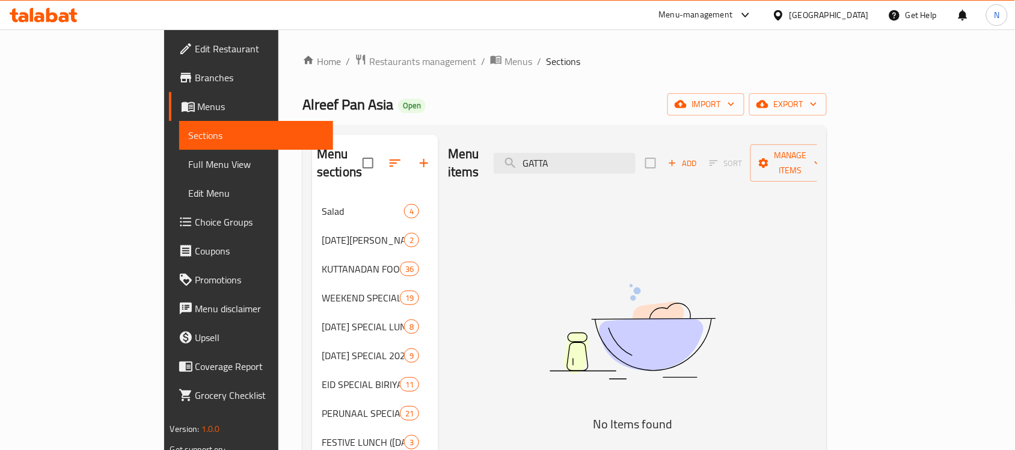
type input "GATTA"
click at [630, 156] on input "GATTA" at bounding box center [565, 163] width 142 height 21
paste input "search"
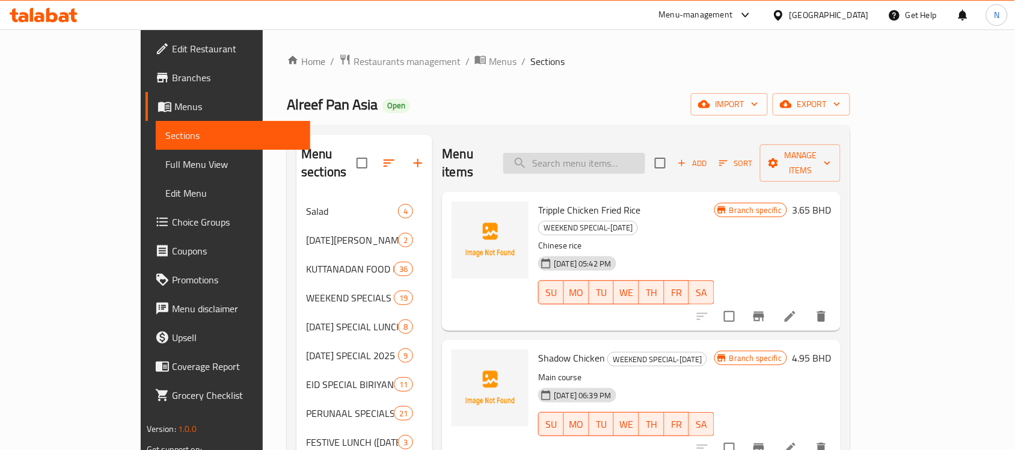
paste input "ل"
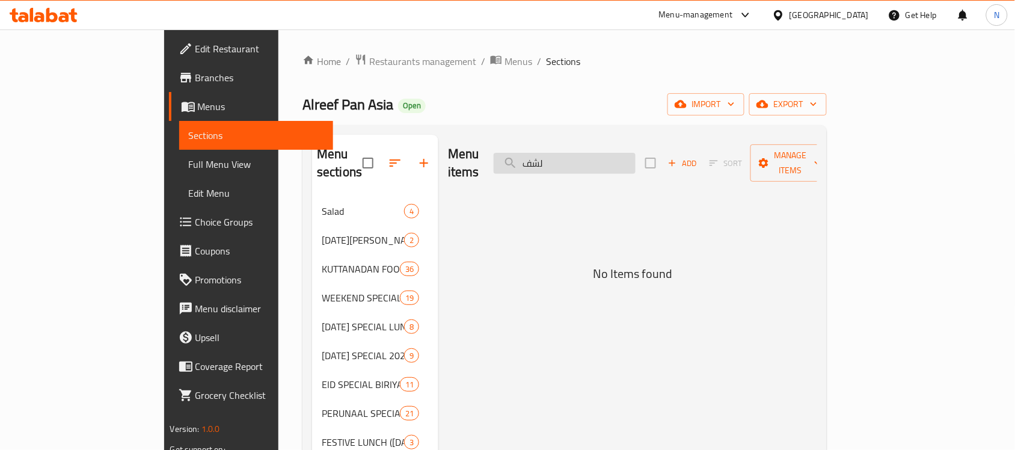
click at [624, 156] on input "لشف" at bounding box center [565, 163] width 142 height 21
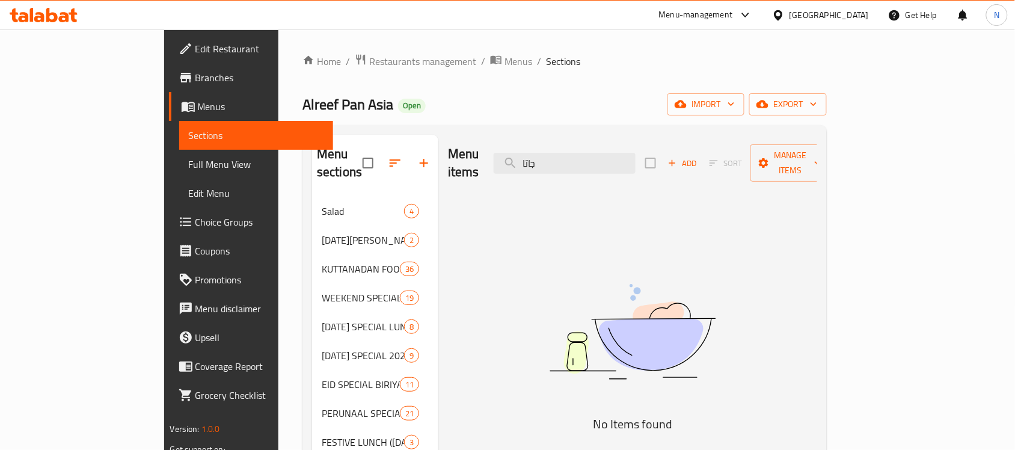
type input "جاتا"
drag, startPoint x: 98, startPoint y: 157, endPoint x: 118, endPoint y: 136, distance: 28.5
click at [189, 157] on span "Full Menu View" at bounding box center [256, 164] width 135 height 14
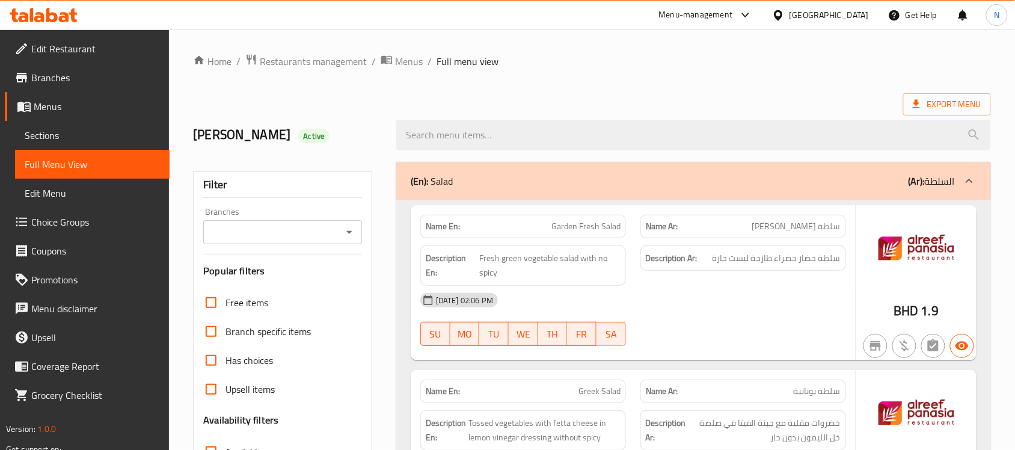
click at [92, 139] on span "Sections" at bounding box center [92, 135] width 135 height 14
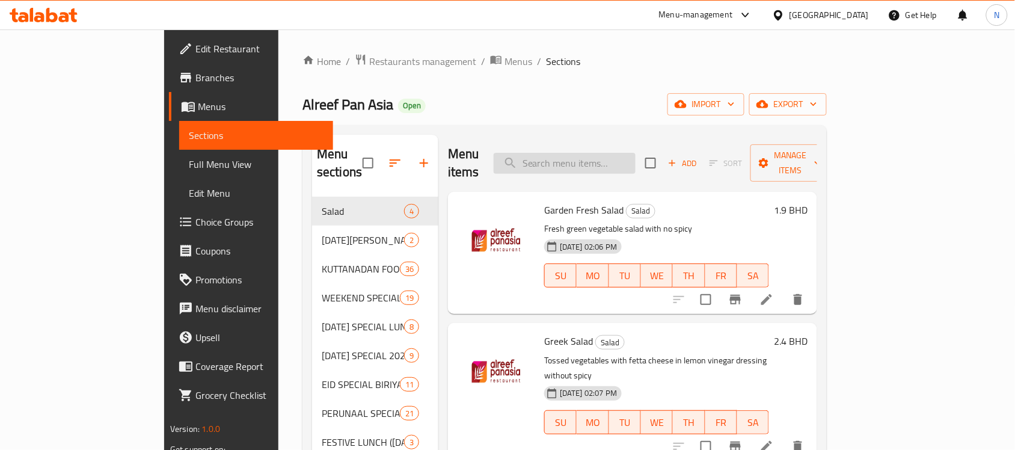
click at [636, 161] on input "search" at bounding box center [565, 163] width 142 height 21
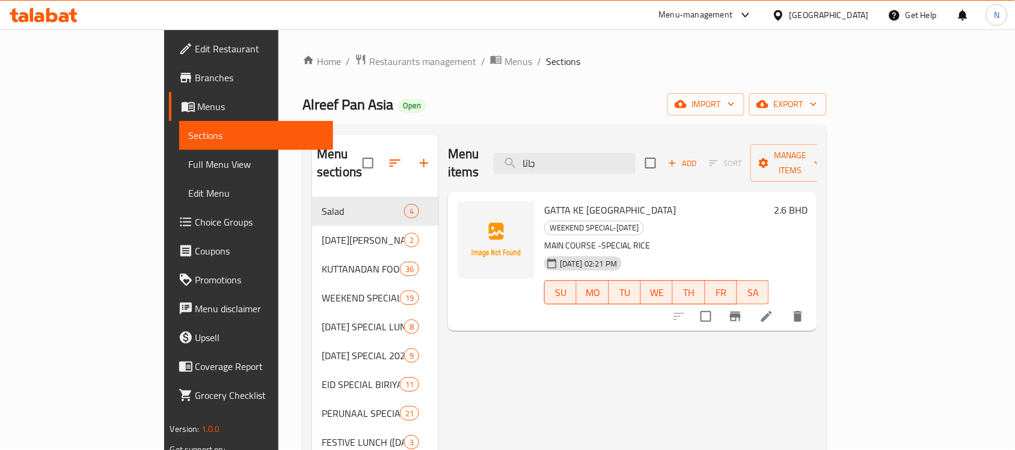
type input "جاتا"
click at [783, 305] on li at bounding box center [767, 316] width 34 height 22
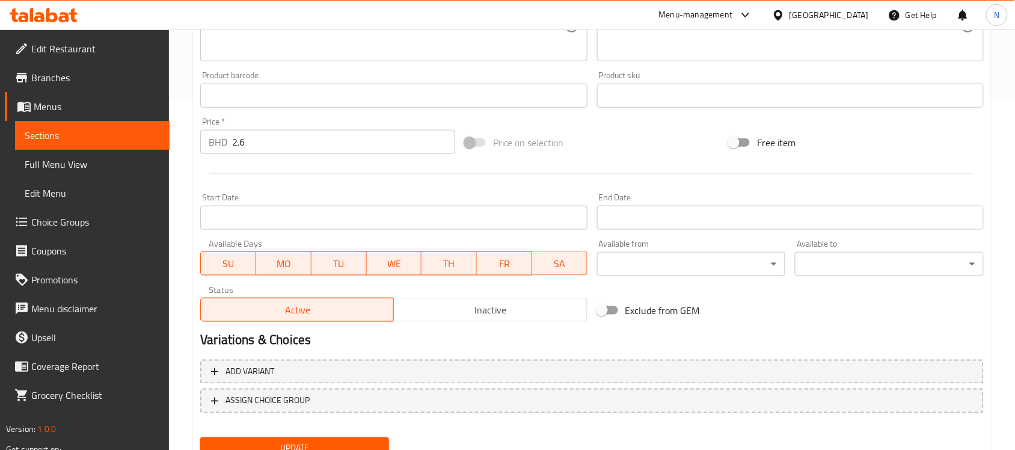
scroll to position [397, 0]
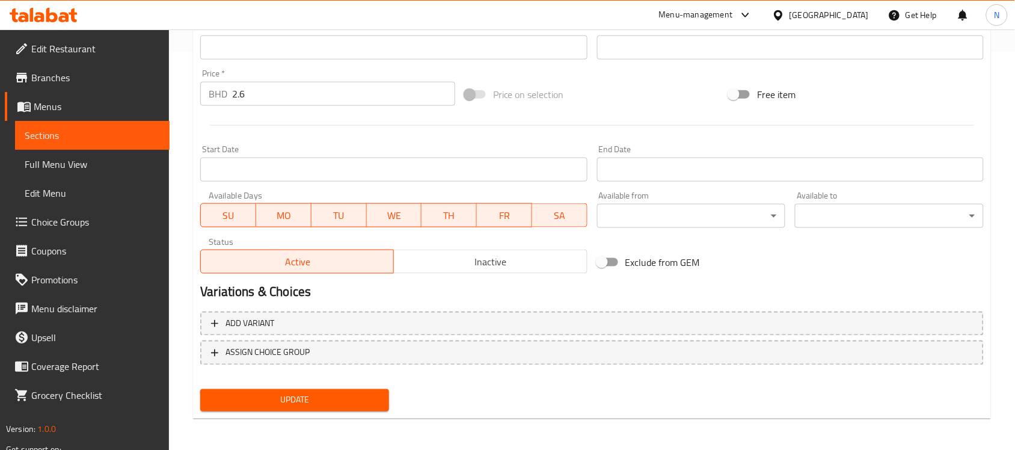
click at [509, 173] on input "Start Date" at bounding box center [393, 170] width 387 height 24
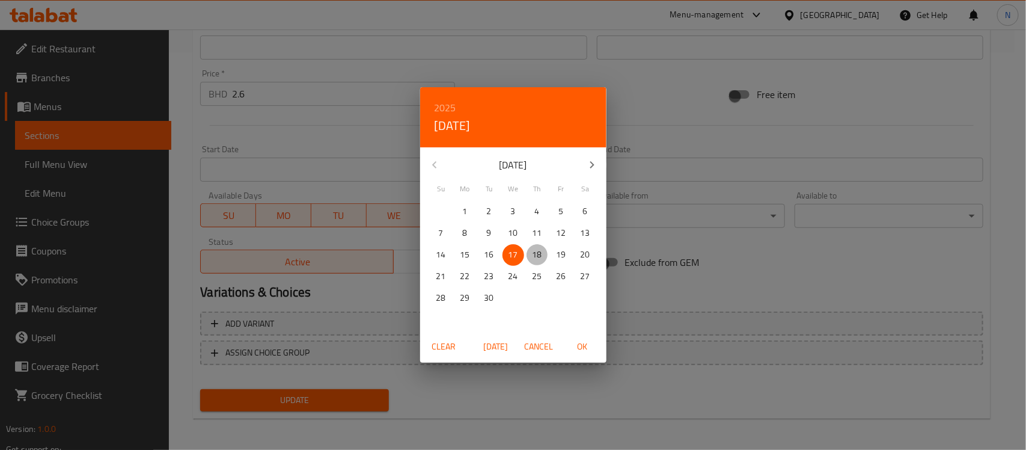
click at [546, 256] on span "18" at bounding box center [538, 254] width 22 height 15
click at [590, 346] on span "OK" at bounding box center [582, 346] width 29 height 15
type input "[DATE]"
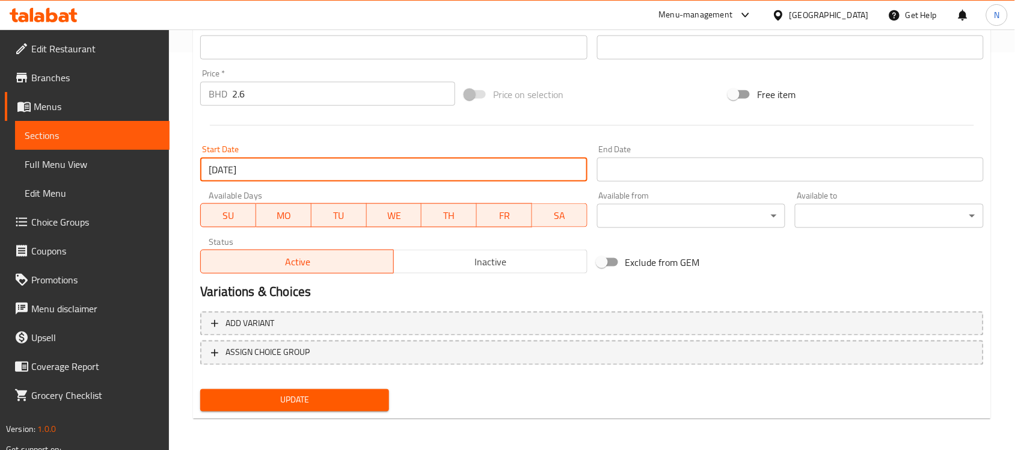
click at [687, 179] on input "Start Date" at bounding box center [790, 170] width 387 height 24
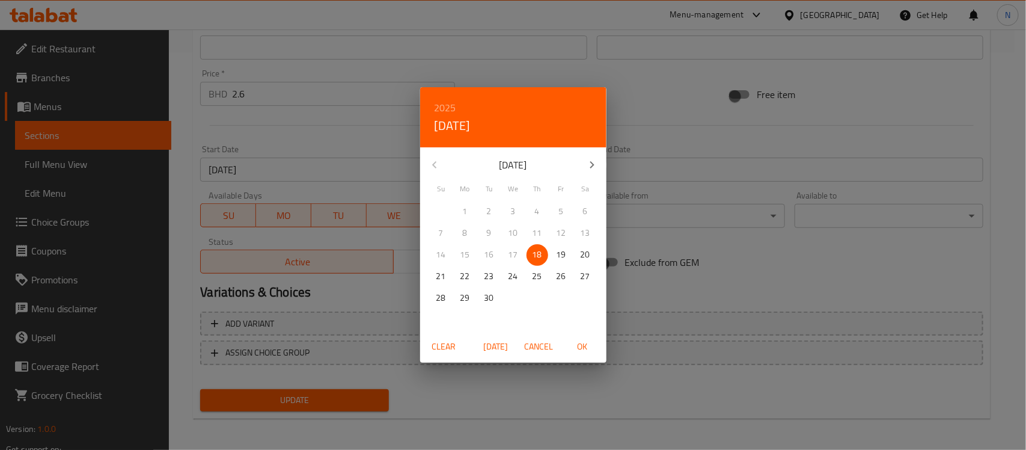
click at [568, 260] on span "19" at bounding box center [562, 254] width 22 height 15
click at [593, 346] on span "OK" at bounding box center [582, 346] width 29 height 15
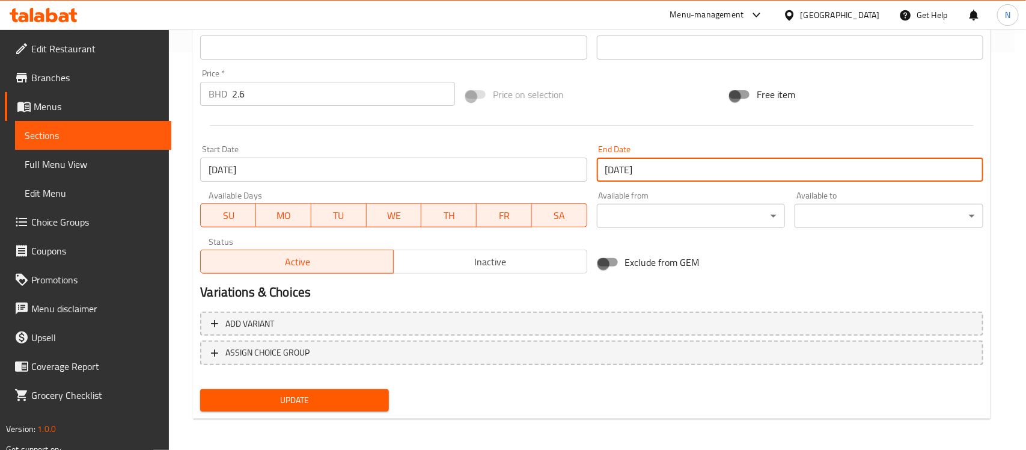
type input "[DATE]"
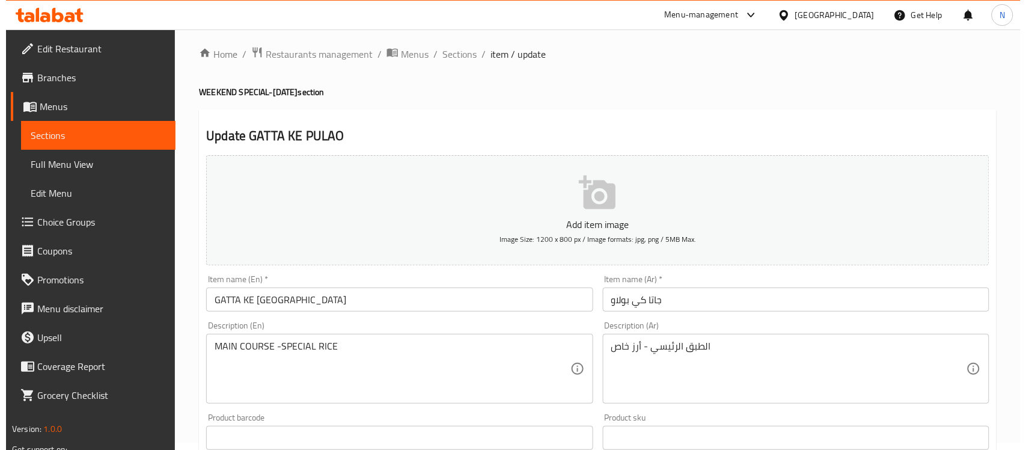
scroll to position [0, 0]
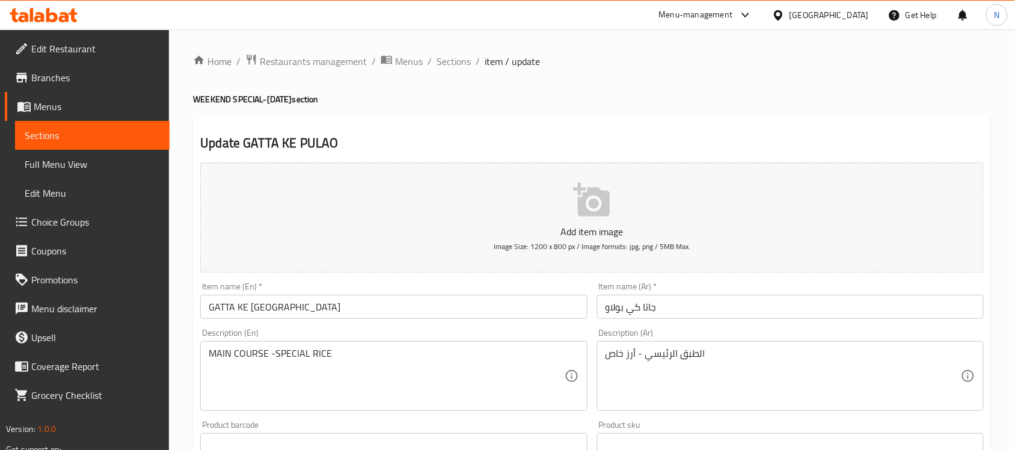
click at [494, 311] on input "GATTA KE PULAO" at bounding box center [393, 307] width 387 height 24
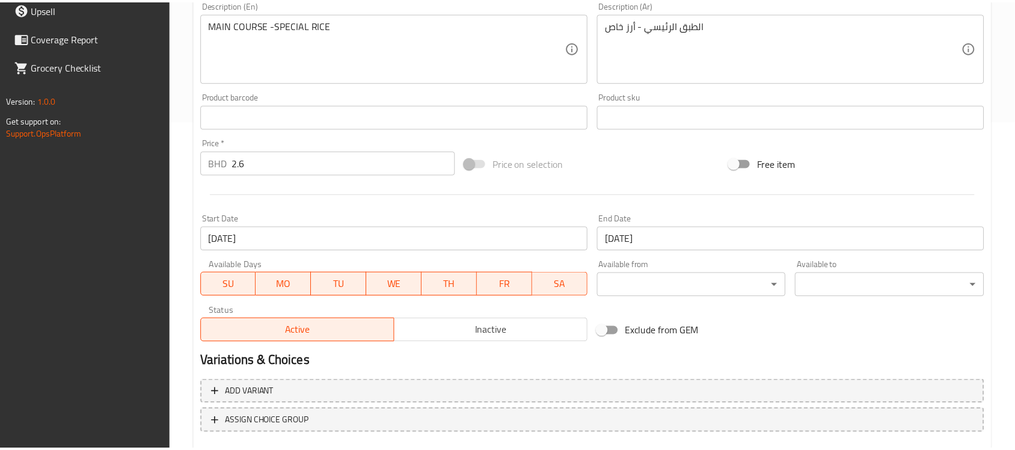
scroll to position [397, 0]
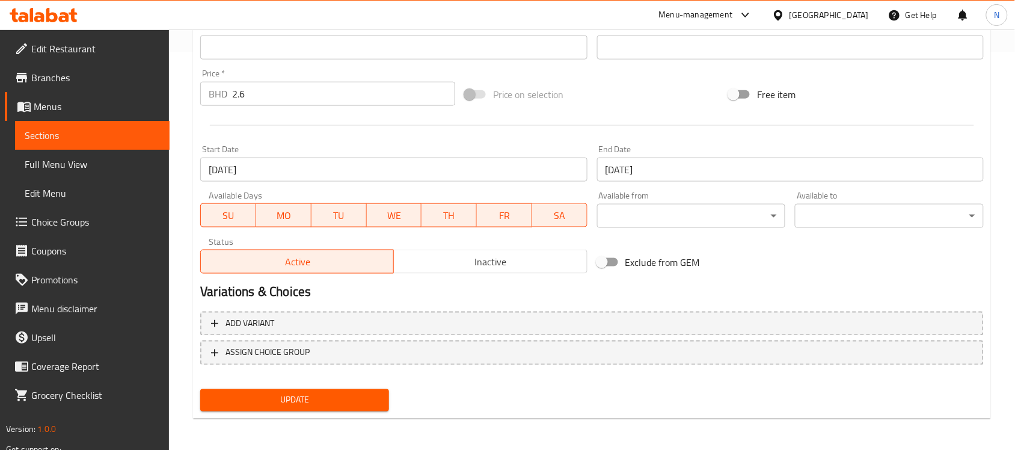
click at [840, 14] on div "[GEOGRAPHIC_DATA]" at bounding box center [829, 14] width 79 height 13
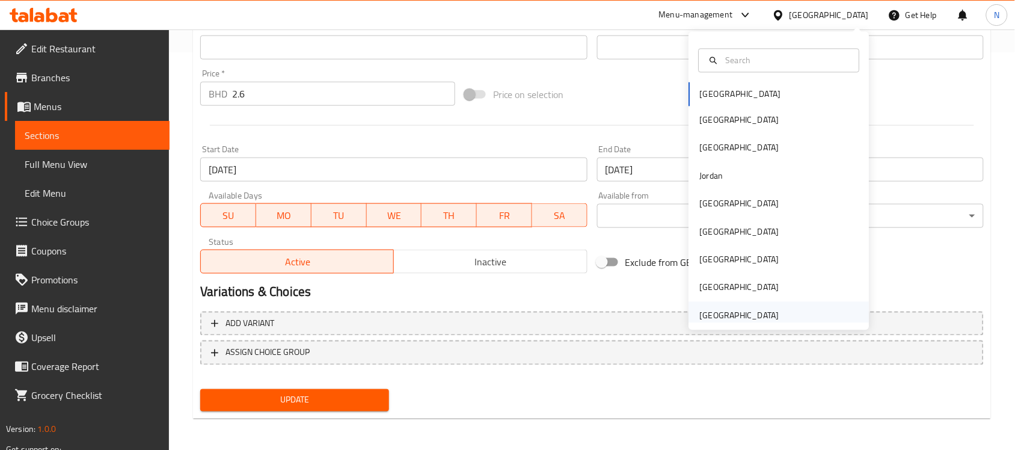
click at [726, 317] on div "[GEOGRAPHIC_DATA]" at bounding box center [739, 315] width 79 height 13
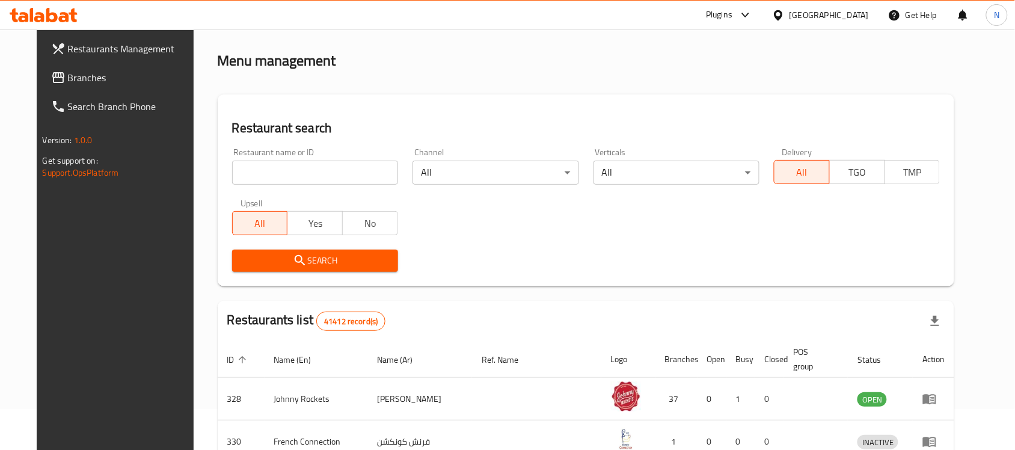
scroll to position [397, 0]
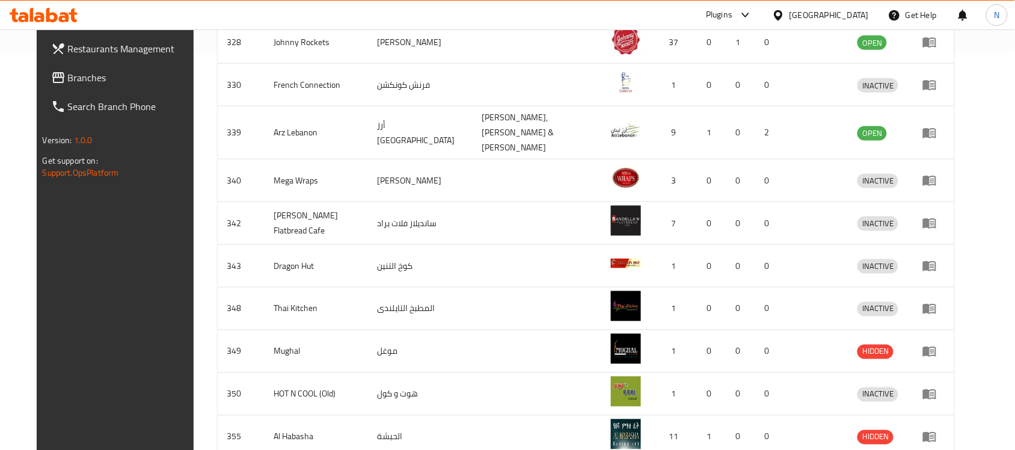
click at [128, 81] on span "Branches" at bounding box center [132, 77] width 129 height 14
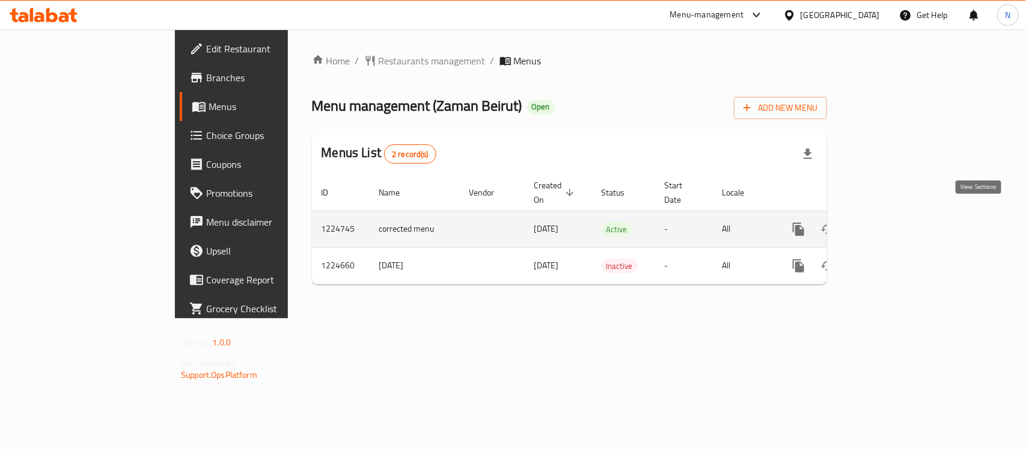
click at [893, 222] on icon "enhanced table" at bounding box center [885, 229] width 14 height 14
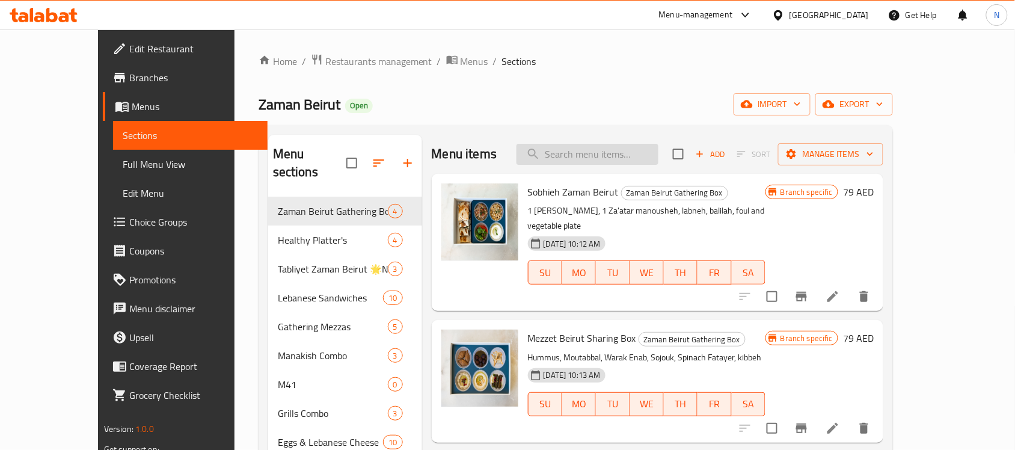
click at [642, 156] on input "search" at bounding box center [588, 154] width 142 height 21
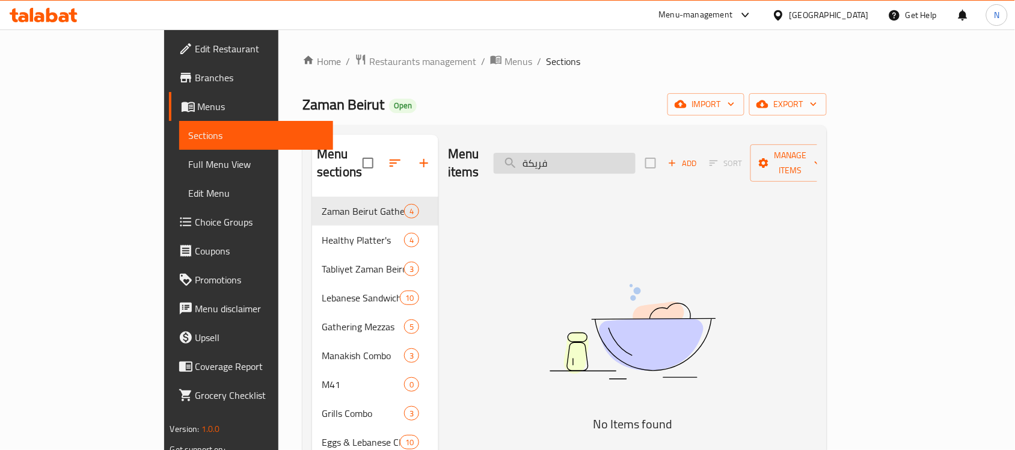
click at [636, 153] on input "فريكة" at bounding box center [565, 163] width 142 height 21
type input "f"
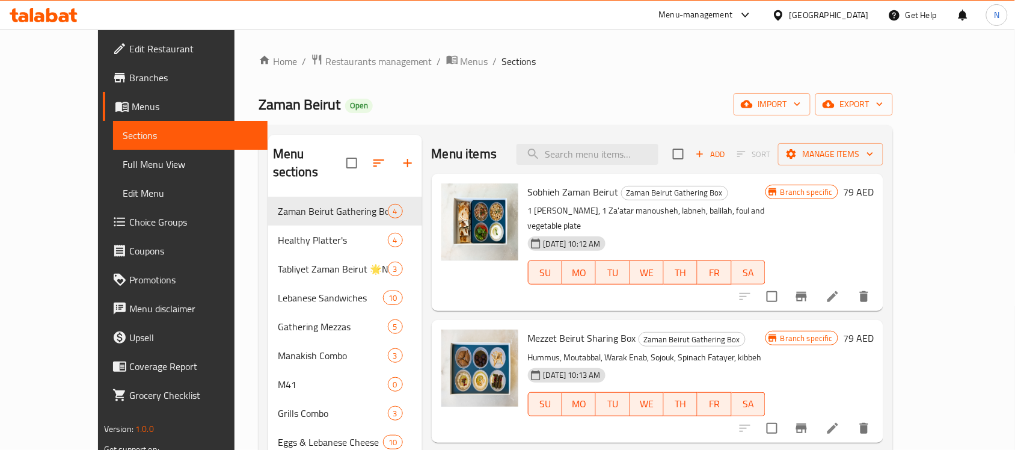
drag, startPoint x: 72, startPoint y: 167, endPoint x: 100, endPoint y: 142, distance: 37.1
click at [123, 167] on span "Full Menu View" at bounding box center [190, 164] width 135 height 14
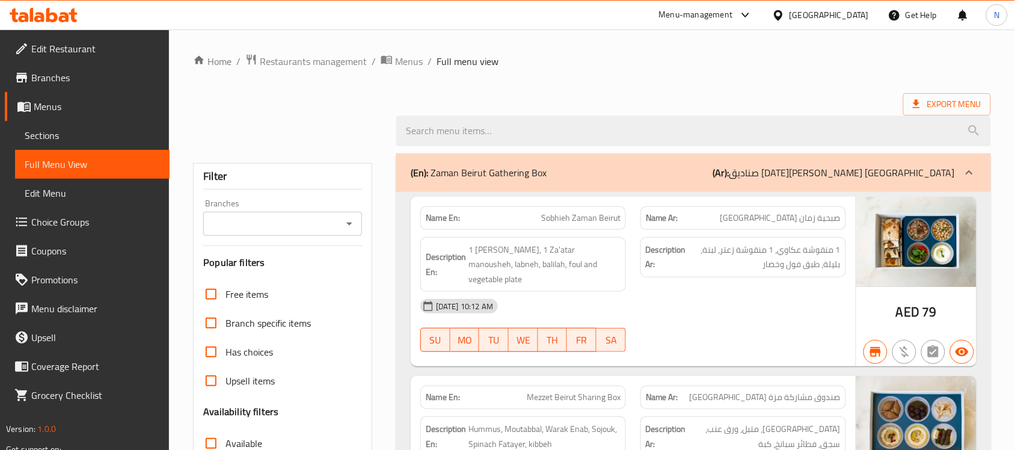
click at [100, 142] on span "Sections" at bounding box center [92, 135] width 135 height 14
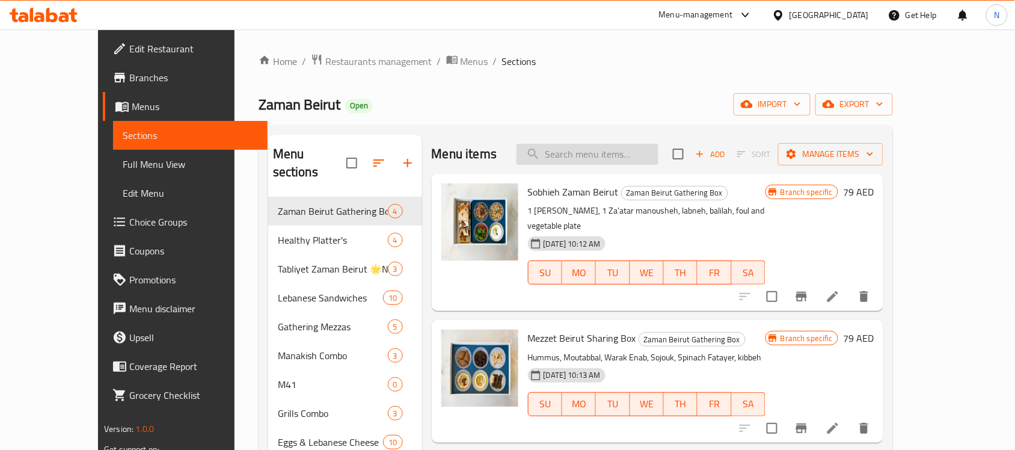
click at [626, 160] on input "search" at bounding box center [588, 154] width 142 height 21
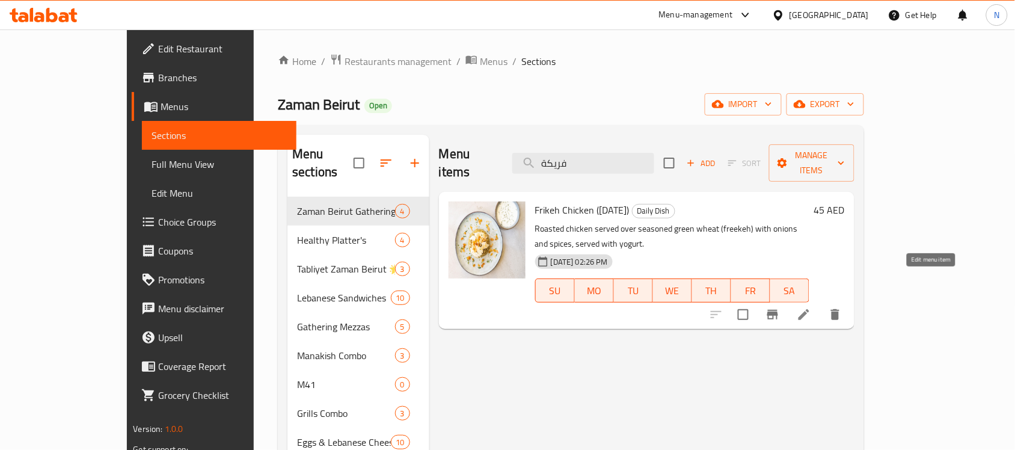
type input "فريكة"
click at [811, 307] on icon at bounding box center [804, 314] width 14 height 14
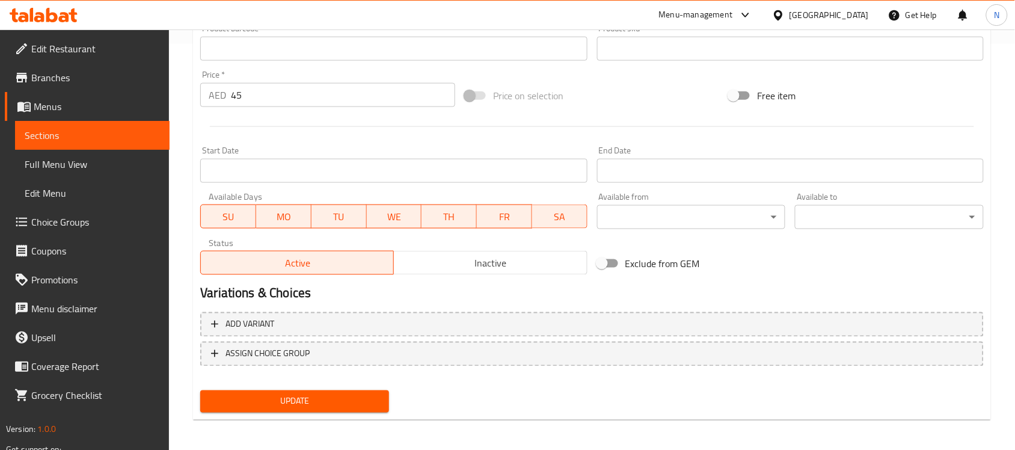
scroll to position [407, 0]
click at [223, 216] on span "SU" at bounding box center [229, 215] width 46 height 17
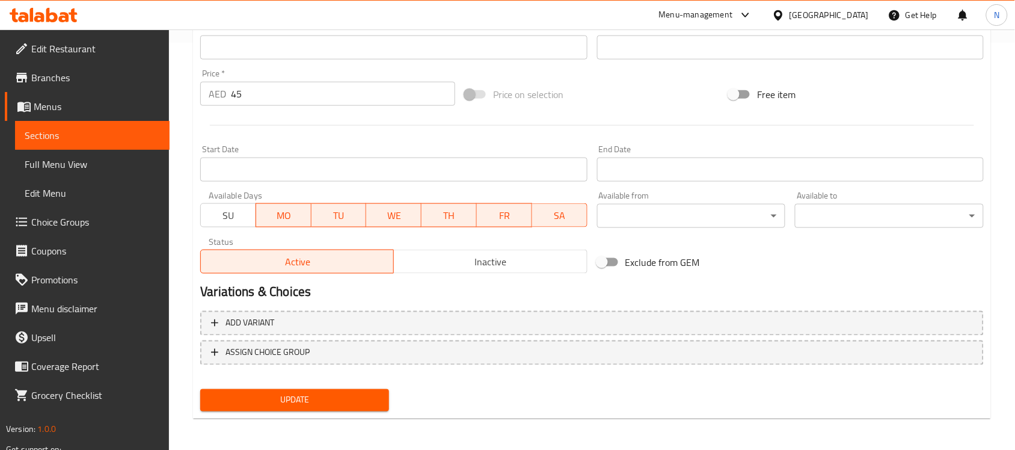
click at [287, 215] on span "MO" at bounding box center [284, 215] width 46 height 17
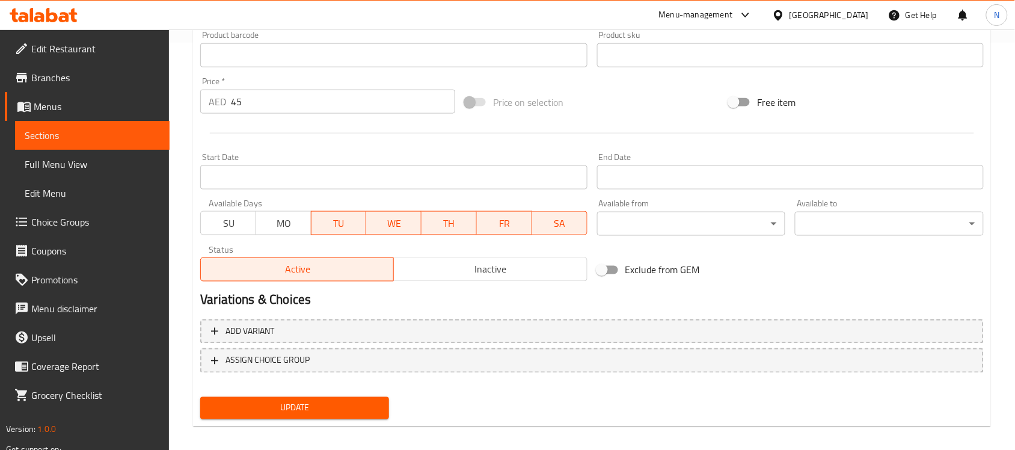
click at [343, 221] on span "TU" at bounding box center [339, 223] width 46 height 17
click at [410, 224] on span "WE" at bounding box center [394, 223] width 46 height 17
click at [514, 227] on span "FR" at bounding box center [505, 223] width 46 height 17
click at [578, 224] on span "SA" at bounding box center [560, 223] width 46 height 17
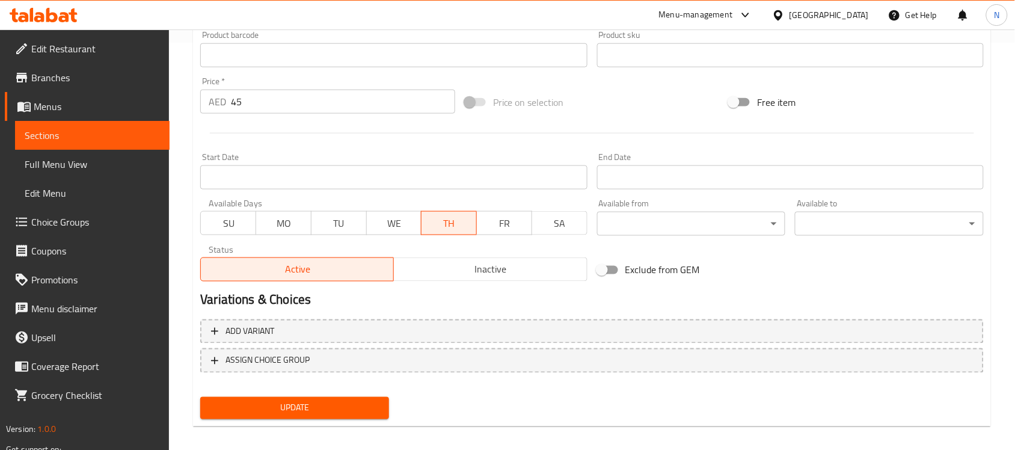
click at [336, 421] on div "Update" at bounding box center [294, 408] width 198 height 32
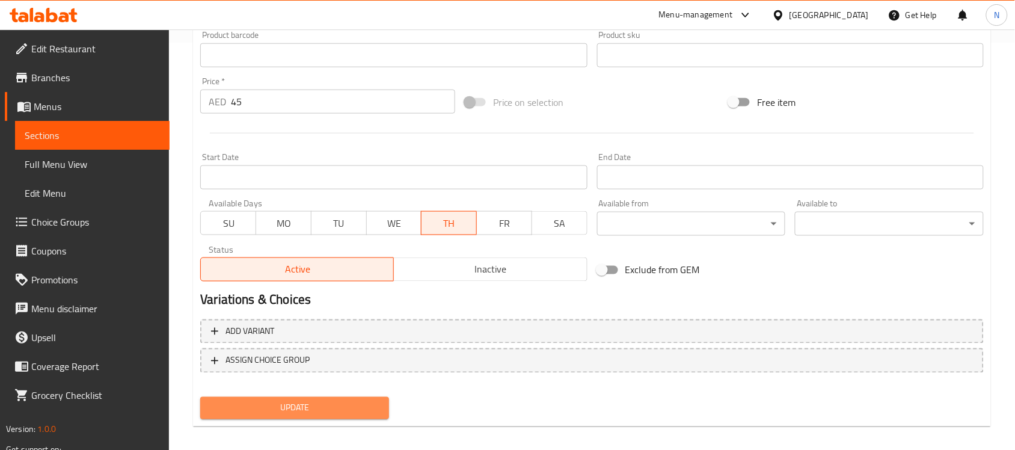
click at [340, 407] on span "Update" at bounding box center [295, 407] width 170 height 15
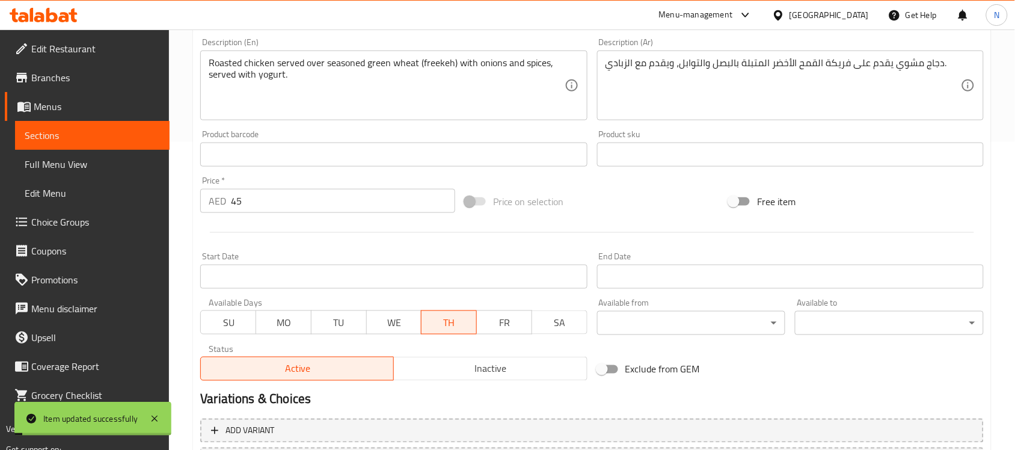
scroll to position [106, 0]
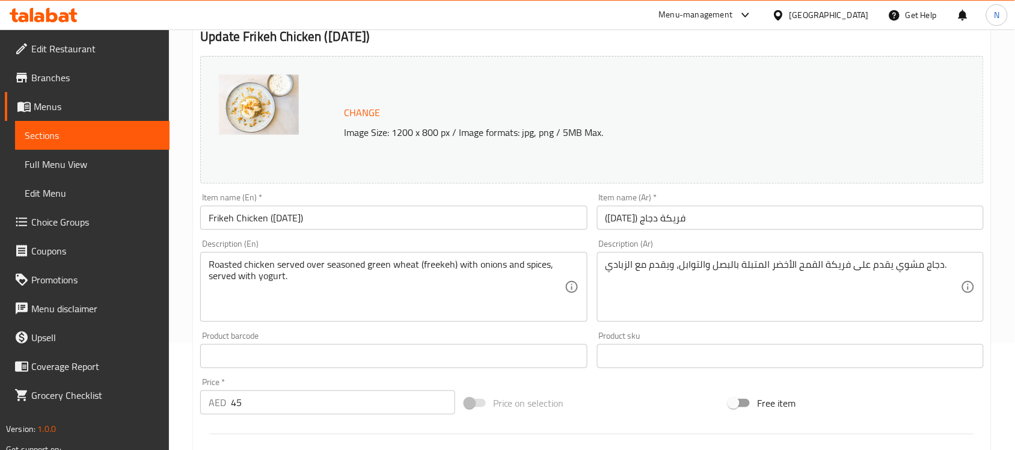
click at [377, 216] on input "Frikeh Chicken (Thursday)" at bounding box center [393, 218] width 387 height 24
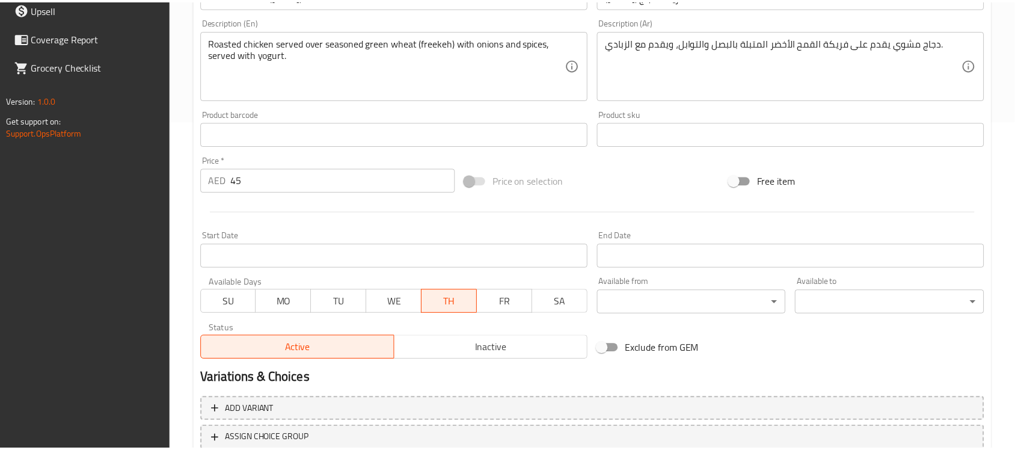
scroll to position [415, 0]
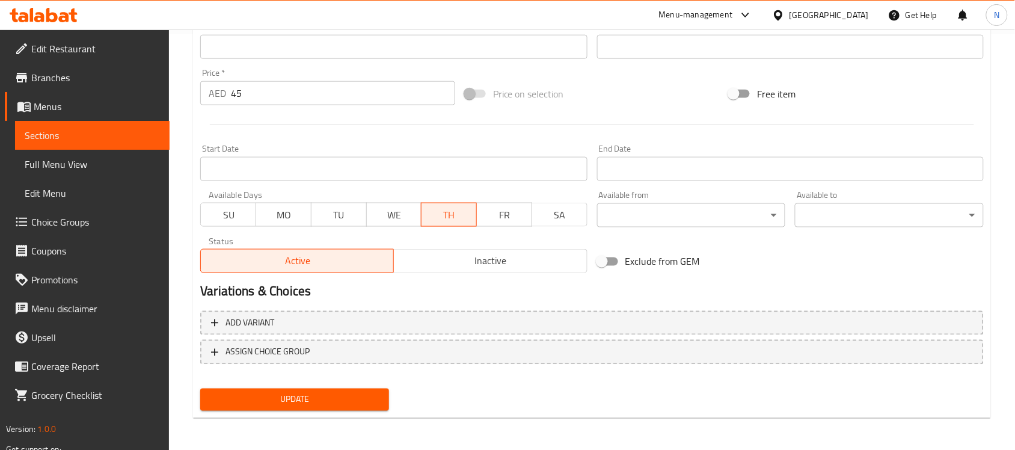
drag, startPoint x: 373, startPoint y: 406, endPoint x: 206, endPoint y: 338, distance: 179.9
click at [373, 406] on button "Update" at bounding box center [294, 399] width 189 height 22
click at [851, 16] on div "United Arab Emirates" at bounding box center [829, 14] width 79 height 13
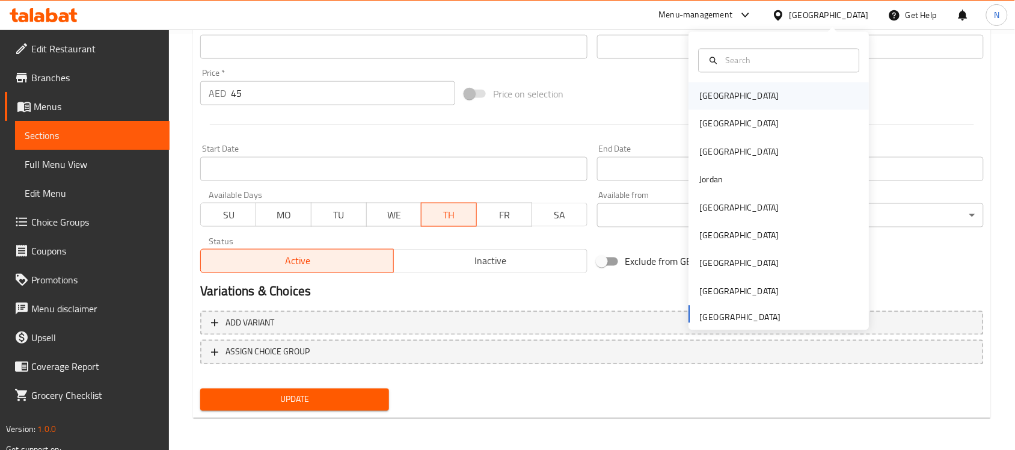
click at [704, 100] on div "Bahrain" at bounding box center [739, 96] width 79 height 13
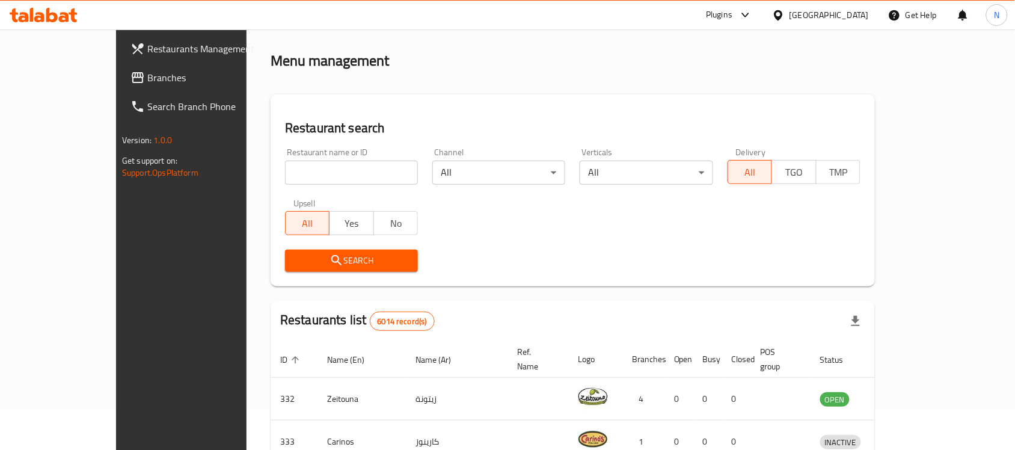
scroll to position [415, 0]
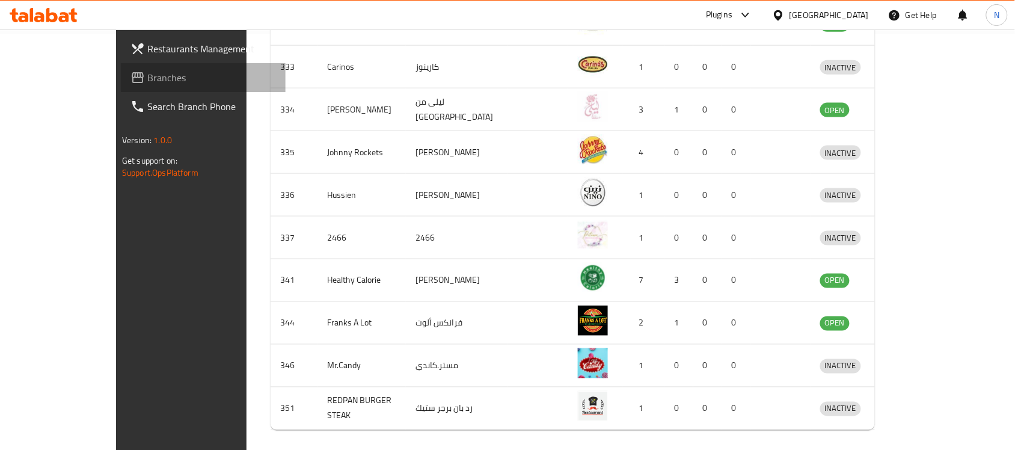
click at [147, 79] on span "Branches" at bounding box center [211, 77] width 129 height 14
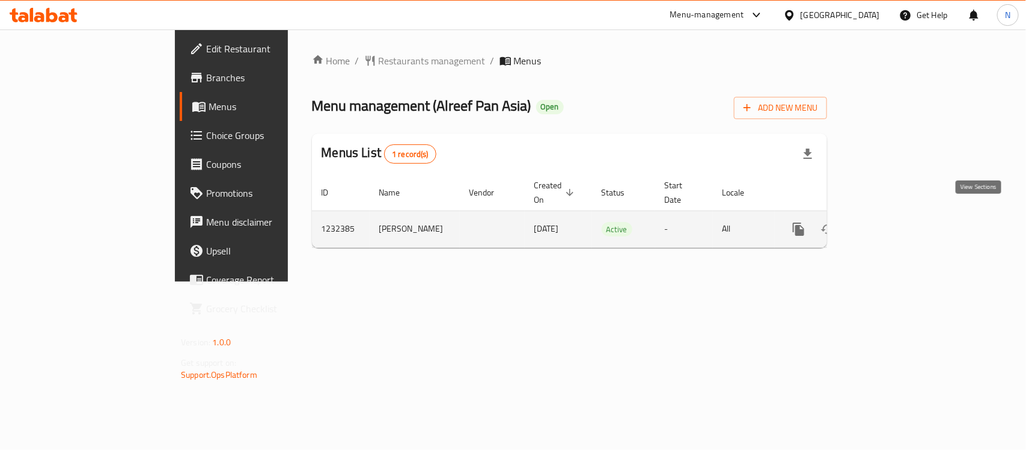
click at [893, 222] on icon "enhanced table" at bounding box center [885, 229] width 14 height 14
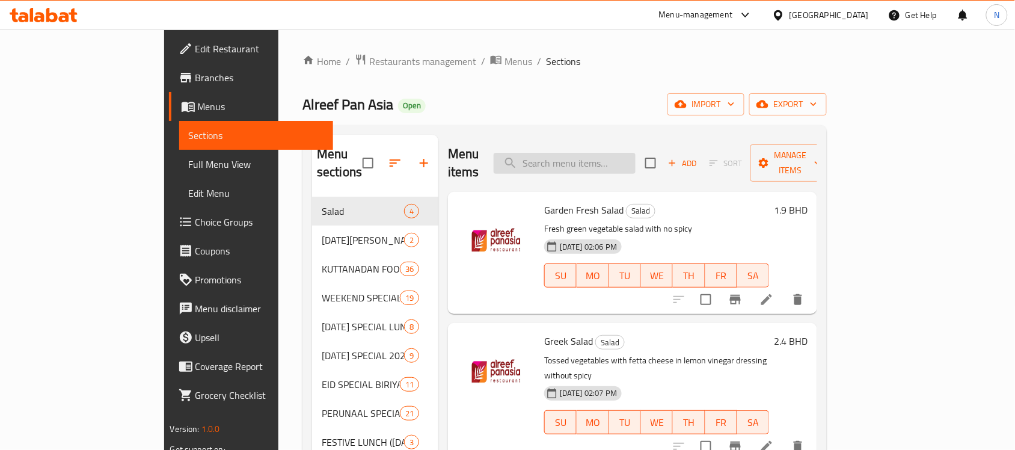
click at [636, 153] on input "search" at bounding box center [565, 163] width 142 height 21
paste input "Chicken Gilafi Kabab"
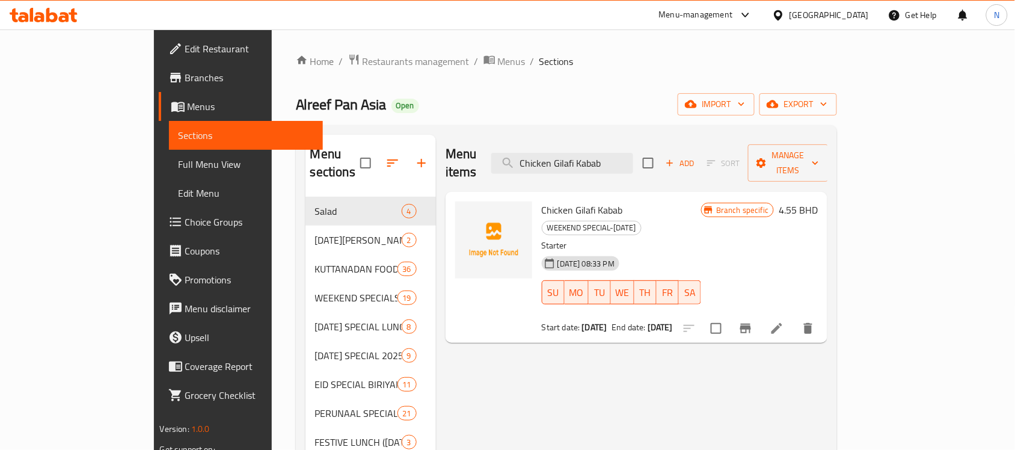
type input "Chicken Gilafi Kabab"
click at [784, 321] on icon at bounding box center [777, 328] width 14 height 14
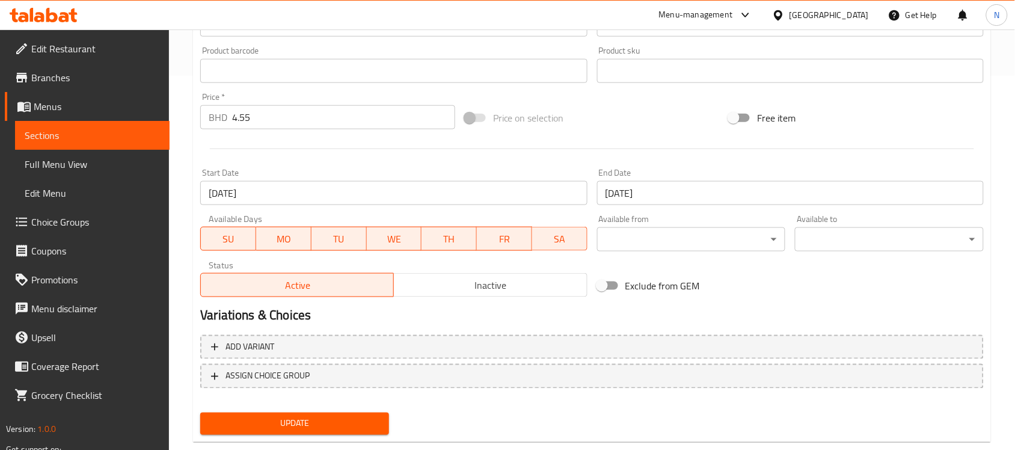
scroll to position [376, 0]
click at [551, 185] on input "[DATE]" at bounding box center [393, 191] width 387 height 24
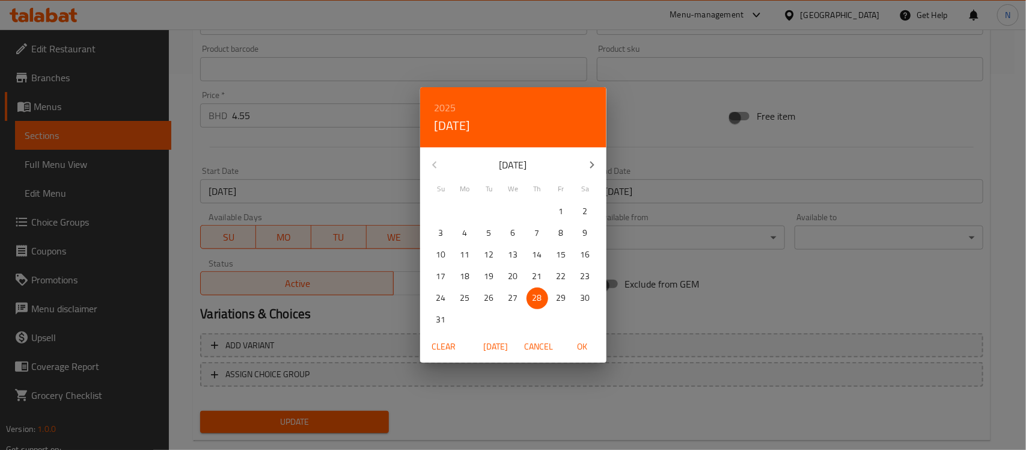
click at [587, 170] on icon "button" at bounding box center [592, 165] width 14 height 14
click at [545, 256] on span "18" at bounding box center [538, 254] width 22 height 15
click at [569, 337] on button "OK" at bounding box center [582, 347] width 38 height 22
type input "[DATE]"
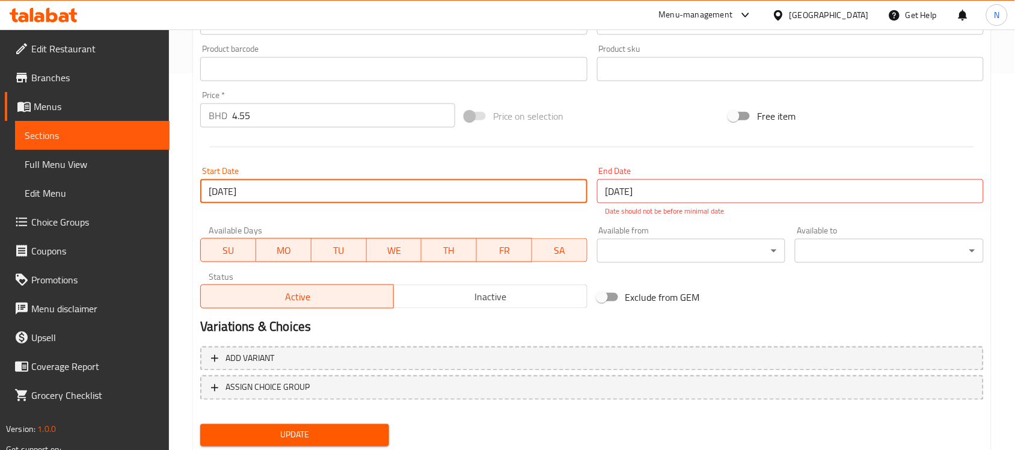
click at [630, 197] on input "[DATE]" at bounding box center [790, 191] width 387 height 24
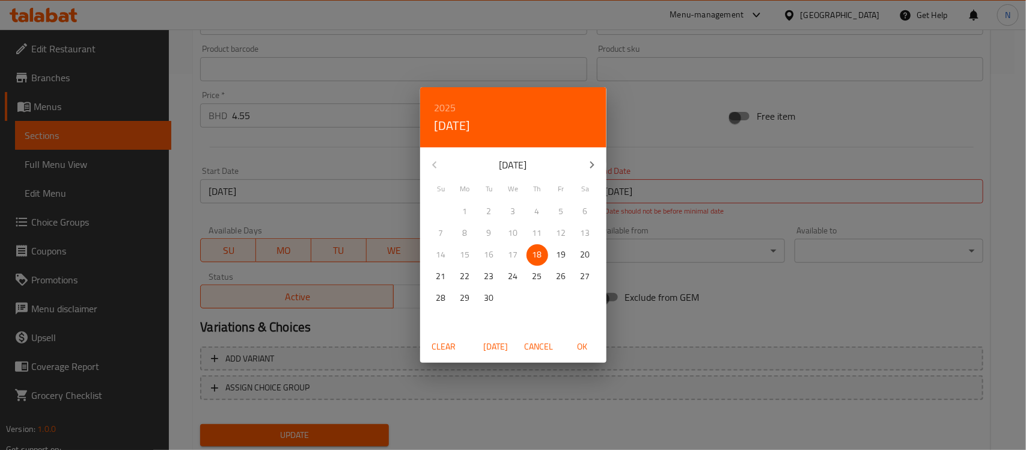
click at [551, 253] on span "19" at bounding box center [562, 254] width 22 height 15
click at [578, 339] on span "OK" at bounding box center [582, 346] width 29 height 15
type input "19-09-2025"
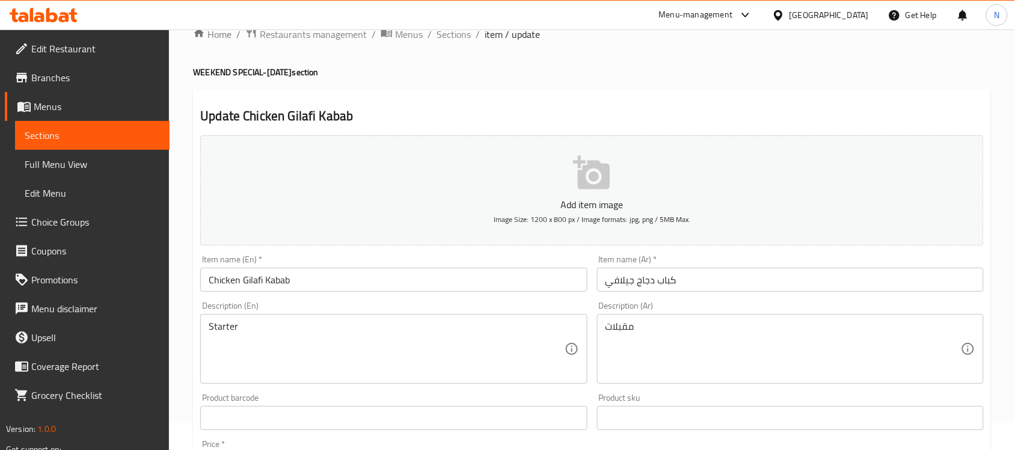
scroll to position [0, 0]
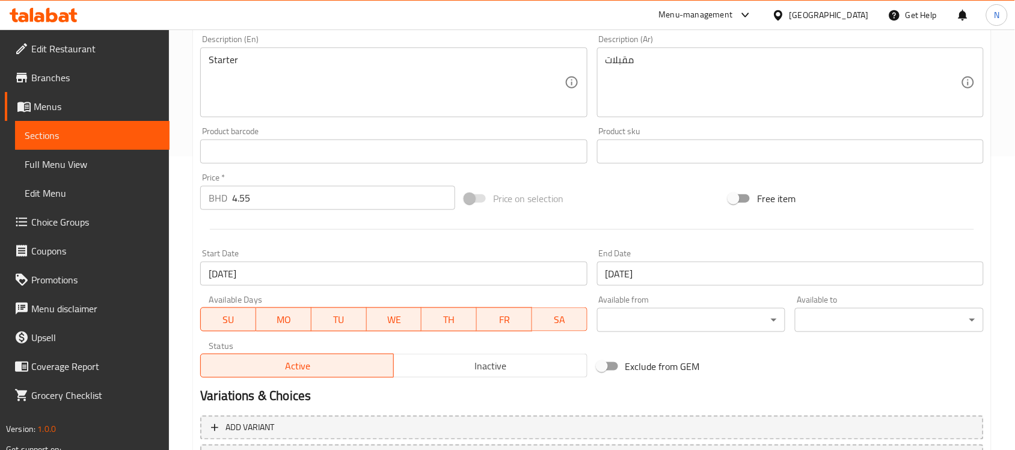
scroll to position [397, 0]
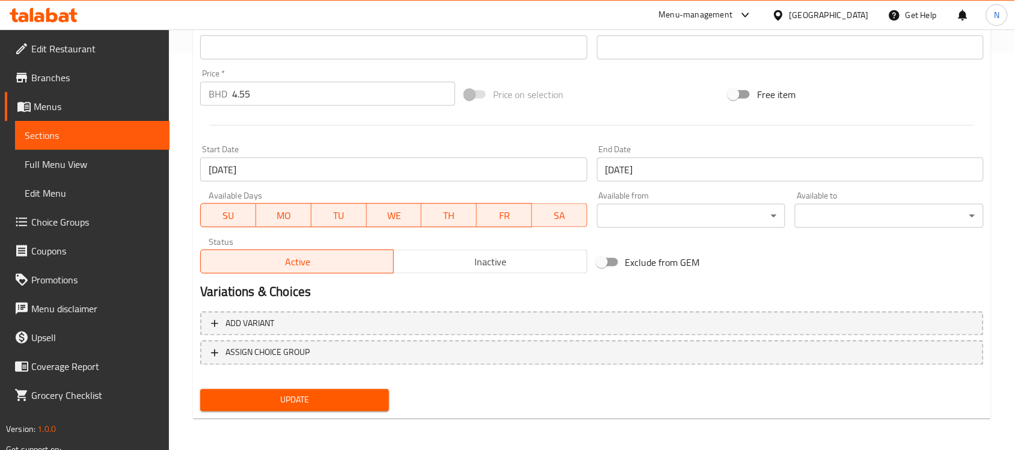
click at [336, 172] on input "[DATE]" at bounding box center [393, 170] width 387 height 24
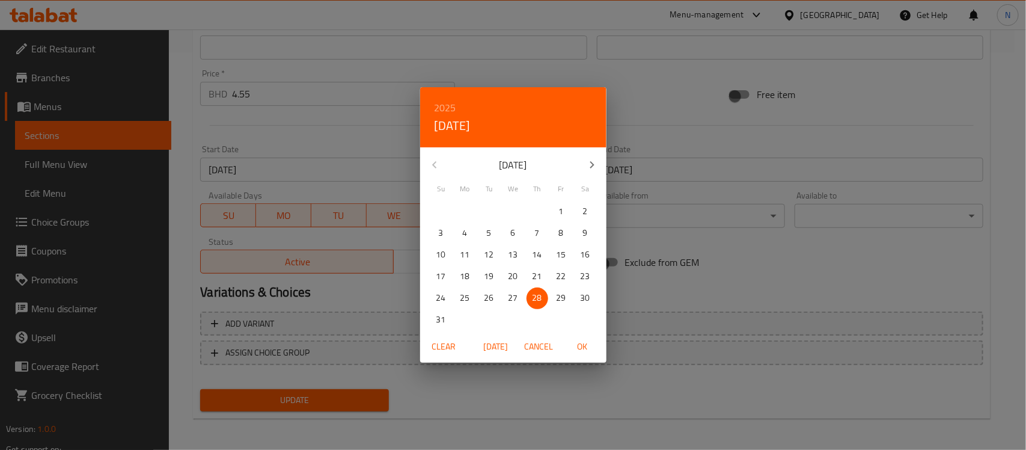
click at [584, 163] on button "button" at bounding box center [592, 164] width 29 height 29
click at [529, 251] on span "18" at bounding box center [538, 254] width 22 height 15
click at [572, 347] on span "OK" at bounding box center [582, 346] width 29 height 15
type input "[DATE]"
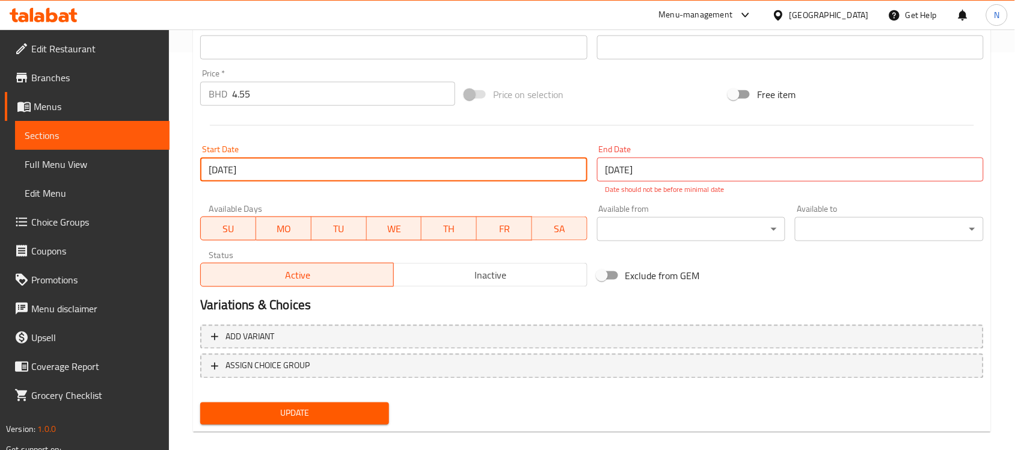
click at [606, 170] on input "[DATE]" at bounding box center [790, 170] width 387 height 24
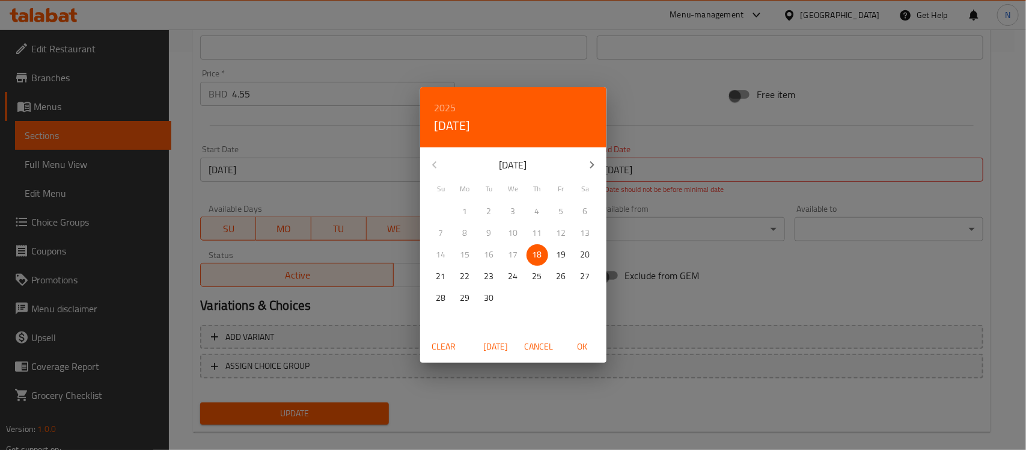
click at [574, 351] on span "OK" at bounding box center [582, 346] width 29 height 15
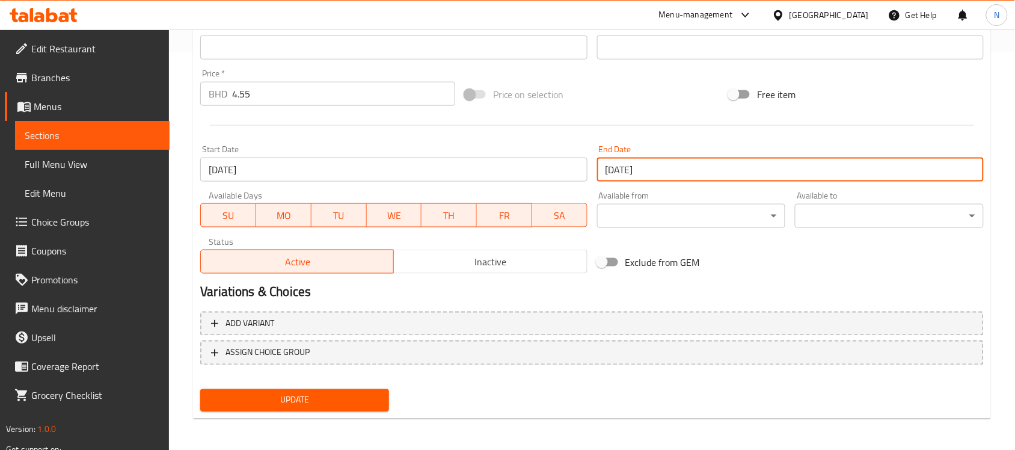
click at [688, 179] on input "[DATE]" at bounding box center [790, 170] width 387 height 24
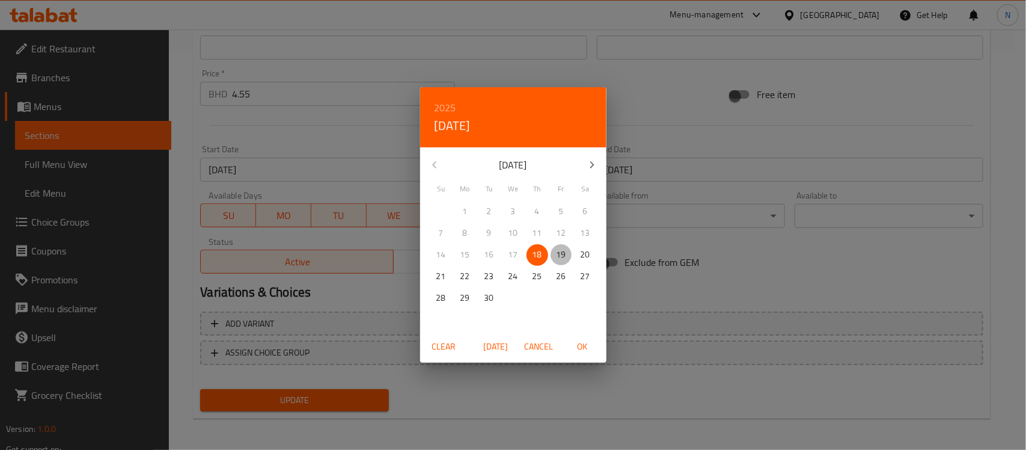
click at [560, 250] on p "19" at bounding box center [562, 254] width 10 height 15
click at [591, 346] on span "OK" at bounding box center [582, 346] width 29 height 15
type input "[DATE]"
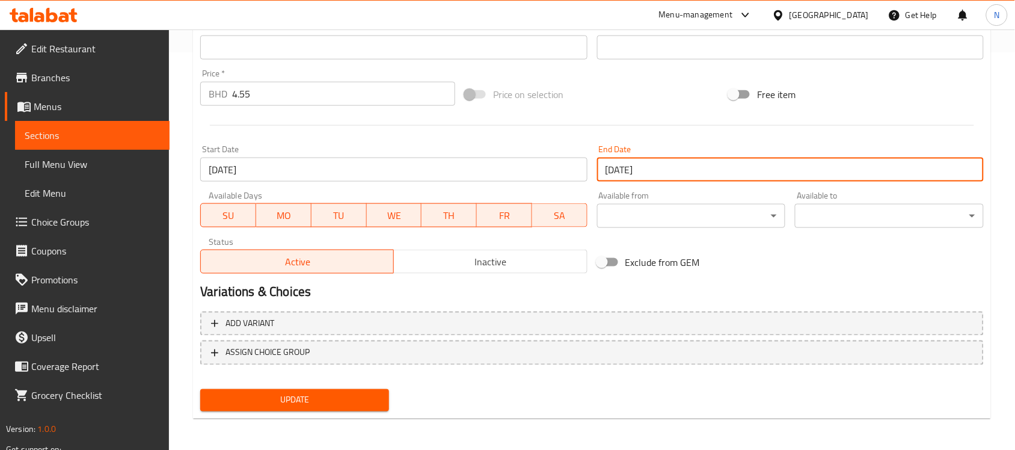
click at [364, 400] on span "Update" at bounding box center [295, 400] width 170 height 15
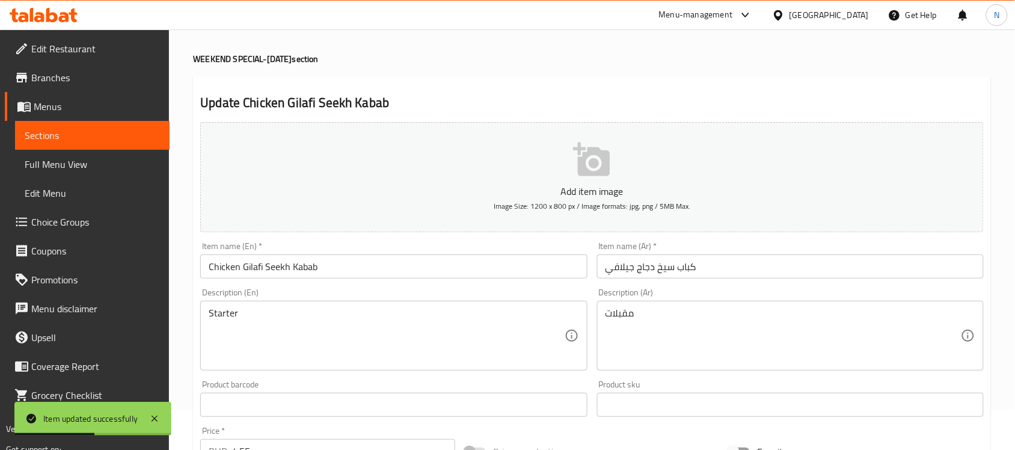
scroll to position [0, 0]
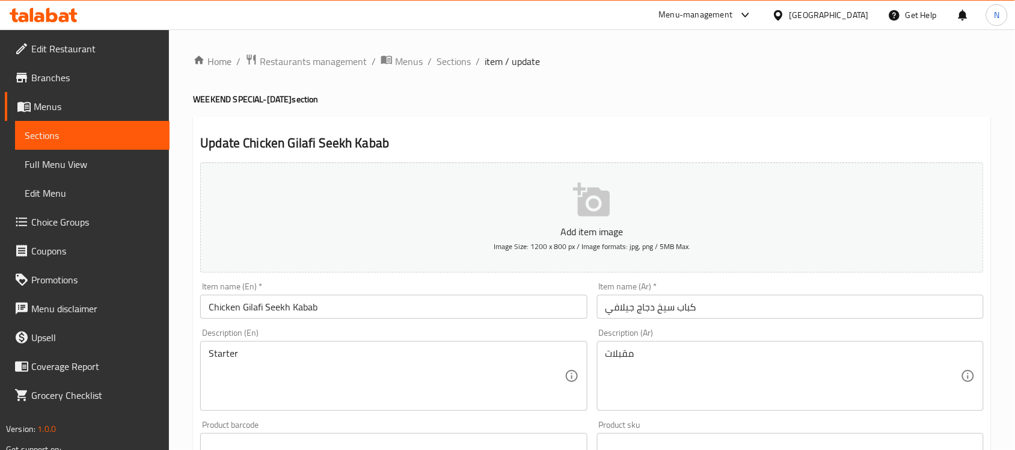
click at [785, 11] on icon at bounding box center [778, 15] width 13 height 13
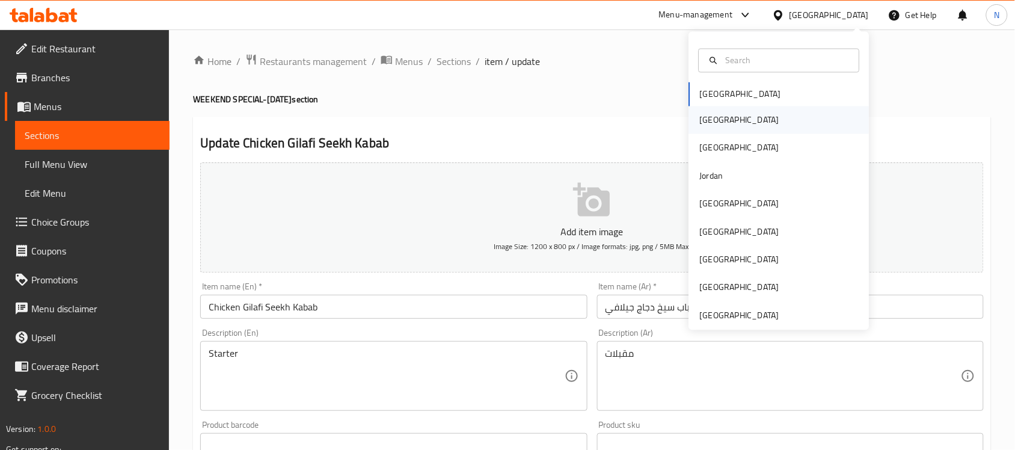
click at [700, 123] on div "[GEOGRAPHIC_DATA]" at bounding box center [739, 120] width 79 height 13
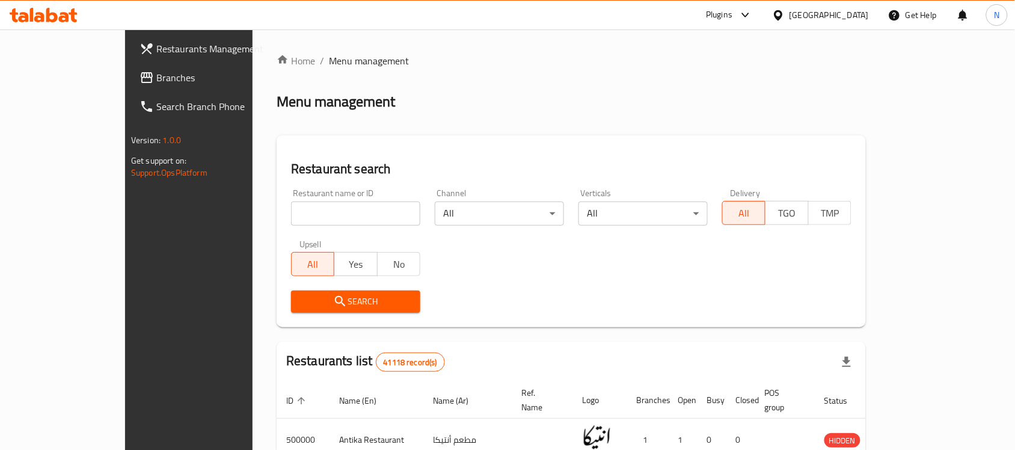
click at [156, 79] on span "Branches" at bounding box center [220, 77] width 129 height 14
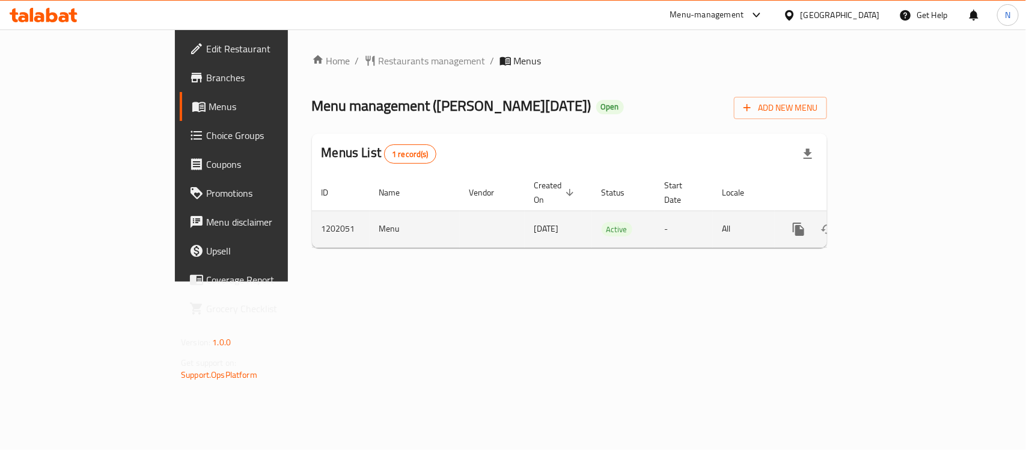
click at [891, 224] on icon "enhanced table" at bounding box center [885, 229] width 11 height 11
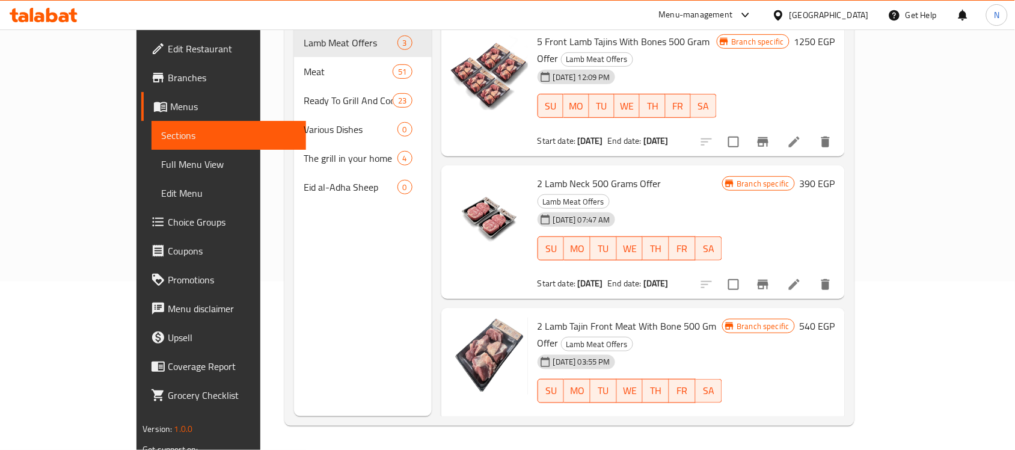
scroll to position [94, 0]
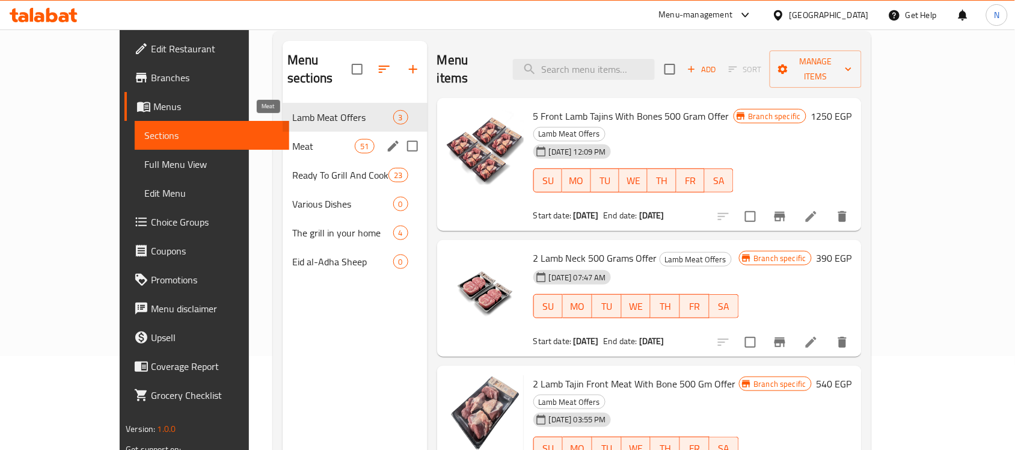
click at [292, 139] on span "Meat" at bounding box center [323, 146] width 63 height 14
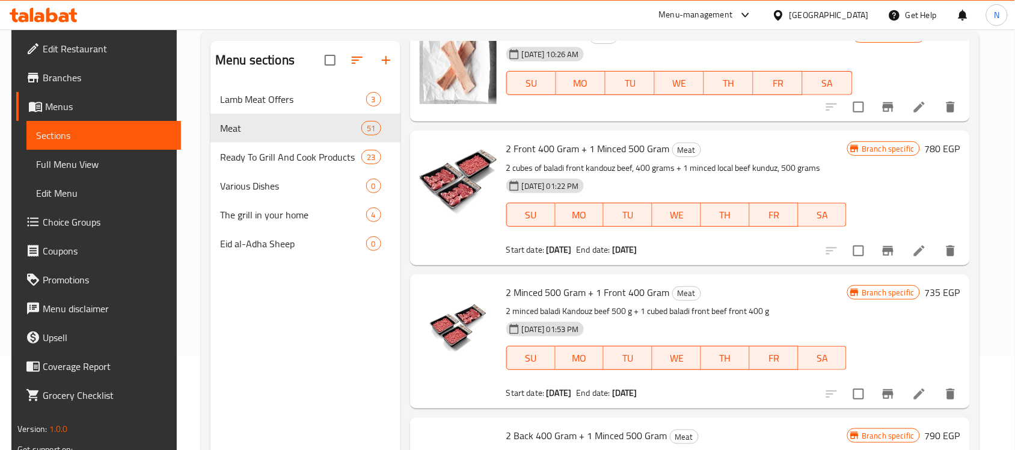
scroll to position [301, 0]
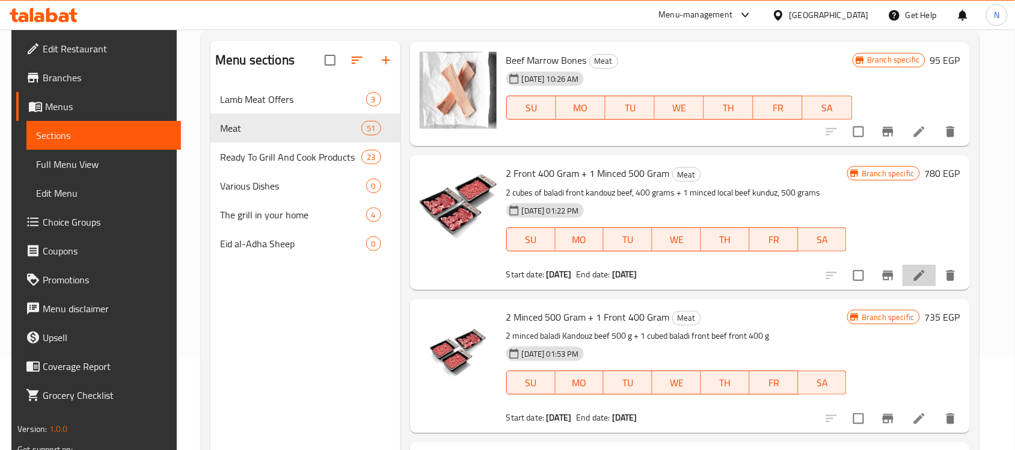
click at [905, 278] on li at bounding box center [920, 276] width 34 height 22
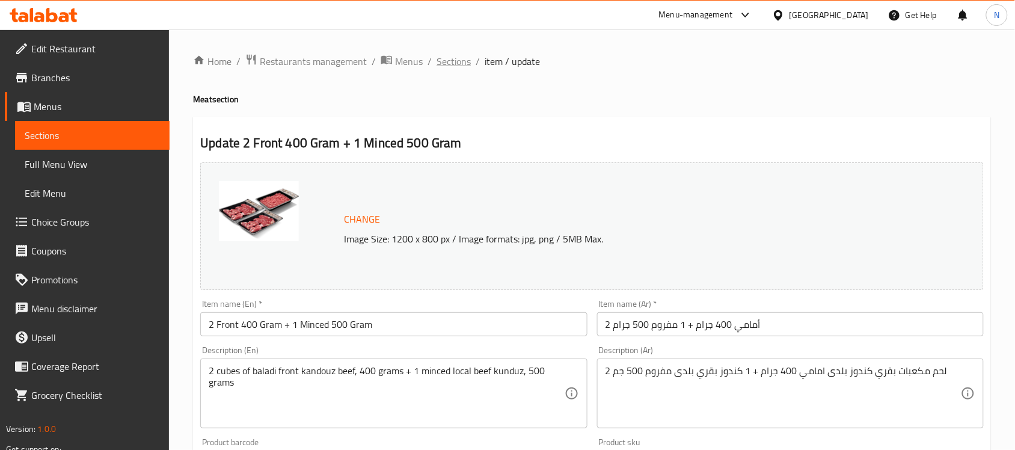
click at [459, 65] on span "Sections" at bounding box center [454, 61] width 34 height 14
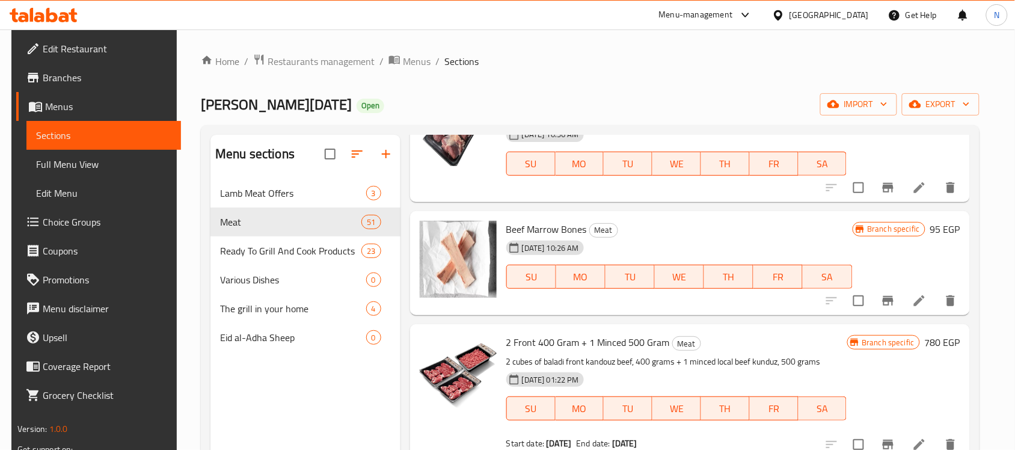
scroll to position [451, 0]
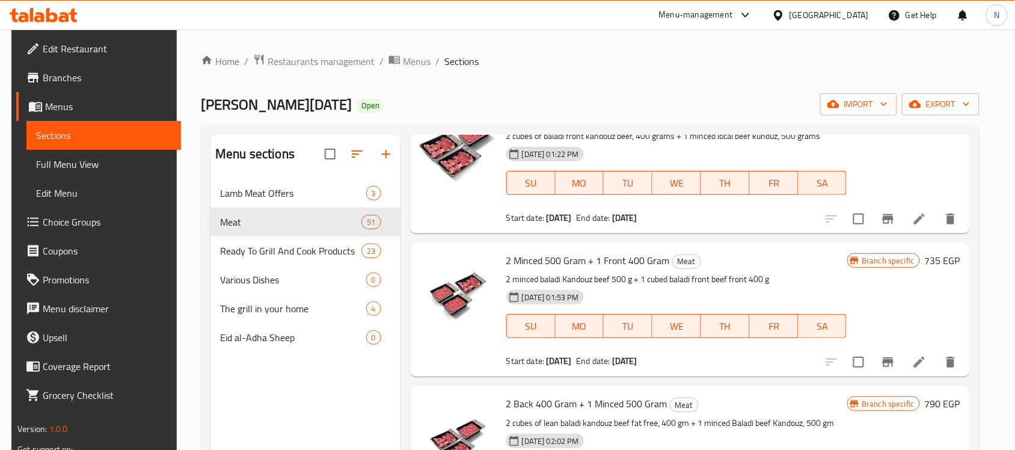
click at [790, 20] on div at bounding box center [780, 14] width 17 height 13
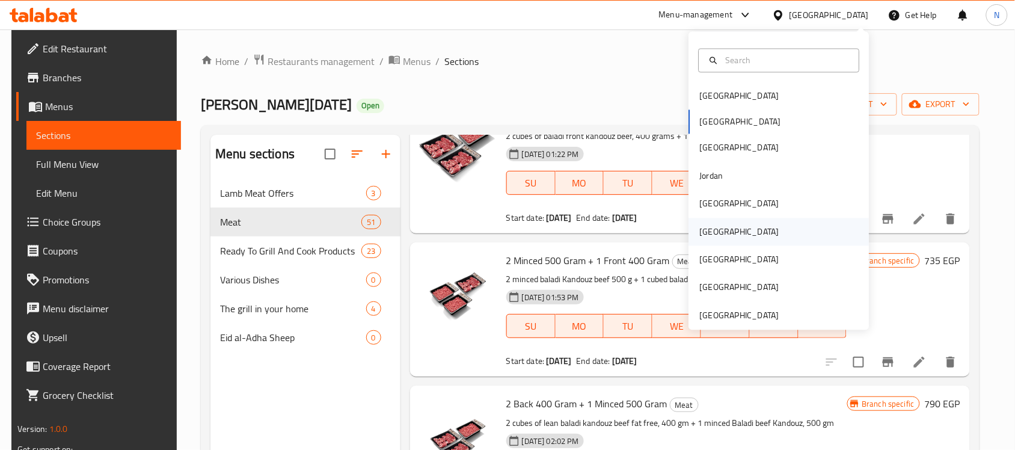
click at [720, 232] on div "[GEOGRAPHIC_DATA]" at bounding box center [779, 232] width 180 height 28
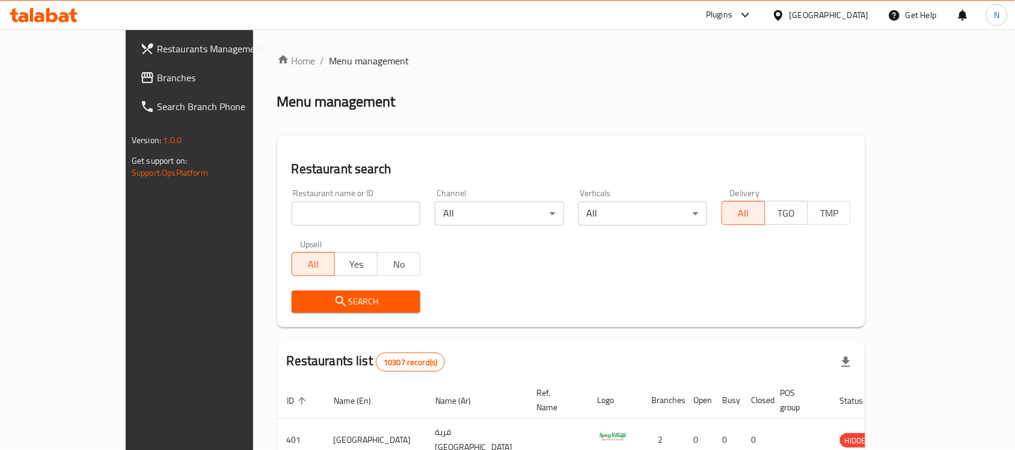
click at [130, 88] on link "Branches" at bounding box center [212, 77] width 165 height 29
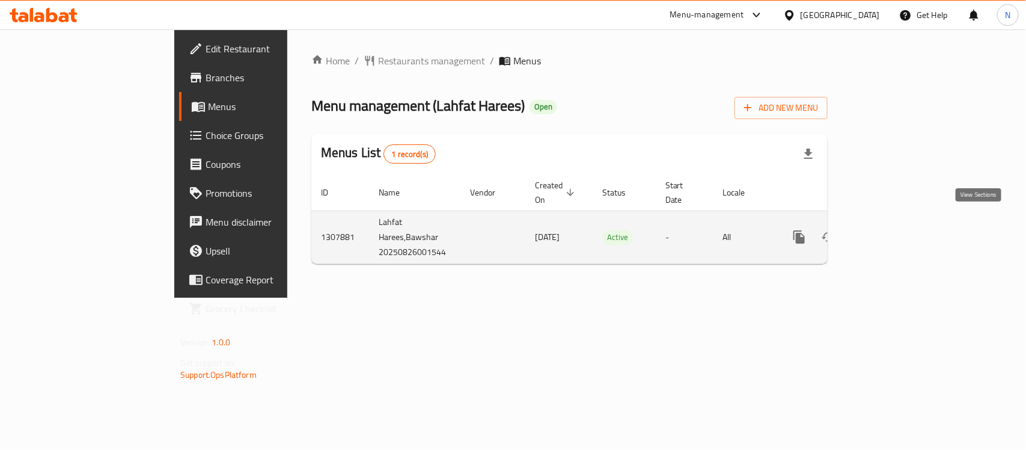
click at [901, 222] on link "enhanced table" at bounding box center [886, 236] width 29 height 29
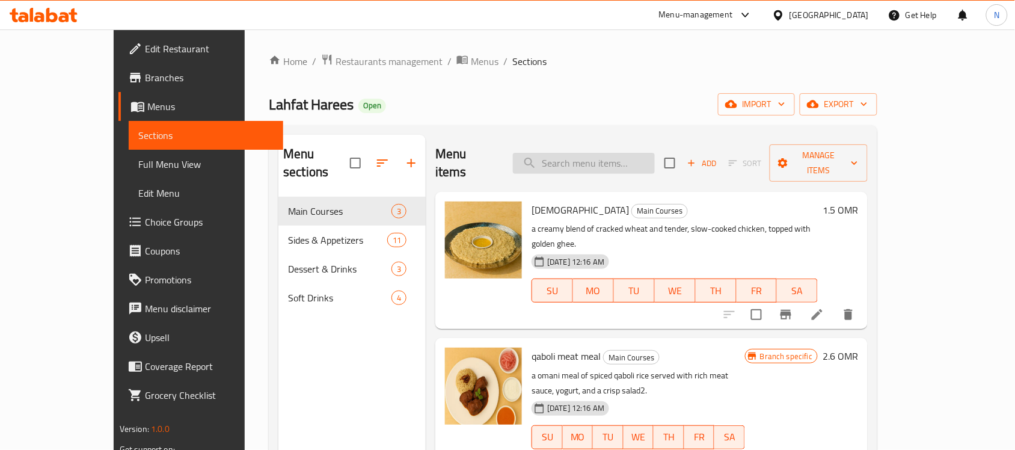
drag, startPoint x: 628, startPoint y: 167, endPoint x: 633, endPoint y: 159, distance: 8.9
click at [628, 167] on div "Menu items Add Sort Manage items" at bounding box center [651, 163] width 432 height 57
click at [633, 157] on input "search" at bounding box center [584, 163] width 142 height 21
paste input "qaboli meat meal"
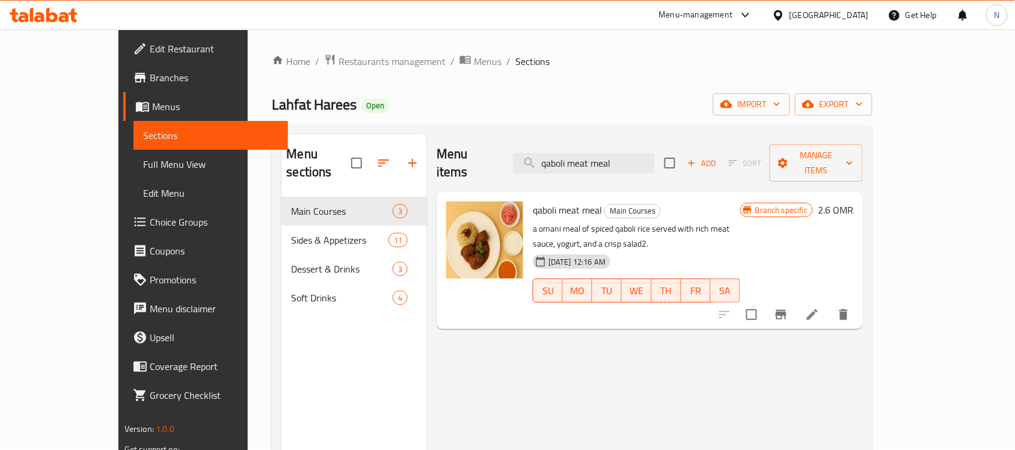
type input "qaboli meat meal"
click at [829, 304] on li at bounding box center [813, 315] width 34 height 22
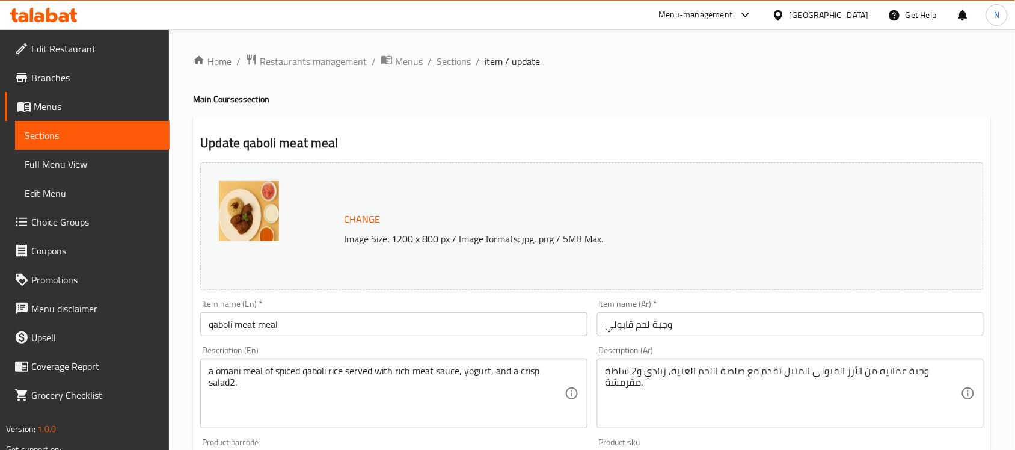
click at [448, 65] on span "Sections" at bounding box center [454, 61] width 34 height 14
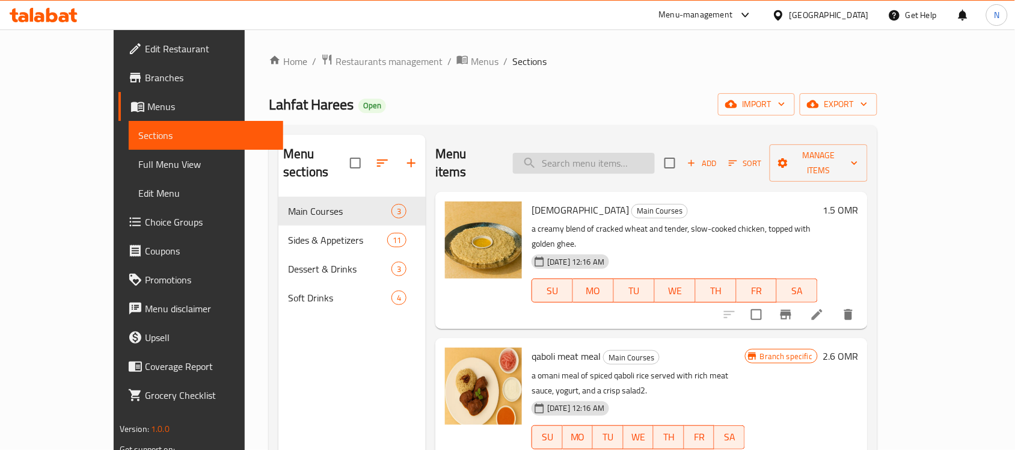
click at [610, 153] on input "search" at bounding box center [584, 163] width 142 height 21
paste input "qaboli meat meal"
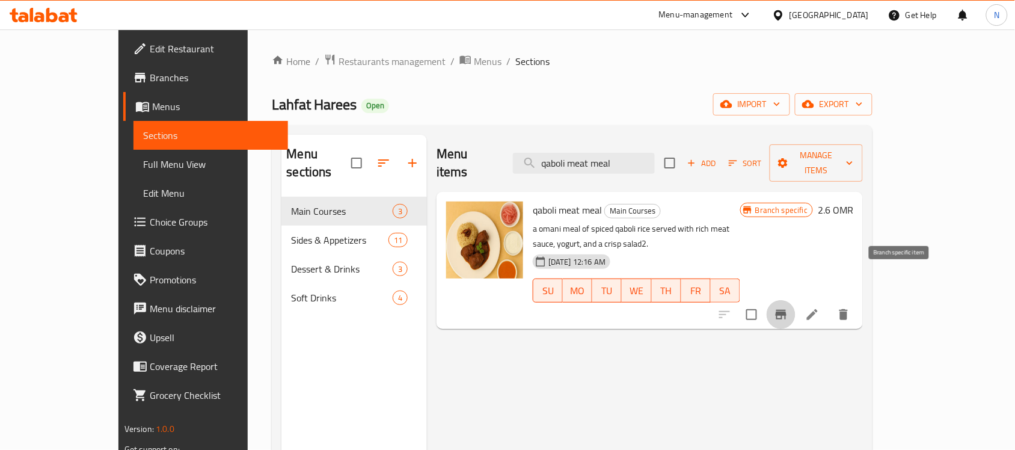
click at [796, 300] on button "Branch-specific-item" at bounding box center [781, 314] width 29 height 29
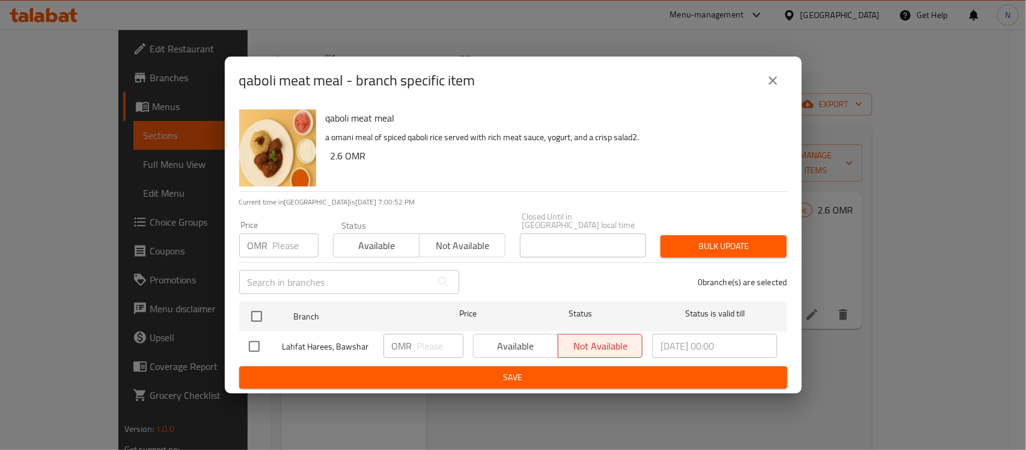
click at [773, 95] on button "close" at bounding box center [773, 80] width 29 height 29
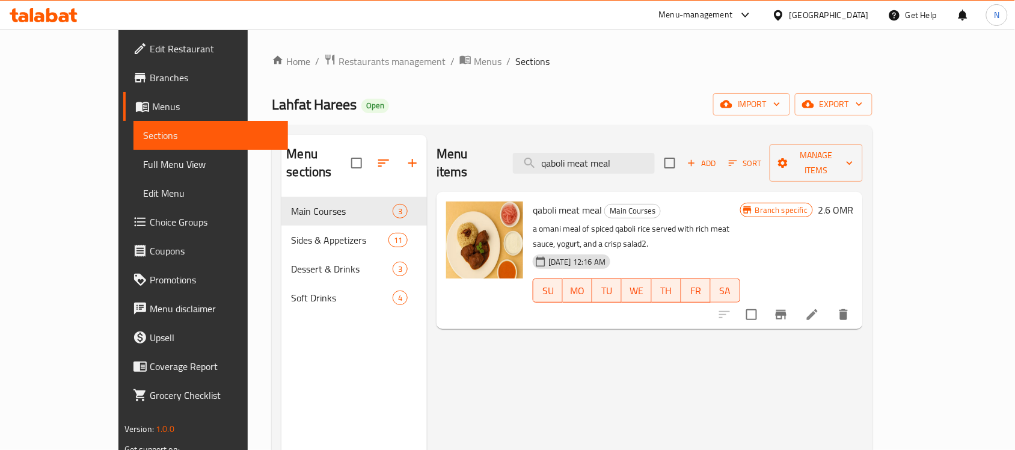
click at [788, 307] on icon "Branch-specific-item" at bounding box center [781, 314] width 14 height 14
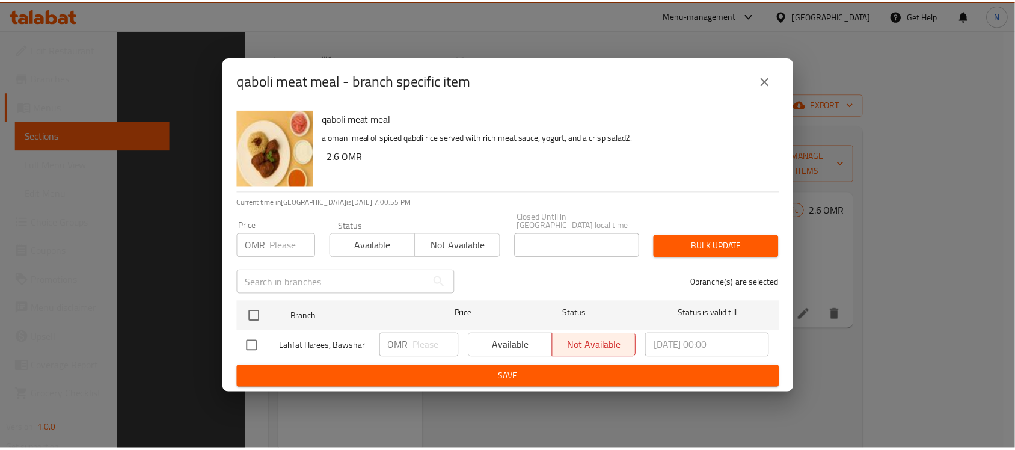
scroll to position [169, 0]
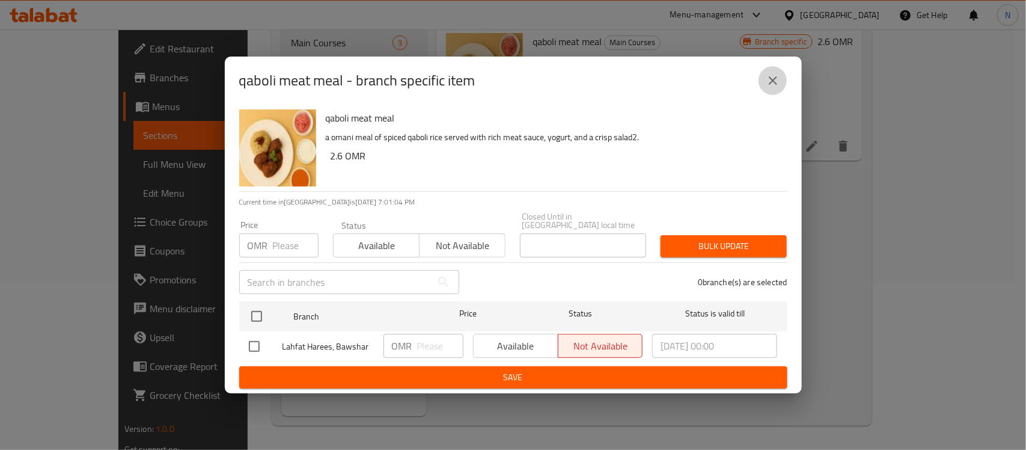
click at [777, 85] on icon "close" at bounding box center [773, 80] width 14 height 14
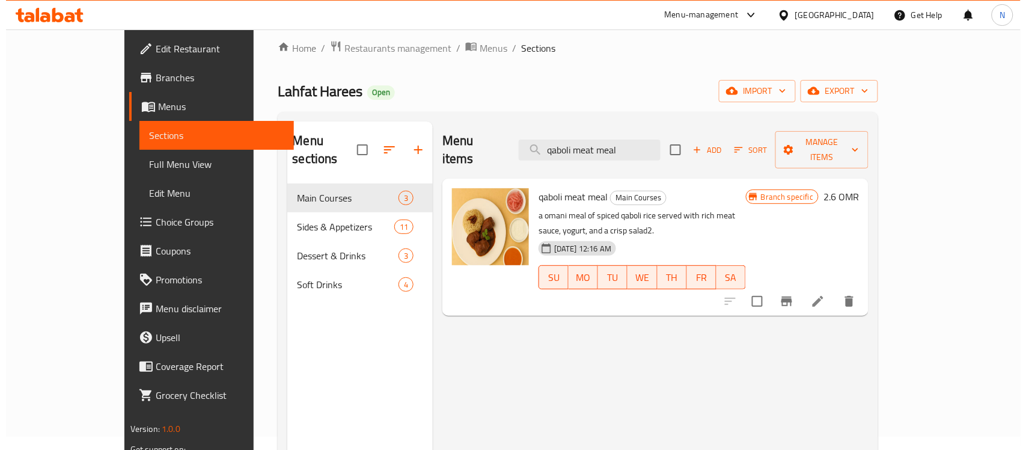
scroll to position [0, 0]
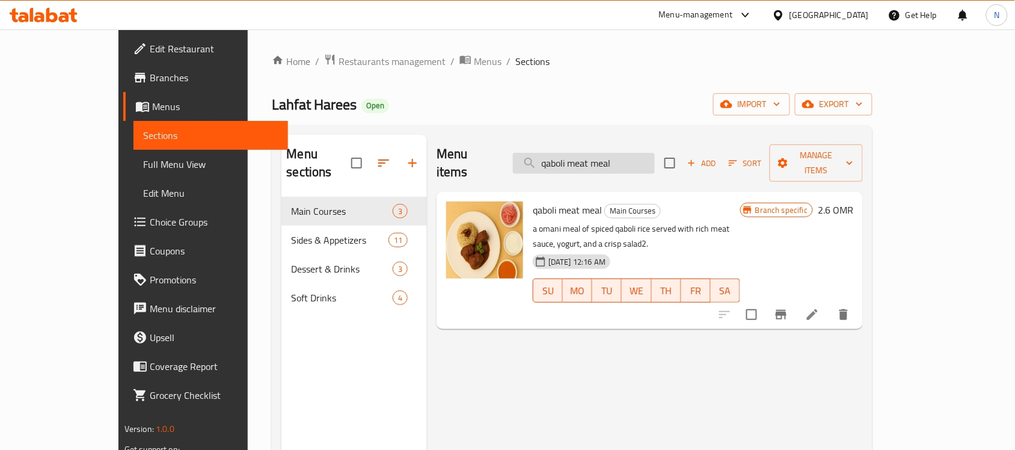
drag, startPoint x: 664, startPoint y: 134, endPoint x: 665, endPoint y: 149, distance: 15.0
click at [664, 138] on div "Menu items qaboli meat meal Add Sort Manage items" at bounding box center [650, 163] width 426 height 57
click at [655, 155] on input "qaboli meat meal" at bounding box center [584, 163] width 142 height 21
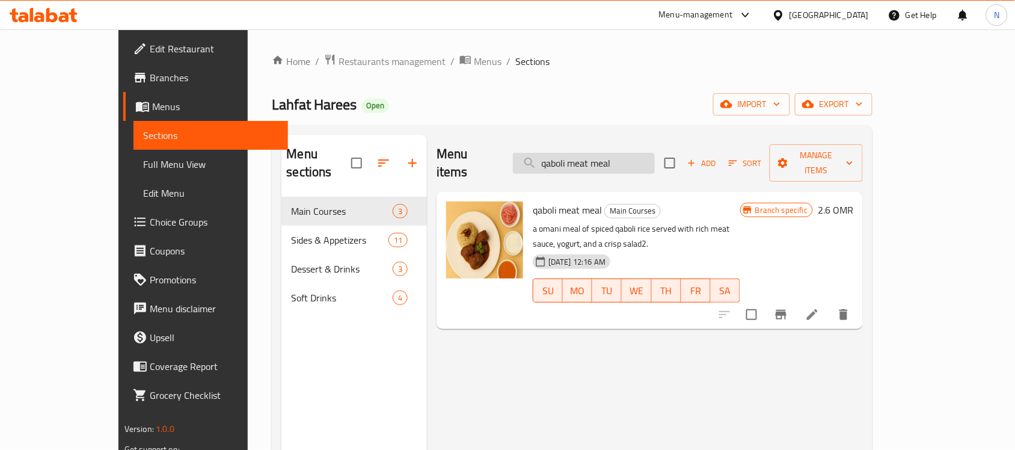
paste input "chicken"
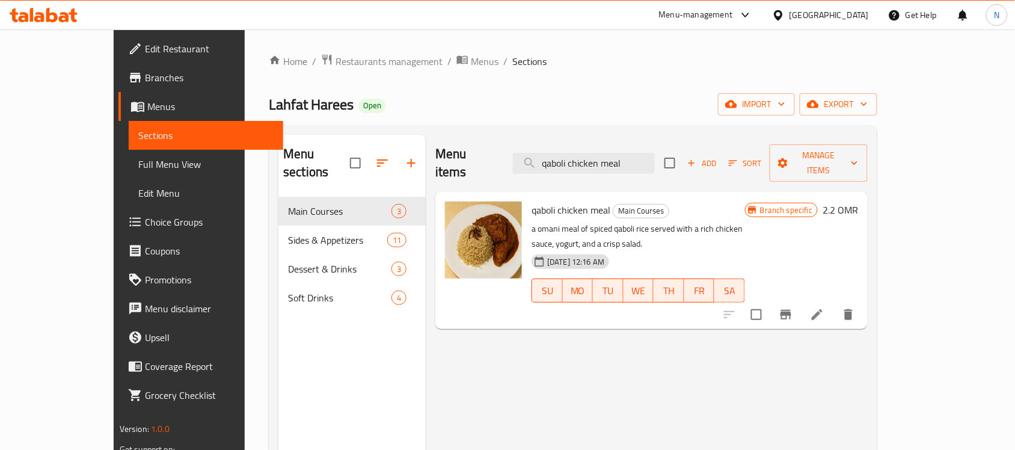
type input "qaboli chicken meal"
click at [793, 307] on icon "Branch-specific-item" at bounding box center [786, 314] width 14 height 14
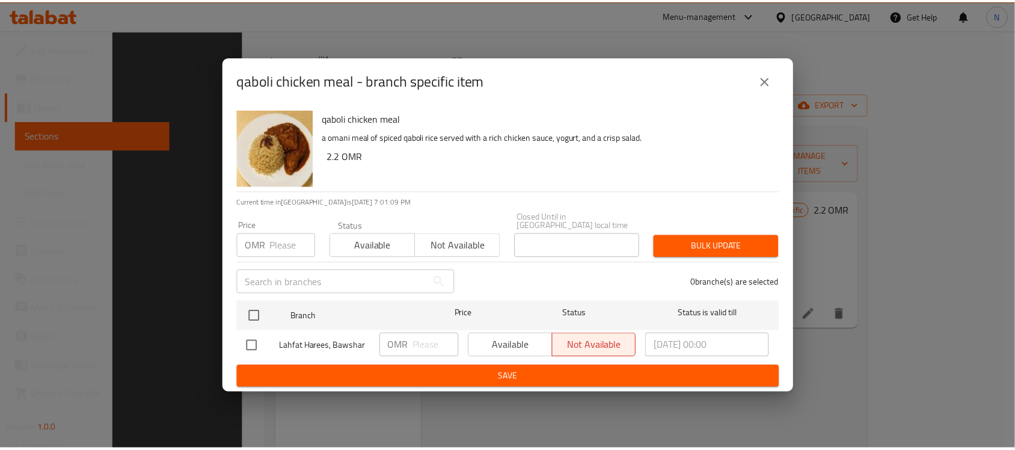
scroll to position [169, 0]
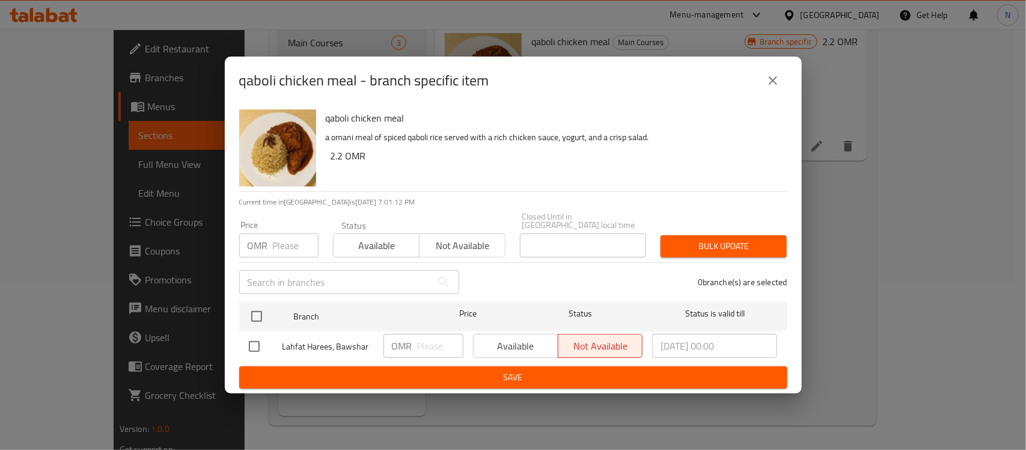
click at [785, 91] on button "close" at bounding box center [773, 80] width 29 height 29
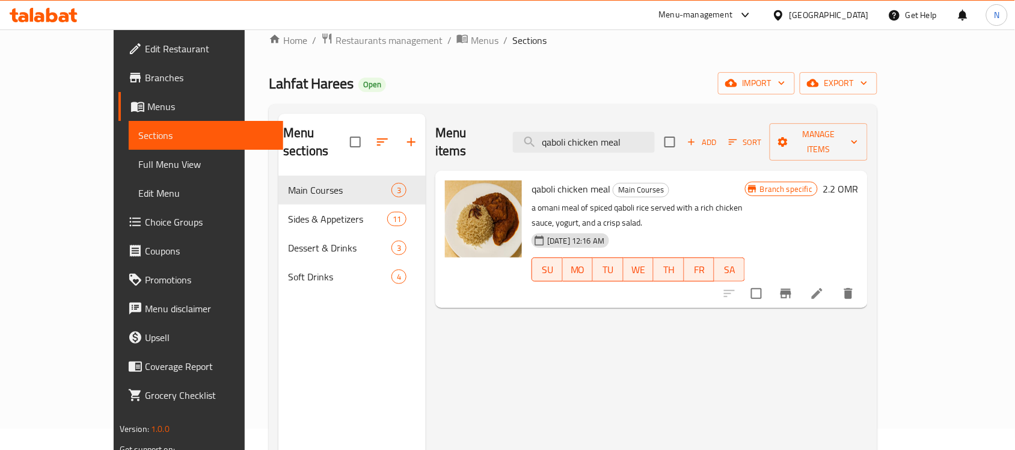
scroll to position [19, 0]
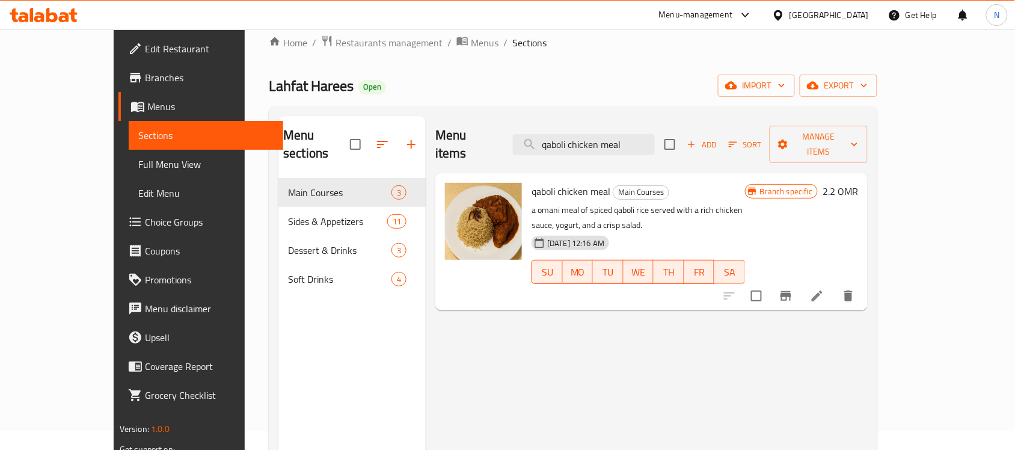
click at [565, 182] on span "qaboli chicken meal" at bounding box center [571, 191] width 79 height 18
copy h6 "qaboli chicken meal"
click at [129, 176] on link "Full Menu View" at bounding box center [206, 164] width 155 height 29
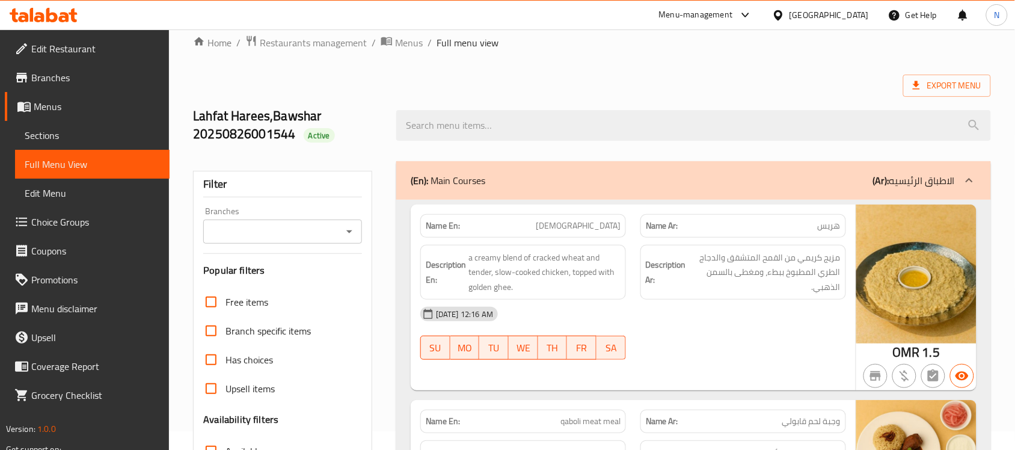
click at [664, 313] on div "[DATE] 12:16 AM" at bounding box center [633, 313] width 440 height 29
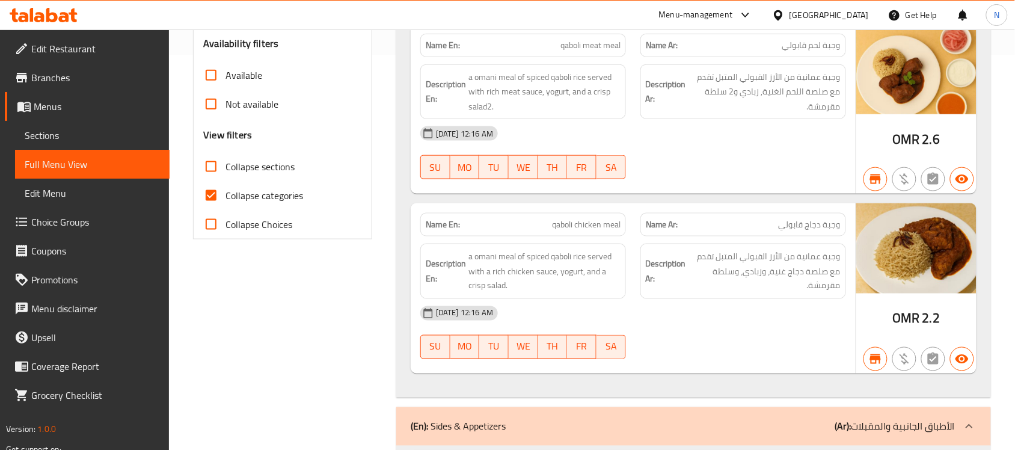
click at [70, 133] on span "Sections" at bounding box center [92, 135] width 135 height 14
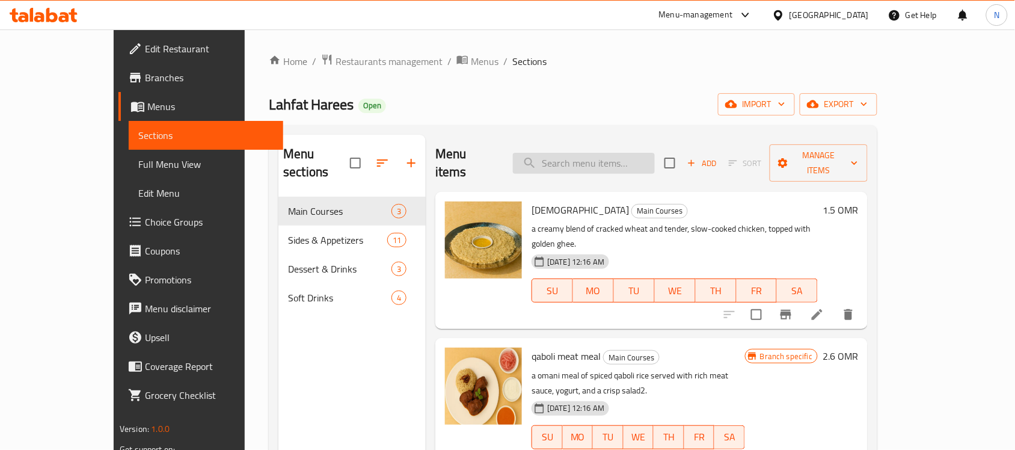
click at [625, 154] on input "search" at bounding box center [584, 163] width 142 height 21
paste input "qaboli chicken meal"
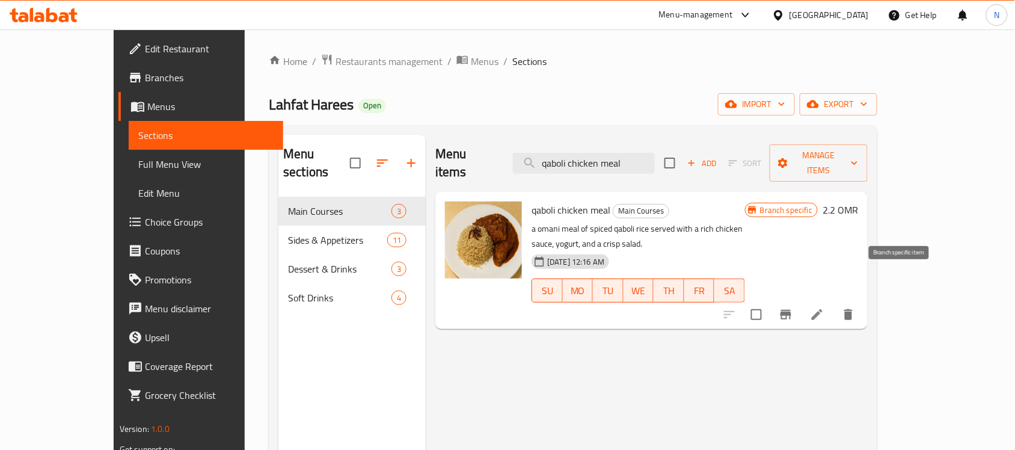
click at [800, 300] on button "Branch-specific-item" at bounding box center [785, 314] width 29 height 29
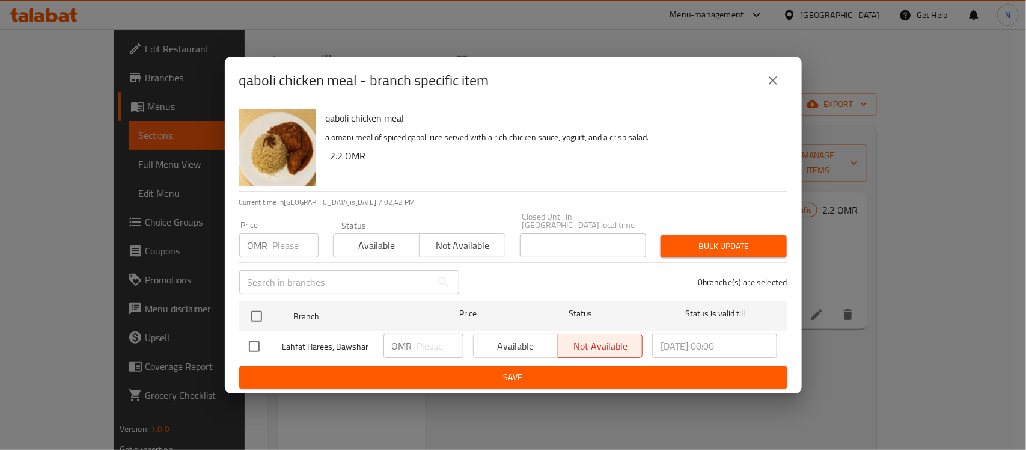
drag, startPoint x: 780, startPoint y: 83, endPoint x: 796, endPoint y: 40, distance: 45.8
click at [780, 83] on button "close" at bounding box center [773, 80] width 29 height 29
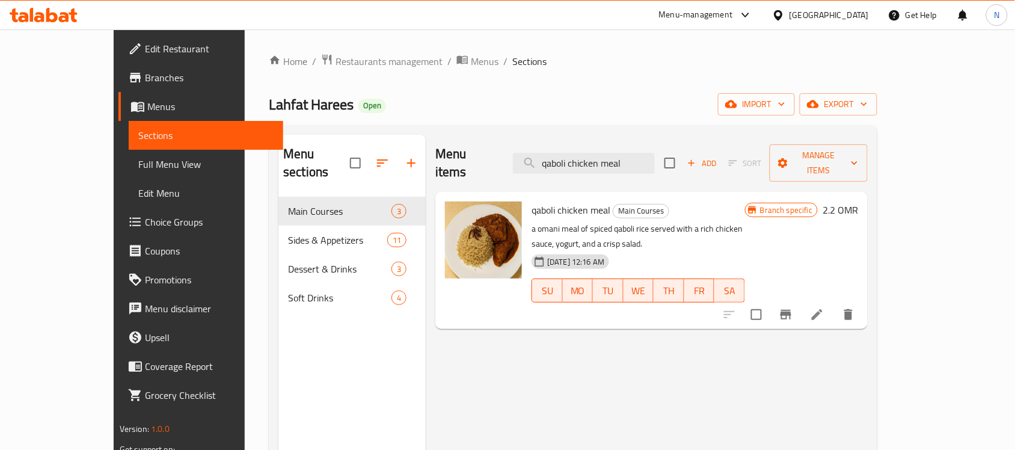
click at [707, 76] on div "Home / Restaurants management / Menus / Sections Lahfat Harees Open import expo…" at bounding box center [573, 324] width 609 height 541
click at [800, 300] on button "Branch-specific-item" at bounding box center [785, 314] width 29 height 29
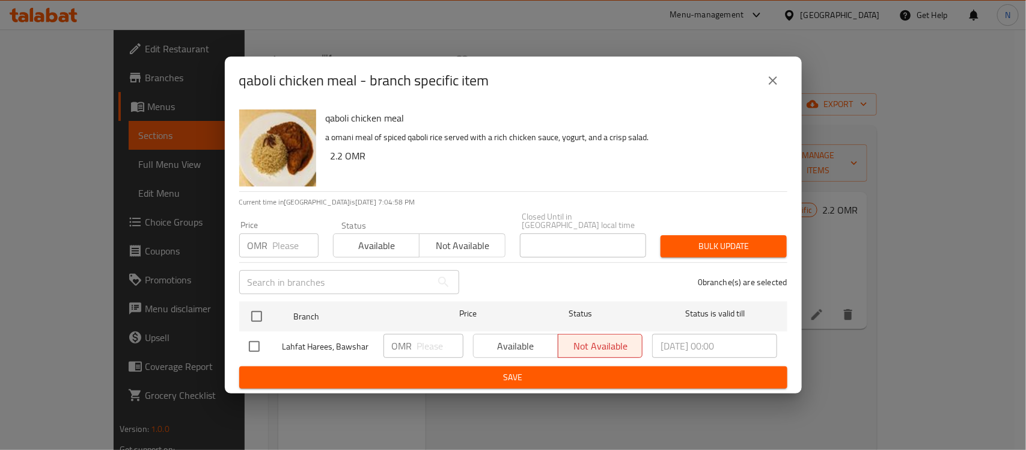
click at [779, 85] on icon "close" at bounding box center [773, 80] width 14 height 14
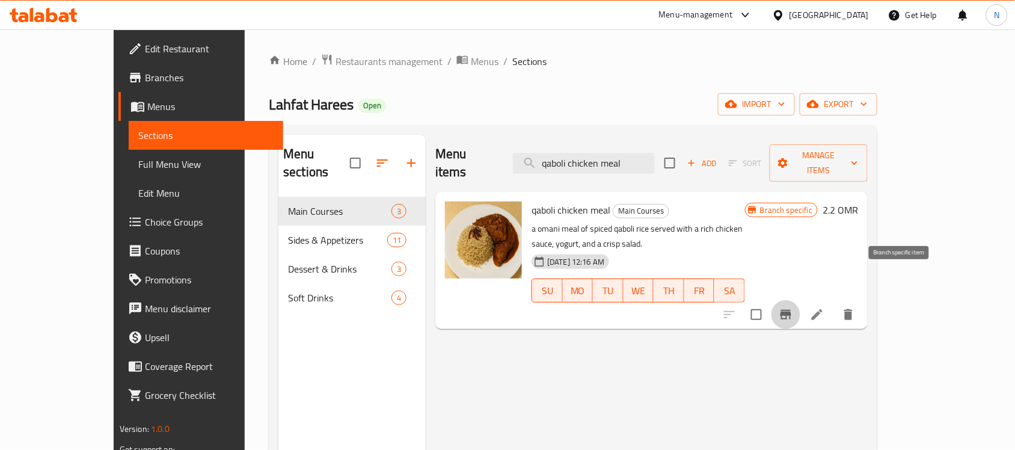
click at [800, 300] on button "Branch-specific-item" at bounding box center [785, 314] width 29 height 29
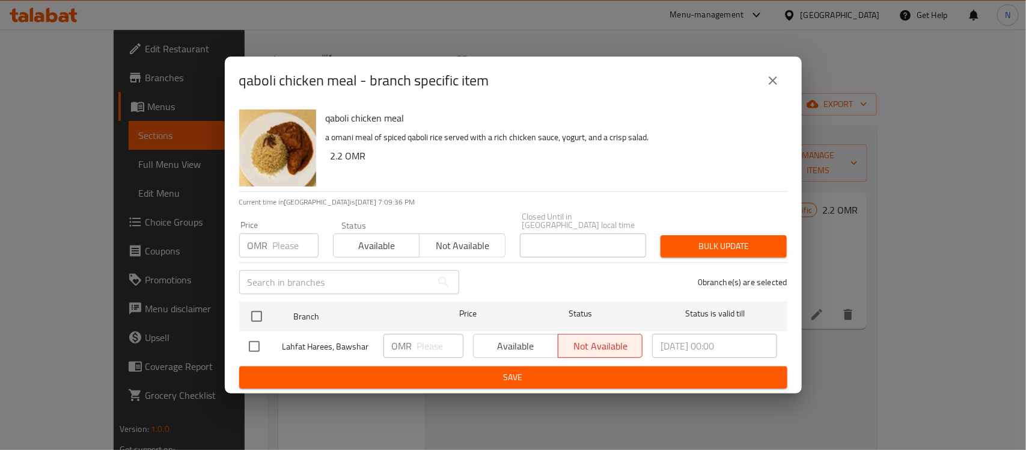
scroll to position [169, 0]
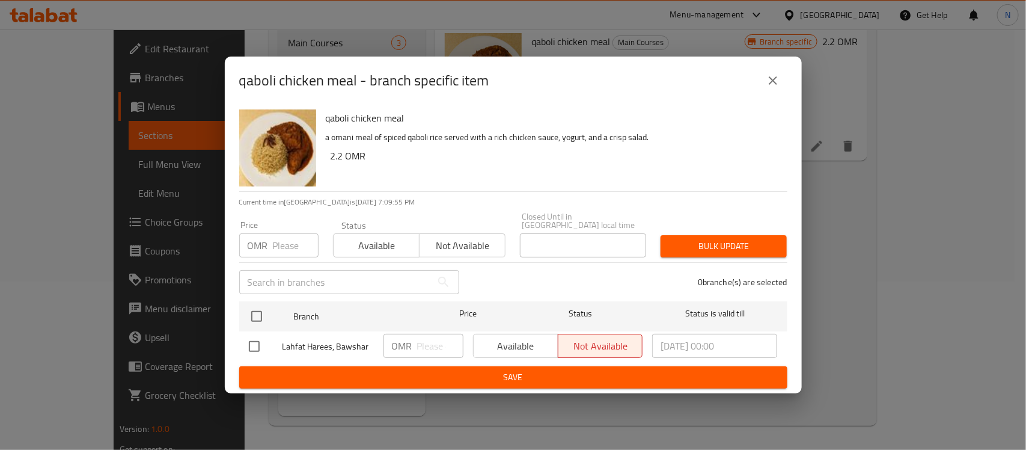
click at [882, 233] on div "qaboli chicken meal - branch specific item qaboli chicken meal a omani meal of …" at bounding box center [513, 225] width 1026 height 450
click at [779, 82] on icon "close" at bounding box center [773, 80] width 14 height 14
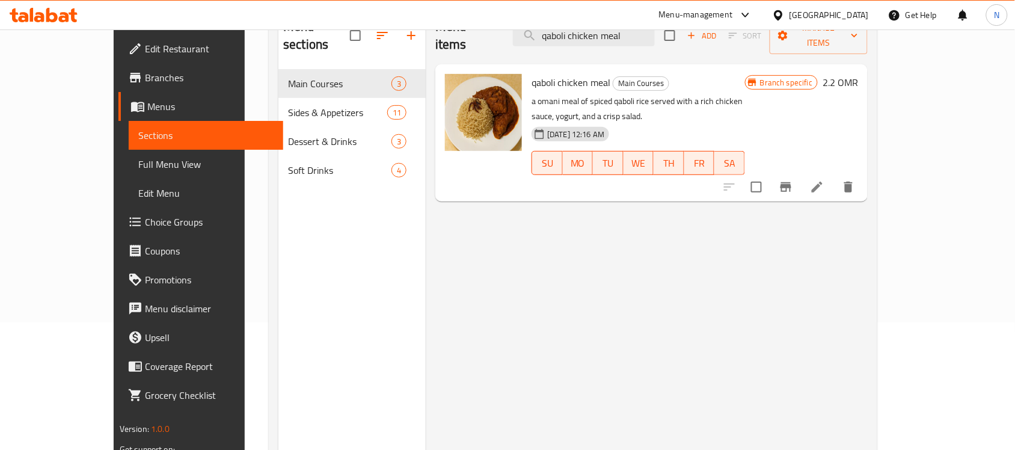
scroll to position [94, 0]
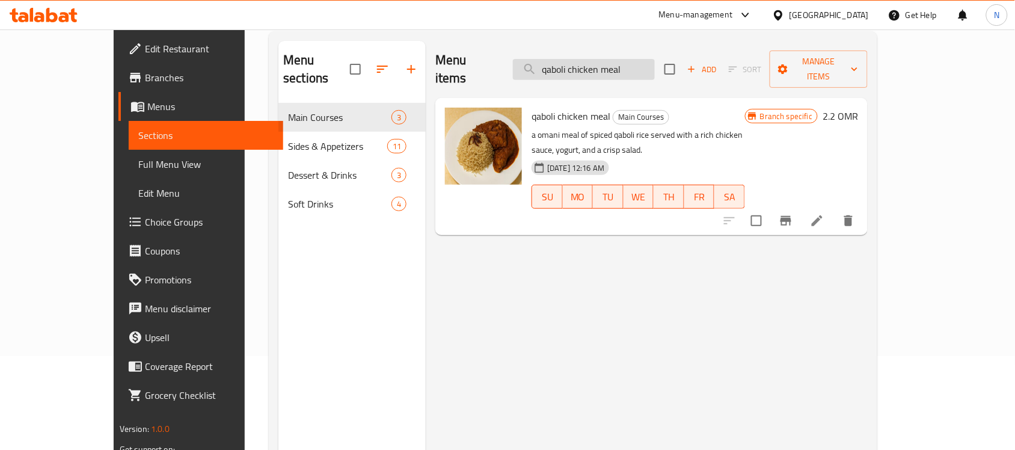
click at [613, 61] on input "qaboli chicken meal" at bounding box center [584, 69] width 142 height 21
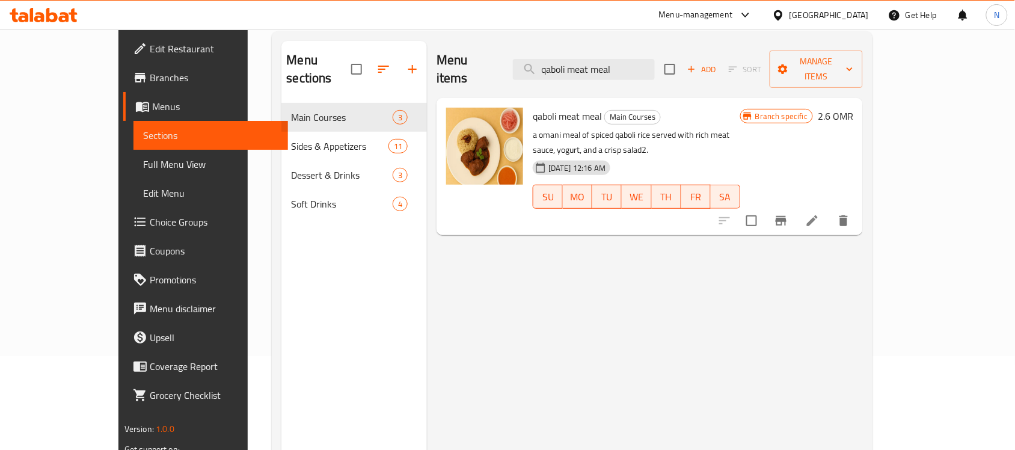
type input "qaboli meat meal"
click at [788, 213] on icon "Branch-specific-item" at bounding box center [781, 220] width 14 height 14
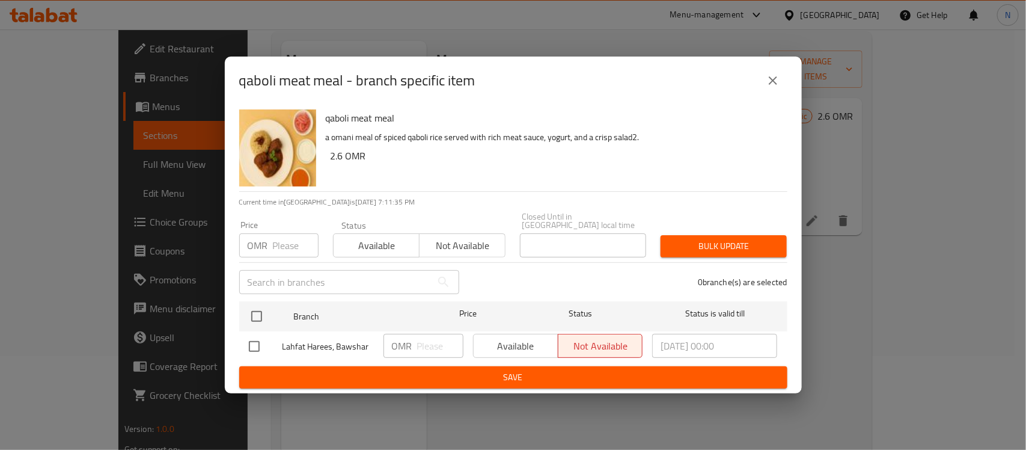
click at [771, 71] on button "close" at bounding box center [773, 80] width 29 height 29
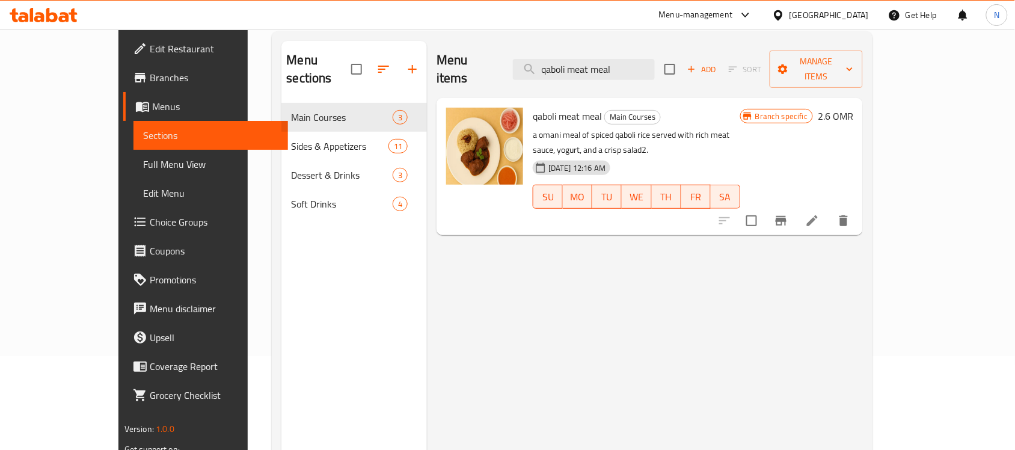
click at [152, 129] on span "Sections" at bounding box center [210, 135] width 135 height 14
click at [133, 176] on link "Full Menu View" at bounding box center [210, 164] width 155 height 29
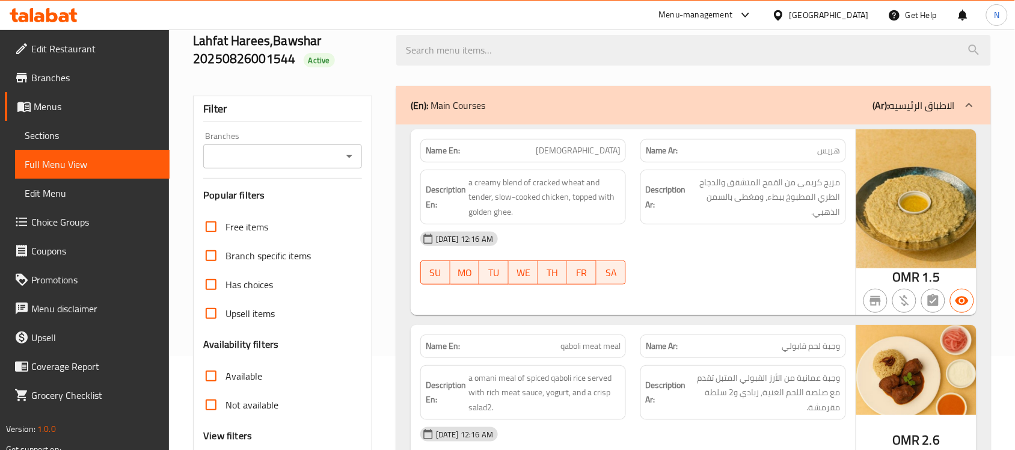
click at [111, 139] on span "Sections" at bounding box center [92, 135] width 135 height 14
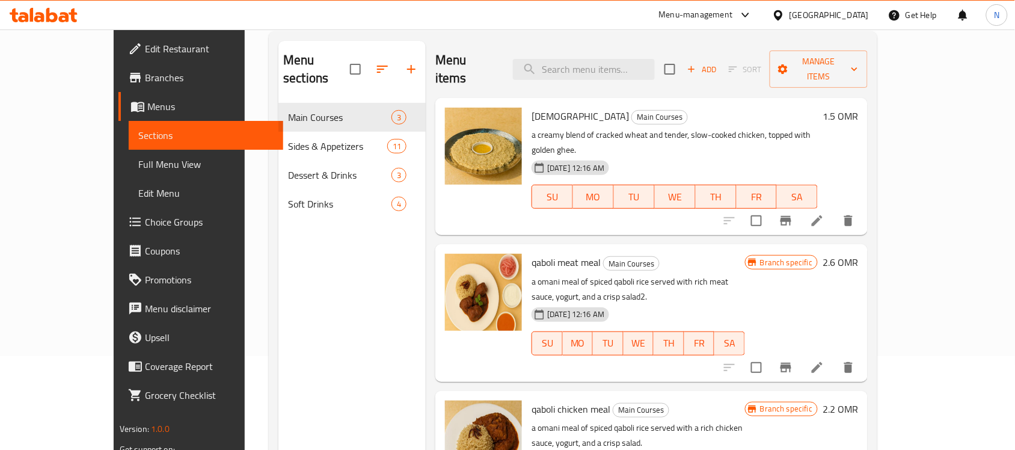
click at [64, 22] on icon at bounding box center [64, 17] width 10 height 10
